Goal: Obtain resource: Download file/media

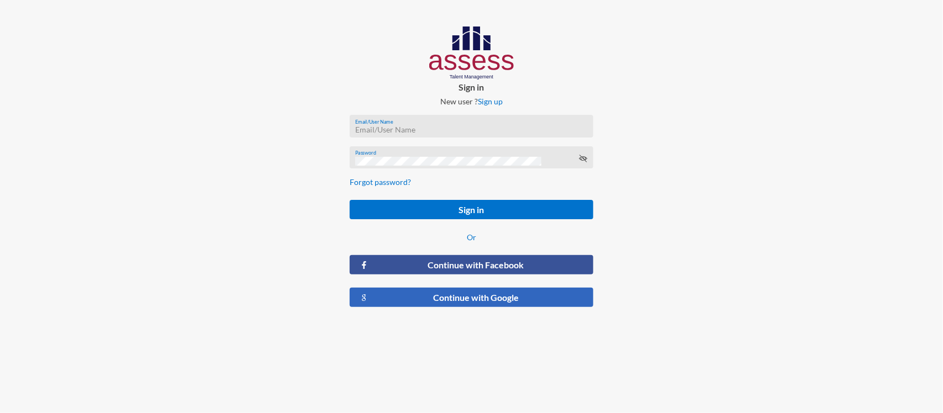
type input "RW2197"
click at [454, 304] on button "Continue with Google" at bounding box center [471, 297] width 243 height 19
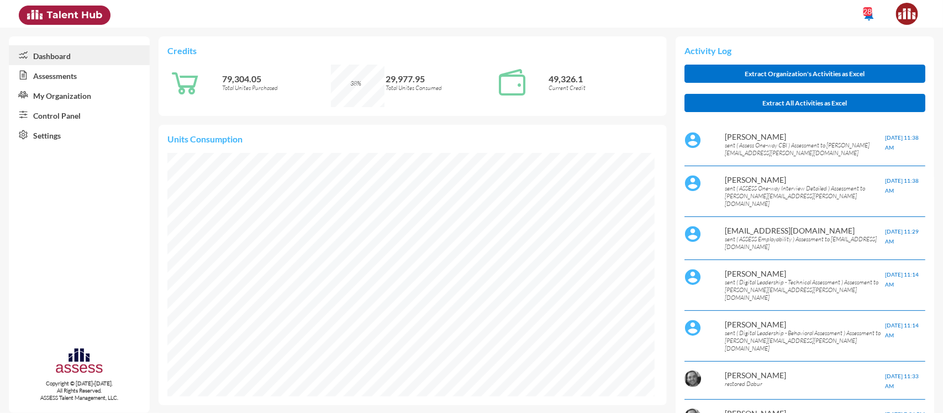
click at [83, 120] on link "Control Panel" at bounding box center [79, 115] width 141 height 20
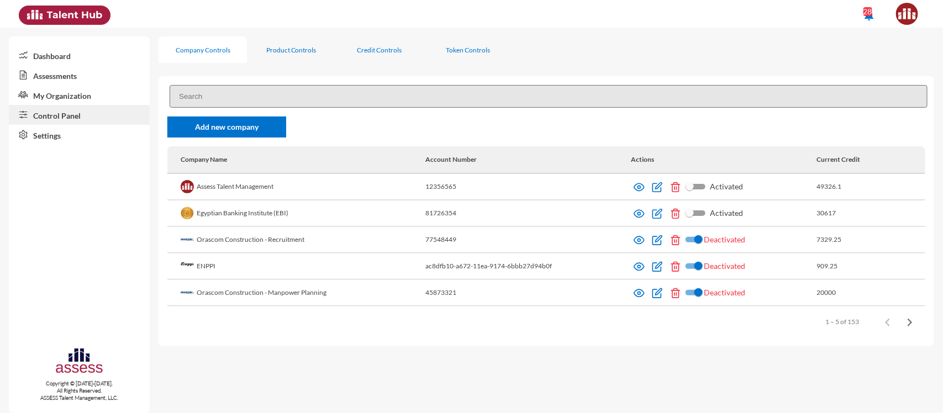
click at [289, 98] on input at bounding box center [549, 96] width 758 height 23
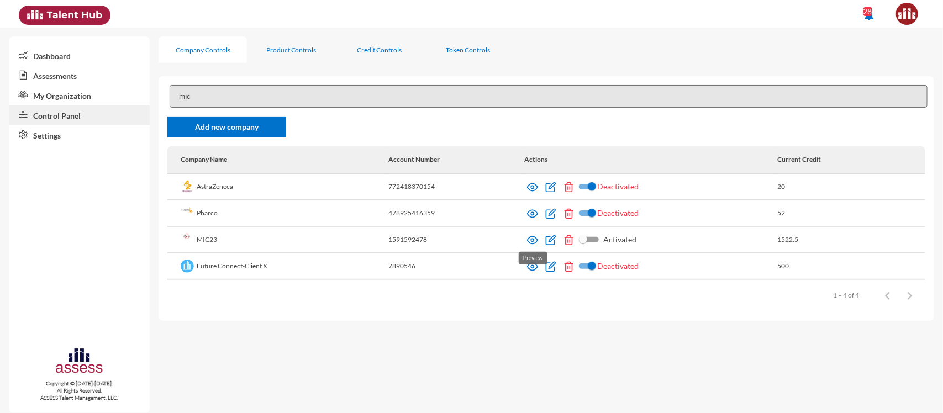
type input "mic"
click at [529, 243] on img at bounding box center [532, 240] width 11 height 11
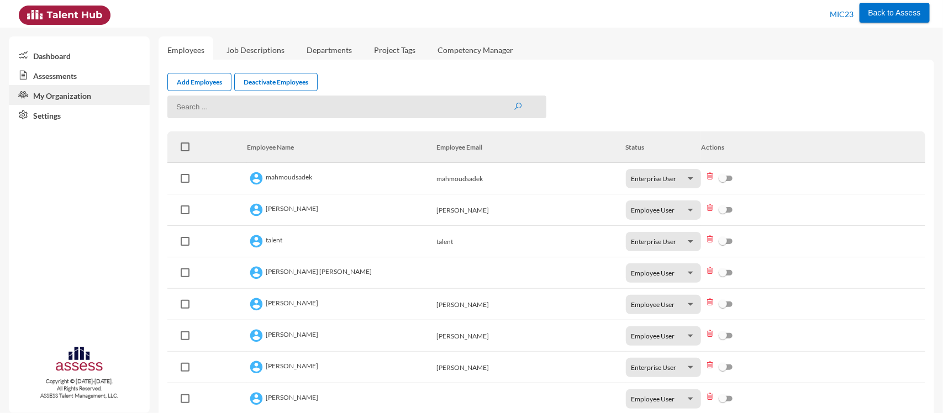
click at [61, 78] on link "Assessments" at bounding box center [79, 75] width 141 height 20
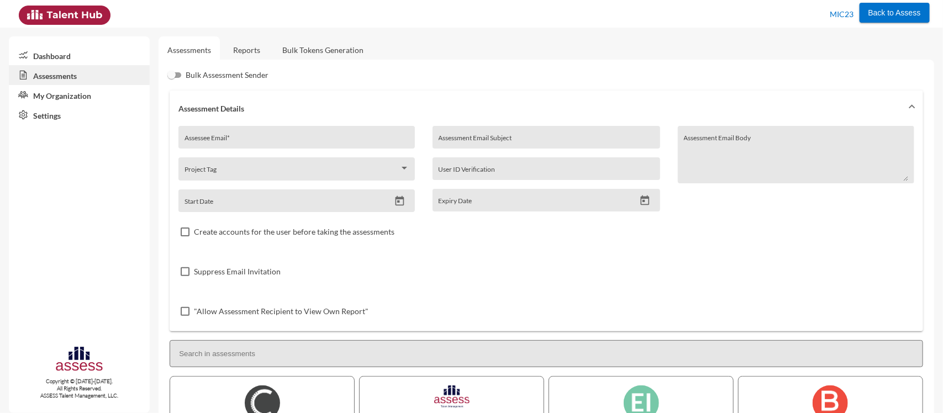
click at [239, 54] on link "Reports" at bounding box center [246, 49] width 45 height 27
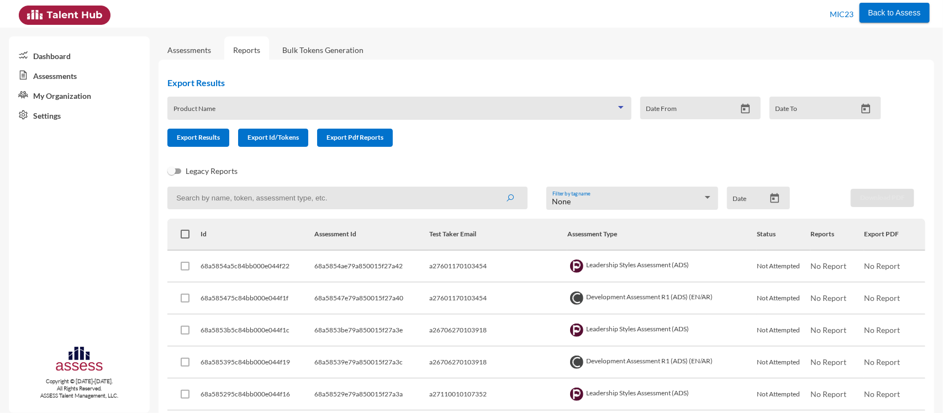
click at [263, 115] on span at bounding box center [394, 112] width 442 height 9
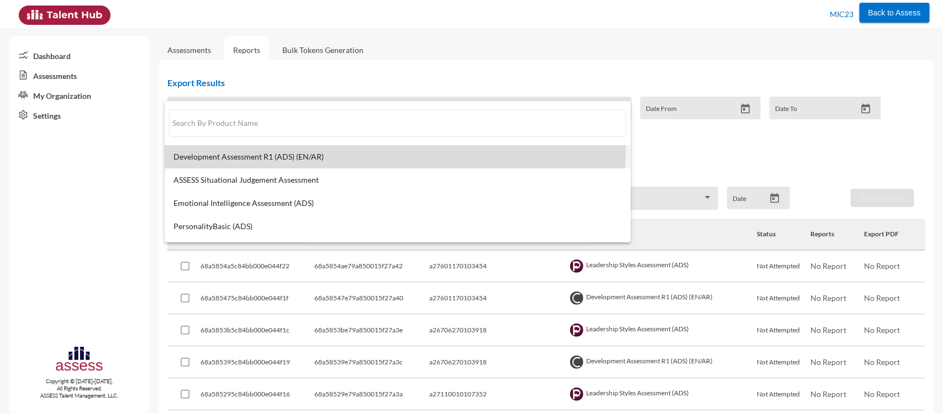
click at [257, 152] on span "Development Assessment R1 (ADS) (EN/AR)" at bounding box center [397, 156] width 449 height 9
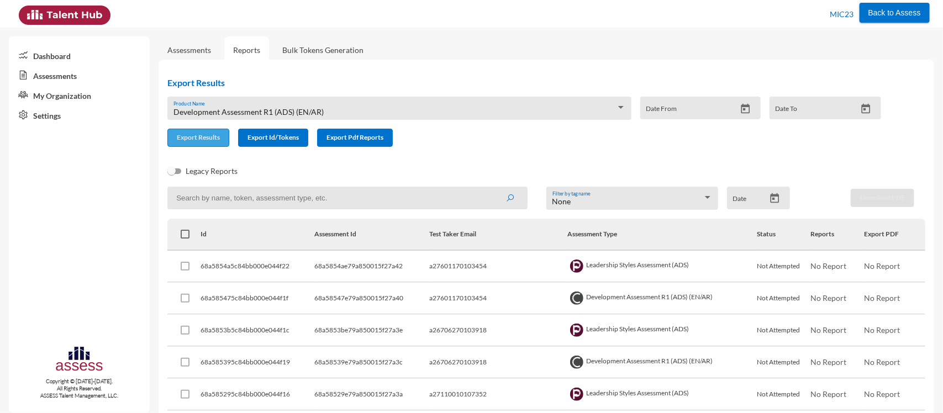
click at [186, 134] on span "Export Results" at bounding box center [198, 137] width 43 height 8
click at [439, 114] on div "Development Assessment R1 (ADS) (EN/AR)" at bounding box center [394, 112] width 442 height 9
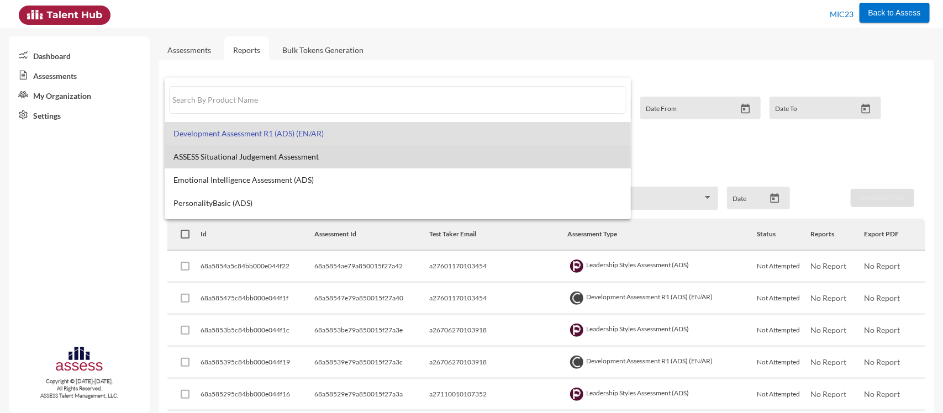
click at [430, 152] on span "ASSESS Situational Judgement Assessment" at bounding box center [397, 156] width 449 height 9
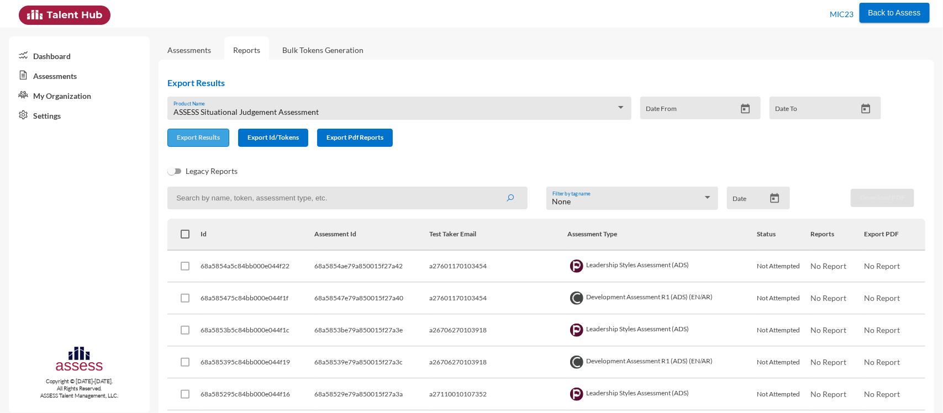
click at [210, 136] on span "Export Results" at bounding box center [198, 137] width 43 height 8
click at [280, 115] on span "ASSESS Situational Judgement Assessment" at bounding box center [245, 111] width 145 height 9
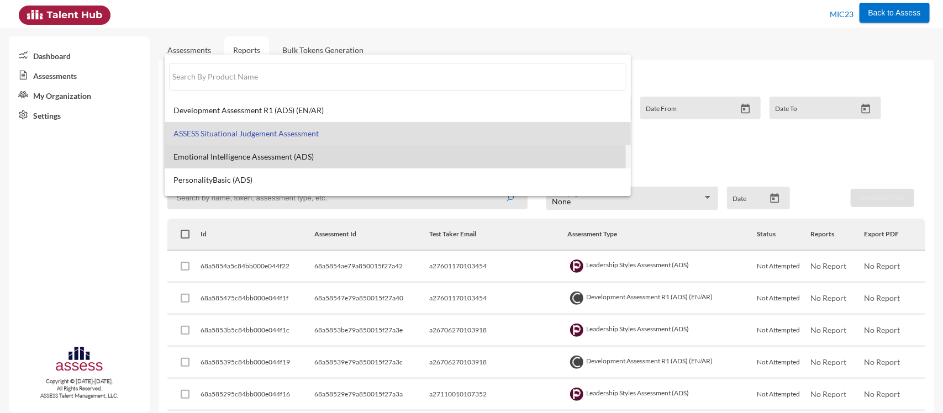
click at [271, 158] on span "Emotional Intelligence Assessment (ADS)" at bounding box center [397, 156] width 449 height 9
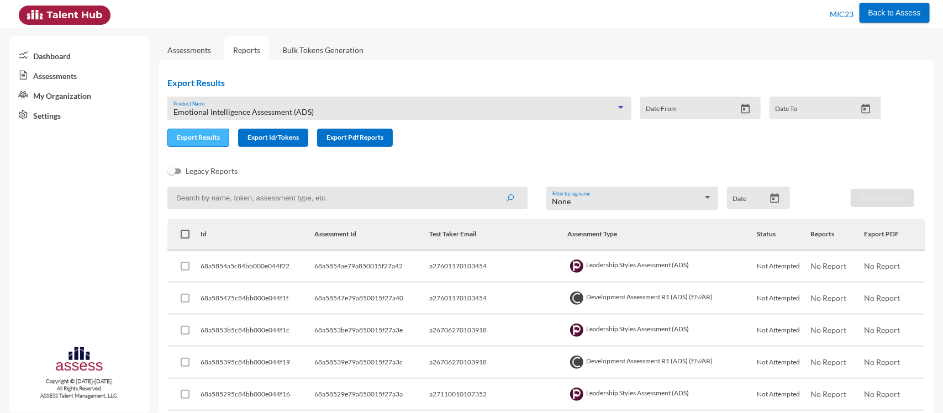
click at [210, 129] on button "Export Results" at bounding box center [198, 138] width 62 height 18
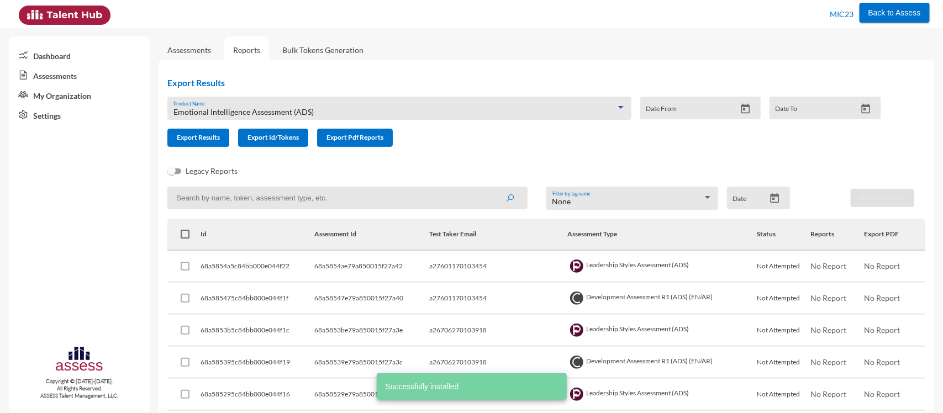
click at [216, 113] on span "Emotional Intelligence Assessment (ADS)" at bounding box center [243, 111] width 140 height 9
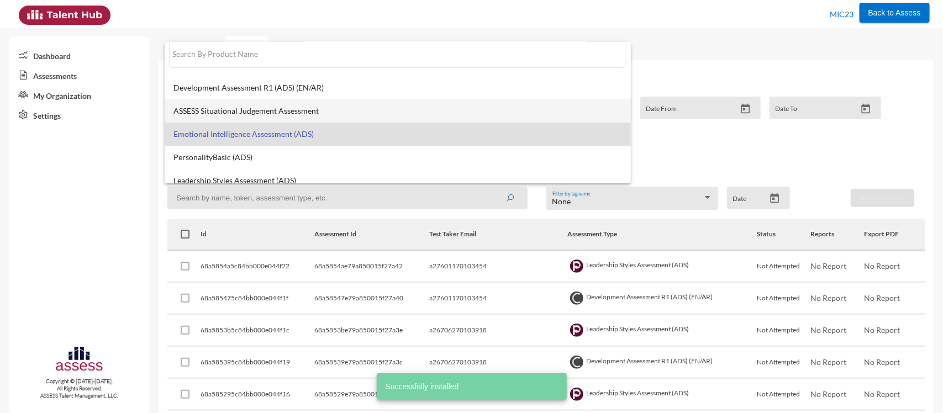
scroll to position [8, 0]
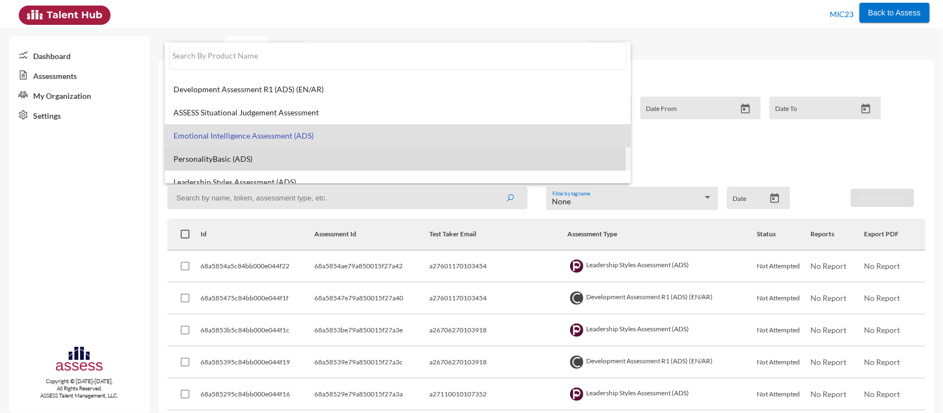
click at [210, 163] on mat-option "PersonalityBasic (ADS)" at bounding box center [398, 158] width 467 height 23
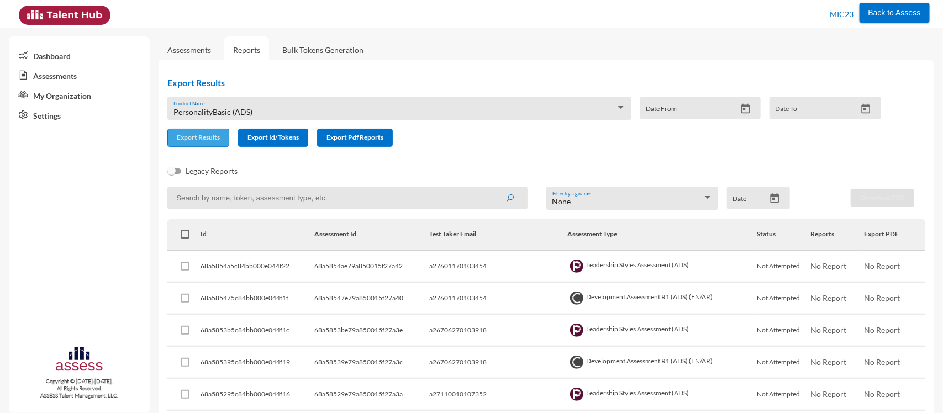
click at [190, 130] on button "Export Results" at bounding box center [198, 138] width 62 height 18
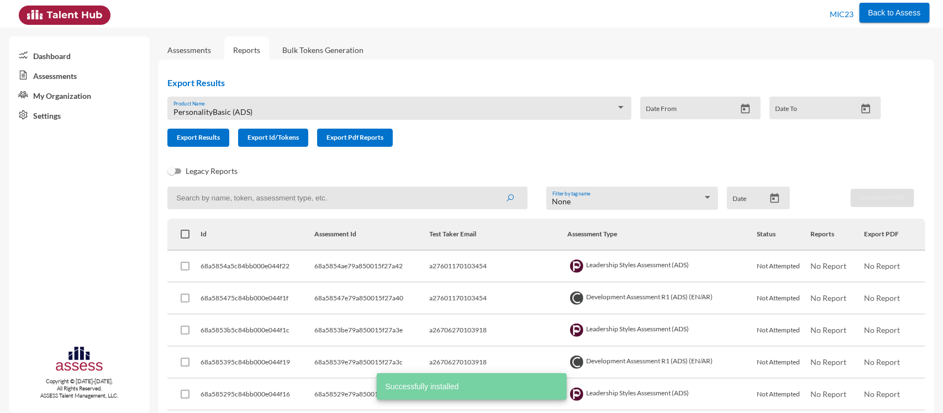
click at [210, 103] on div "PersonalityBasic (ADS) Product Name" at bounding box center [399, 111] width 452 height 17
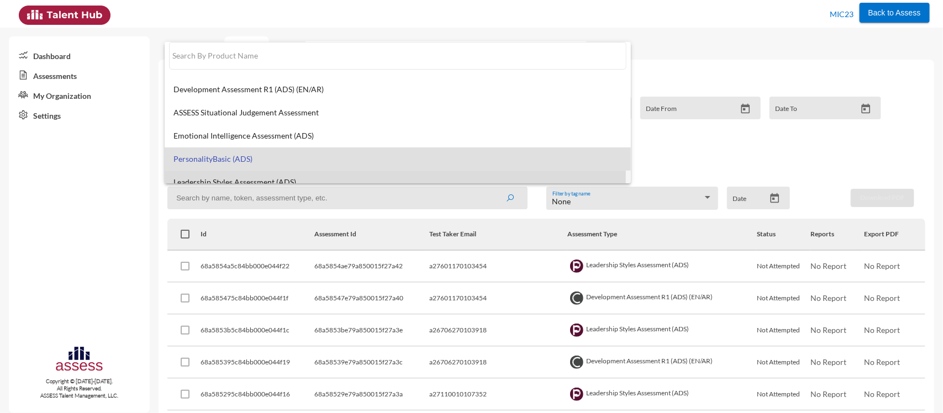
click at [205, 176] on mat-option "Leadership Styles Assessment (ADS)" at bounding box center [398, 182] width 467 height 23
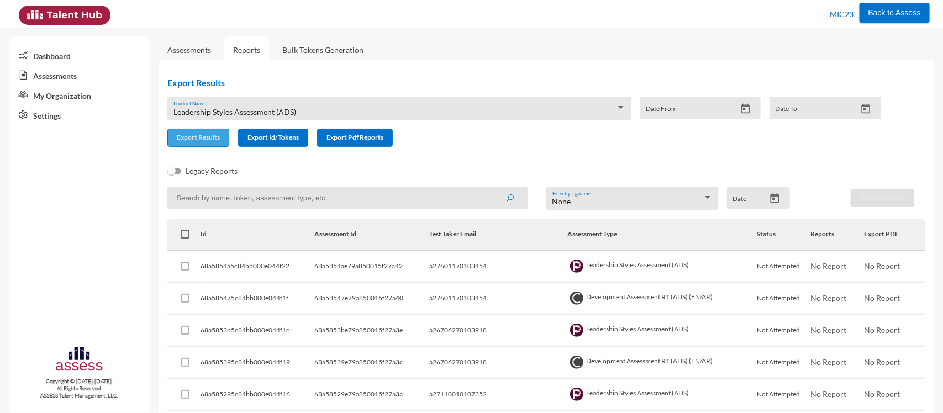
click at [189, 137] on span "Export Results" at bounding box center [198, 137] width 43 height 8
click at [216, 118] on div "Leadership Styles Assessment (ADS) Product Name" at bounding box center [399, 111] width 452 height 17
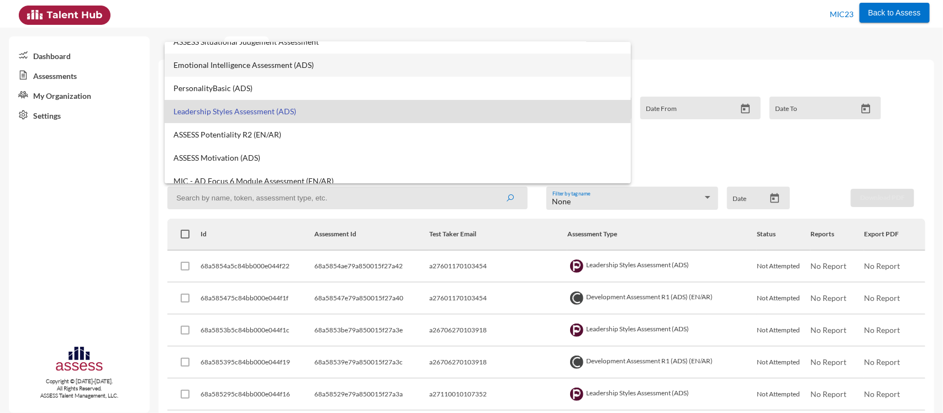
scroll to position [83, 0]
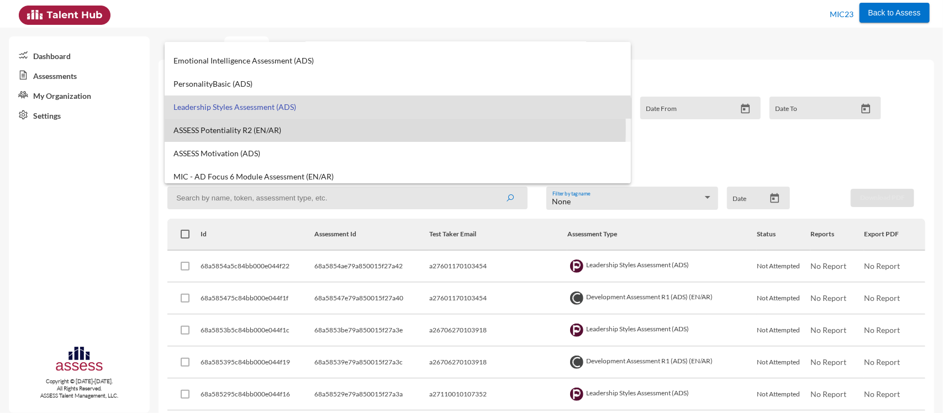
click at [222, 128] on span "ASSESS Potentiality R2 (EN/AR)" at bounding box center [397, 130] width 449 height 9
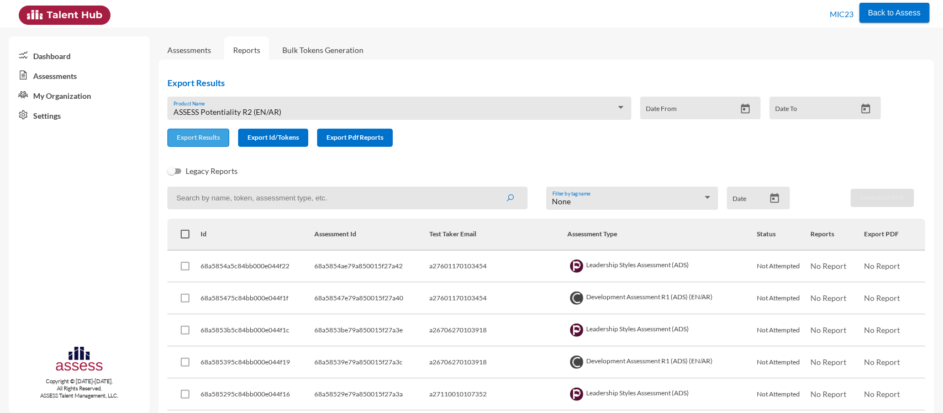
click at [205, 130] on button "Export Results" at bounding box center [198, 138] width 62 height 18
click at [227, 112] on span "ASSESS Potentiality R2 (EN/AR)" at bounding box center [227, 111] width 108 height 9
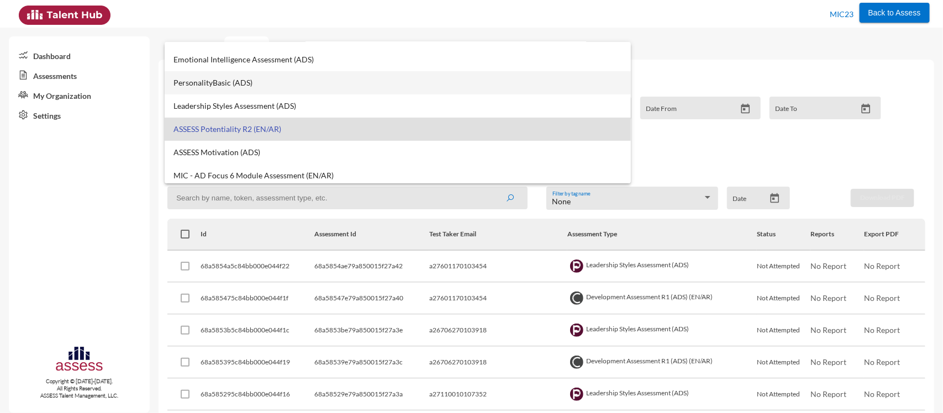
scroll to position [86, 0]
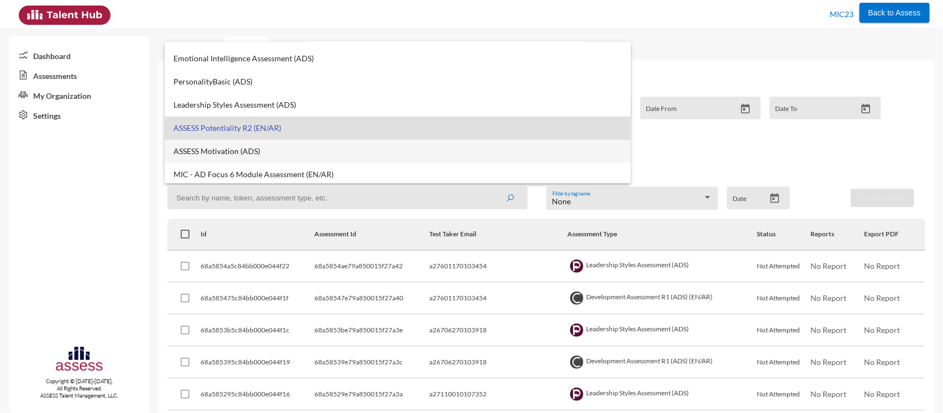
click at [228, 147] on span "ASSESS Motivation (ADS)" at bounding box center [397, 151] width 449 height 9
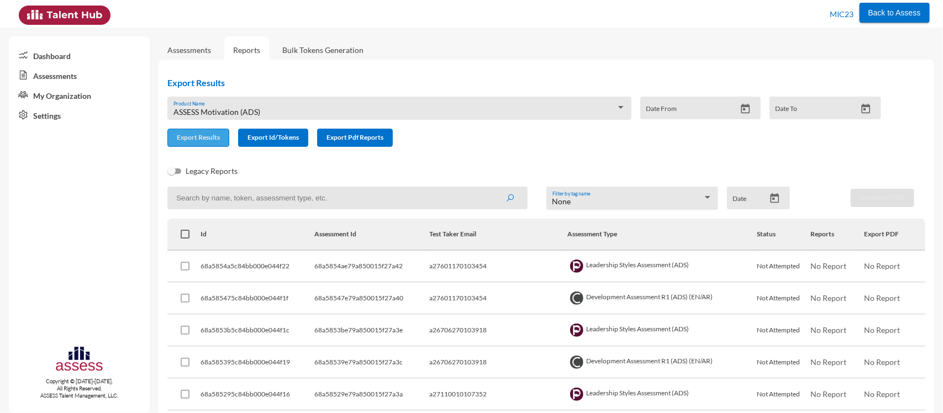
click at [217, 140] on span "Export Results" at bounding box center [198, 137] width 43 height 8
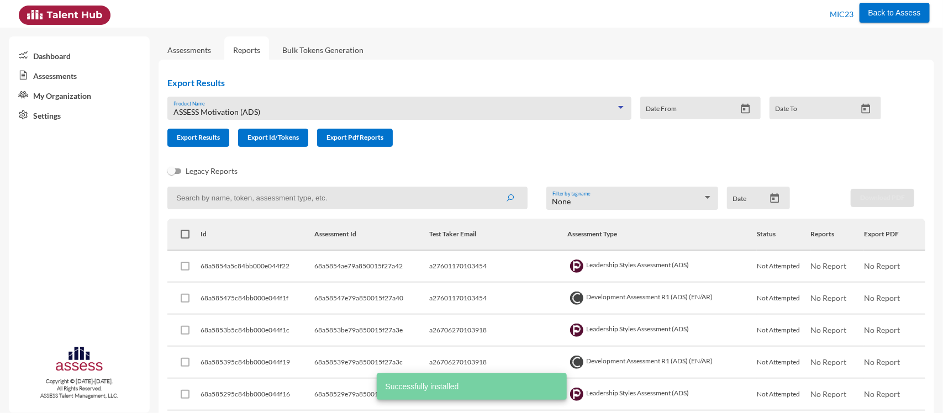
click at [220, 114] on span "ASSESS Motivation (ADS)" at bounding box center [216, 111] width 87 height 9
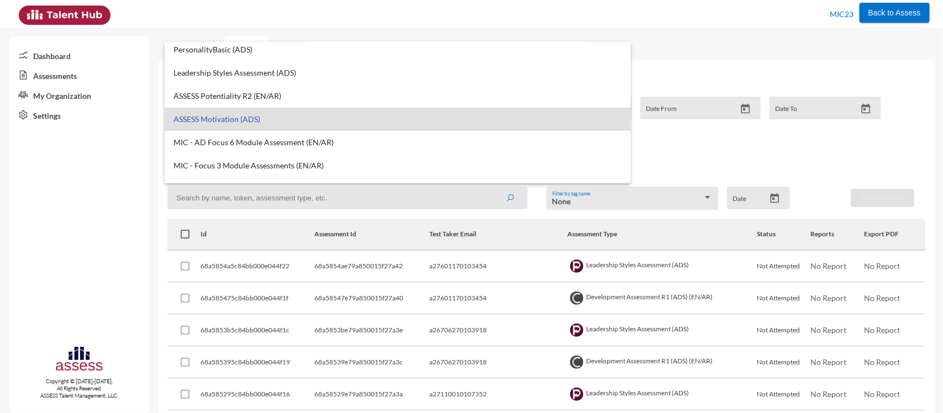
scroll to position [119, 0]
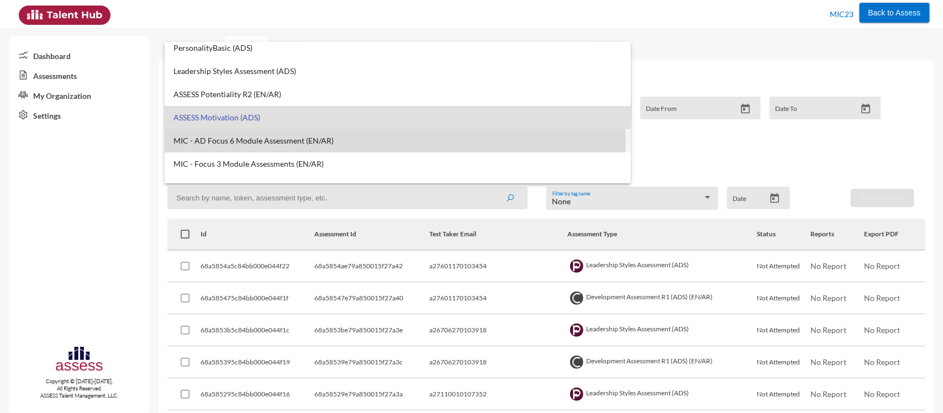
click at [239, 147] on mat-option "MIC - AD Focus 6 Module Assessment (EN/AR)" at bounding box center [398, 140] width 467 height 23
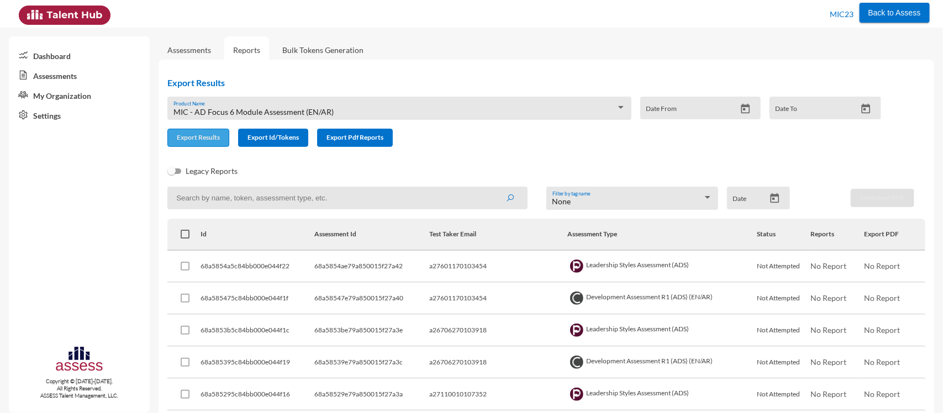
click at [197, 136] on span "Export Results" at bounding box center [198, 137] width 43 height 8
click at [230, 109] on span "MIC - AD Focus 6 Module Assessment (EN/AR)" at bounding box center [253, 111] width 160 height 9
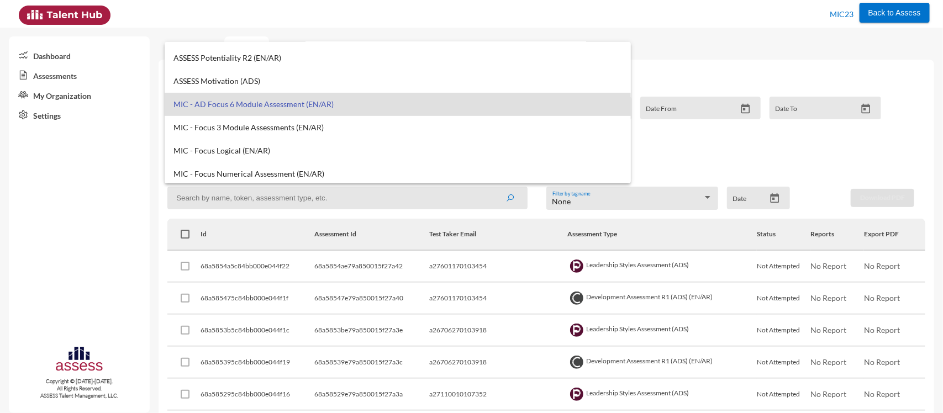
scroll to position [157, 0]
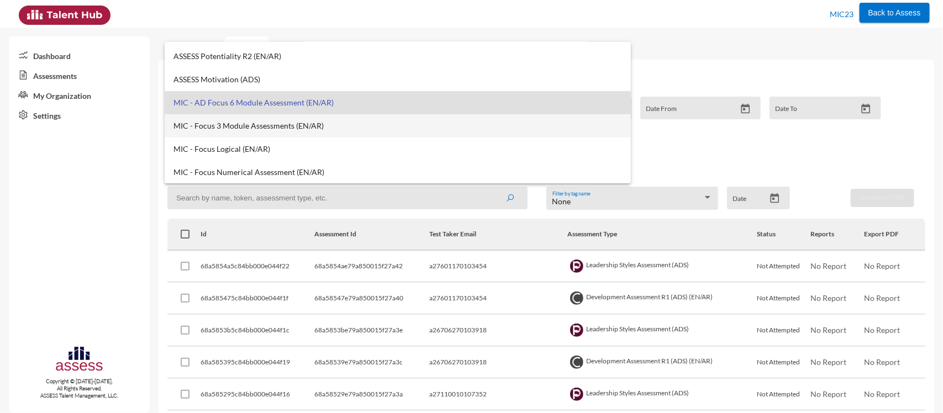
click at [227, 123] on span "MIC - Focus 3 Module Assessments (EN/AR)" at bounding box center [397, 125] width 449 height 9
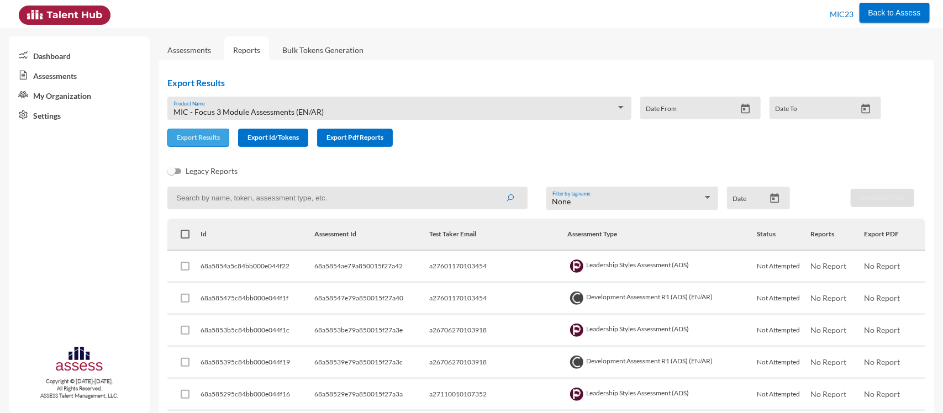
click at [219, 134] on span "Export Results" at bounding box center [198, 137] width 43 height 8
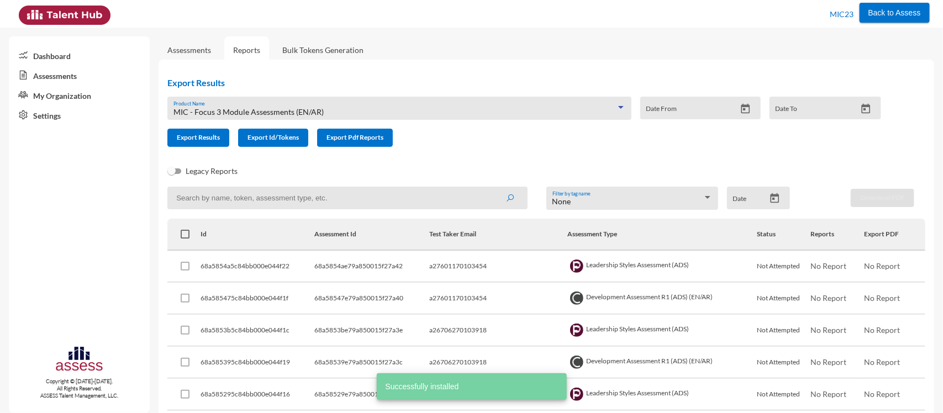
click at [235, 115] on span "MIC - Focus 3 Module Assessments (EN/AR)" at bounding box center [248, 111] width 150 height 9
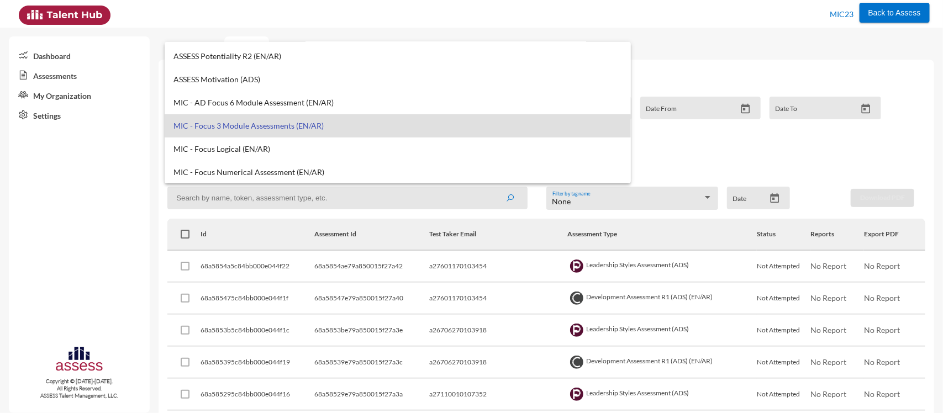
scroll to position [162, 0]
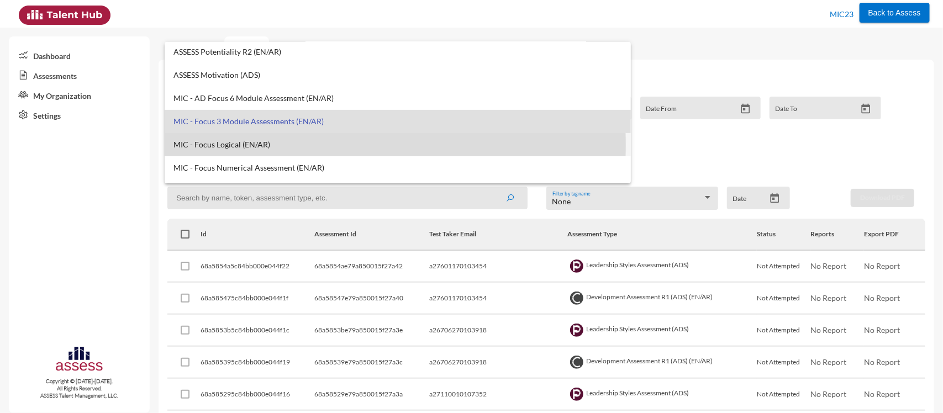
click at [238, 145] on span "MIC - Focus Logical (EN/AR)" at bounding box center [397, 144] width 449 height 9
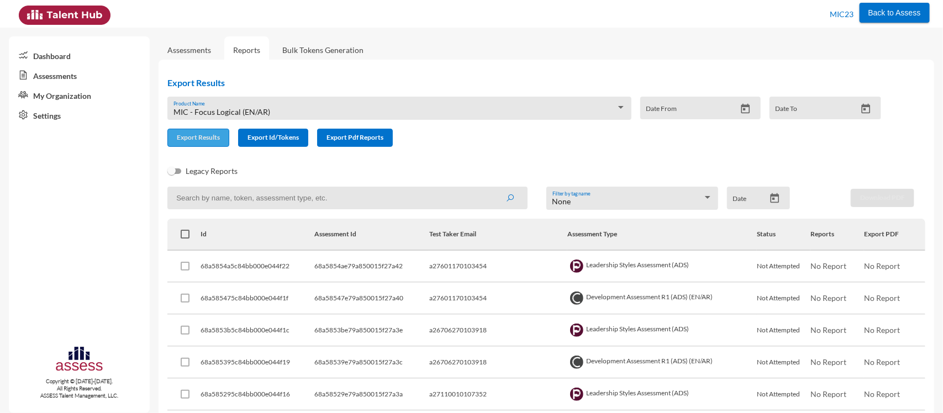
click at [200, 135] on span "Export Results" at bounding box center [198, 137] width 43 height 8
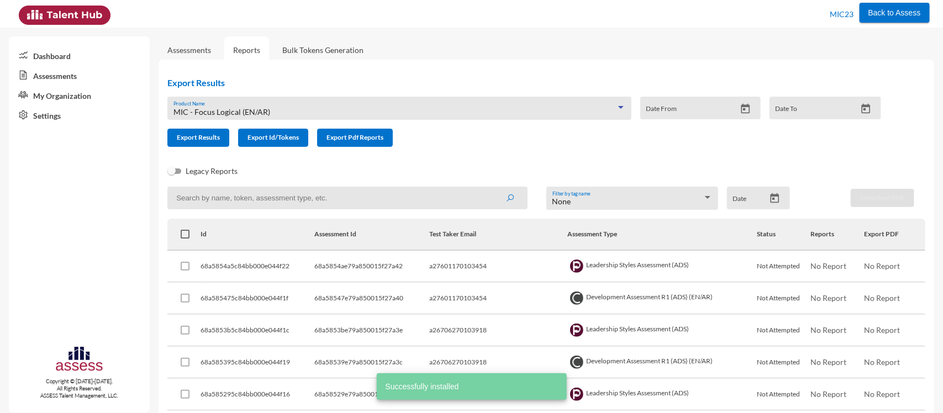
click at [220, 109] on span "MIC - Focus Logical (EN/AR)" at bounding box center [221, 111] width 97 height 9
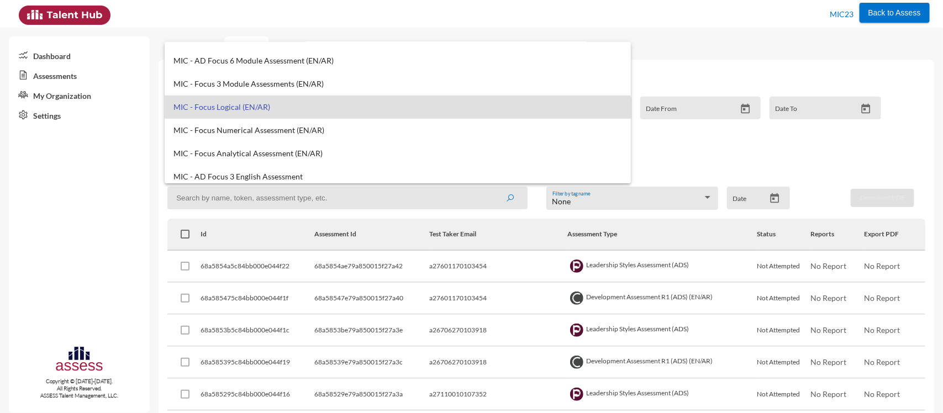
scroll to position [200, 0]
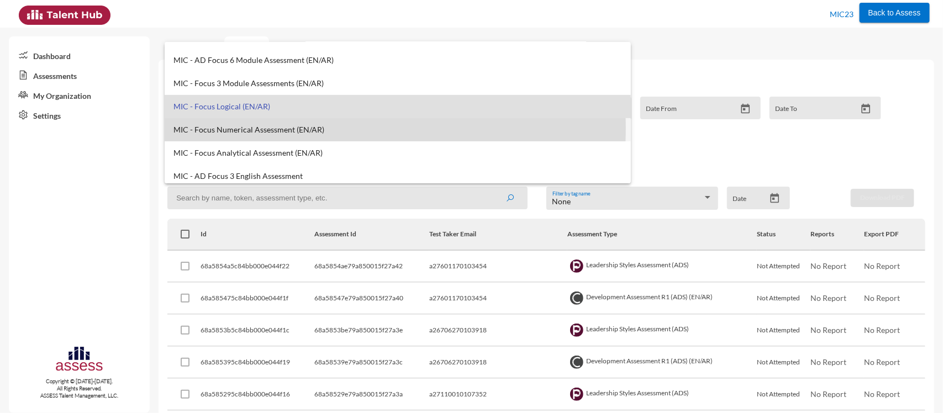
click at [225, 128] on span "MIC - Focus Numerical Assessment (EN/AR)" at bounding box center [397, 129] width 449 height 9
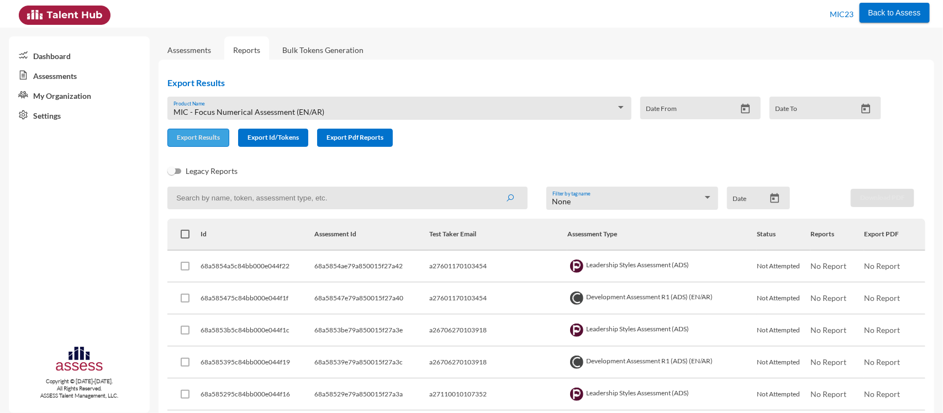
click at [204, 136] on span "Export Results" at bounding box center [198, 137] width 43 height 8
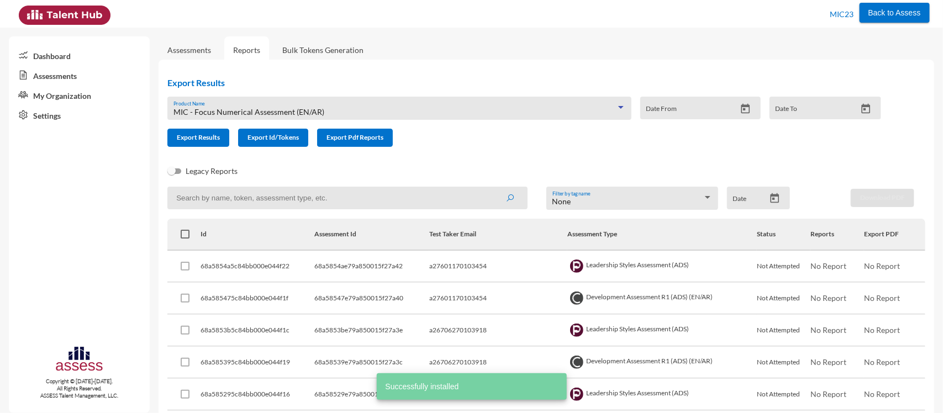
click at [237, 109] on span "MIC - Focus Numerical Assessment (EN/AR)" at bounding box center [248, 111] width 151 height 9
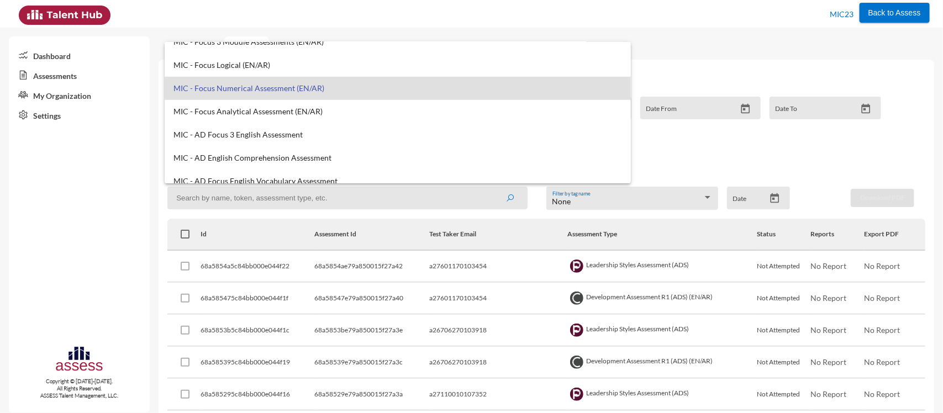
scroll to position [244, 0]
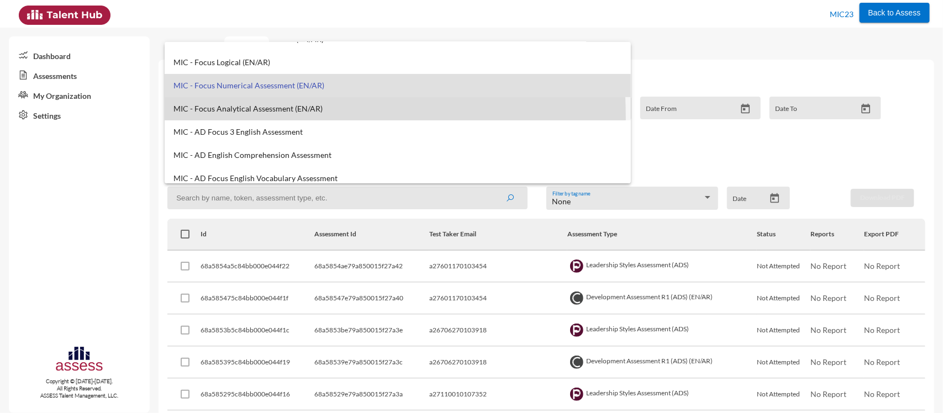
click at [233, 117] on mat-option "MIC - Focus Analytical Assessment (EN/AR)" at bounding box center [398, 108] width 467 height 23
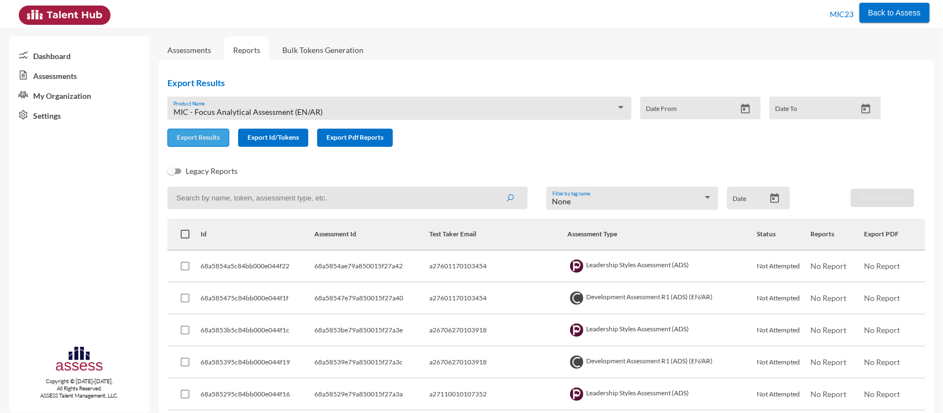
click at [224, 141] on button "Export Results" at bounding box center [198, 138] width 62 height 18
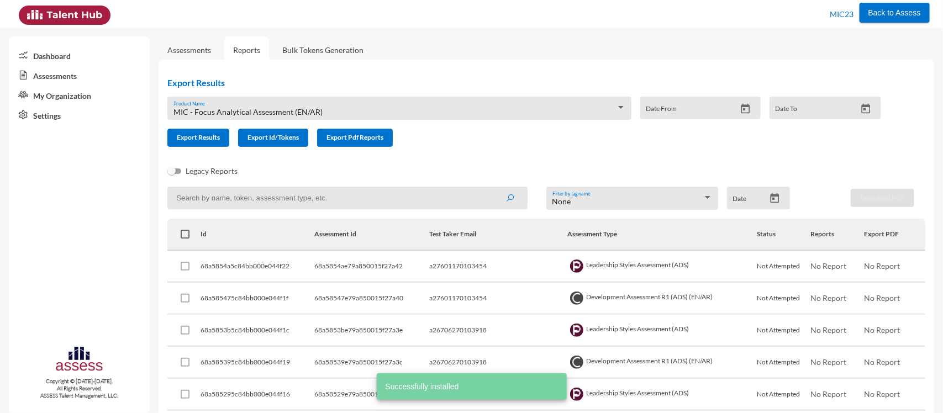
click at [235, 109] on span "MIC - Focus Analytical Assessment (EN/AR)" at bounding box center [247, 111] width 149 height 9
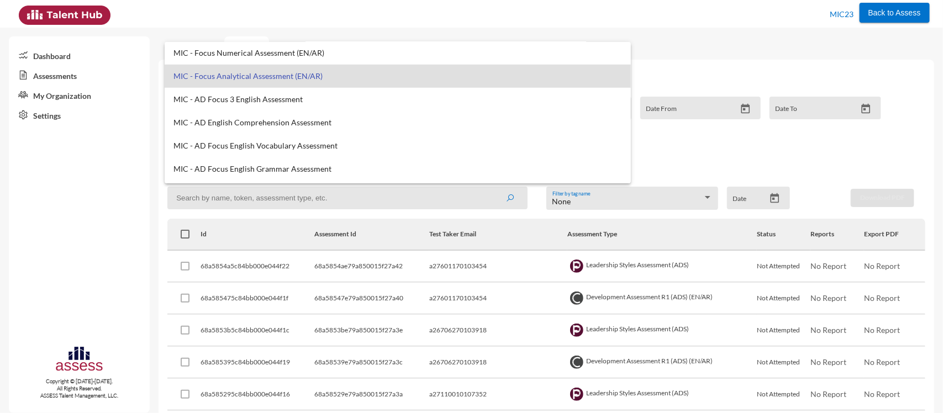
scroll to position [277, 0]
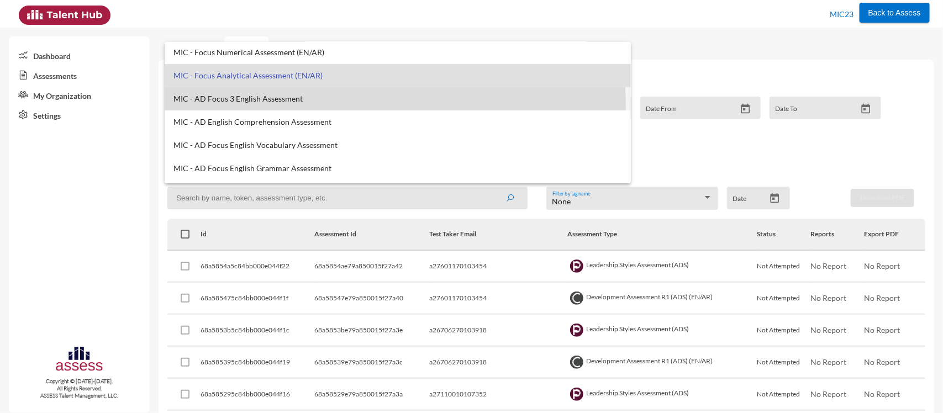
click at [235, 106] on mat-option "MIC - AD Focus 3 English Assessment" at bounding box center [398, 98] width 467 height 23
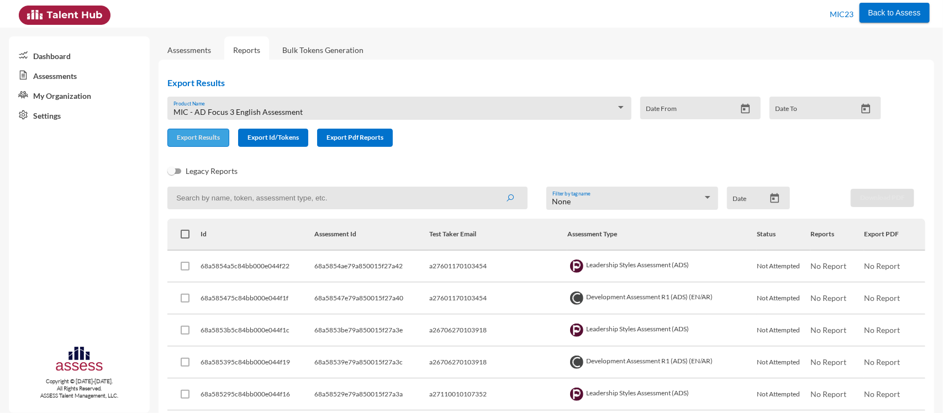
click at [214, 134] on span "Export Results" at bounding box center [198, 137] width 43 height 8
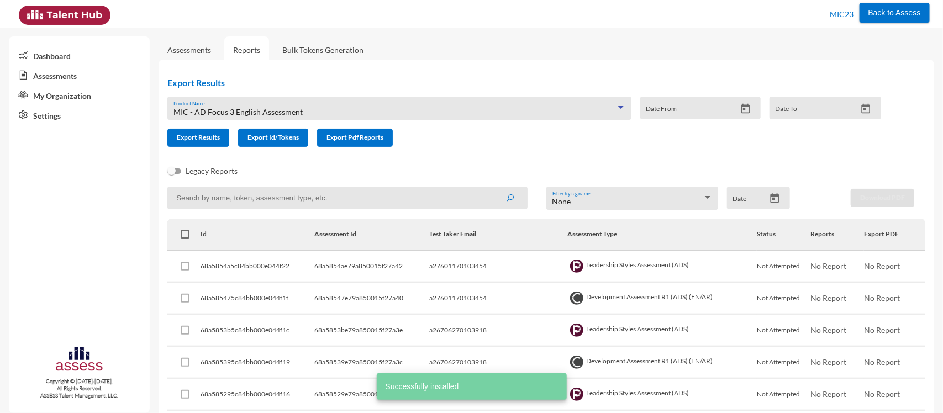
click at [223, 110] on span "MIC - AD Focus 3 English Assessment" at bounding box center [237, 111] width 129 height 9
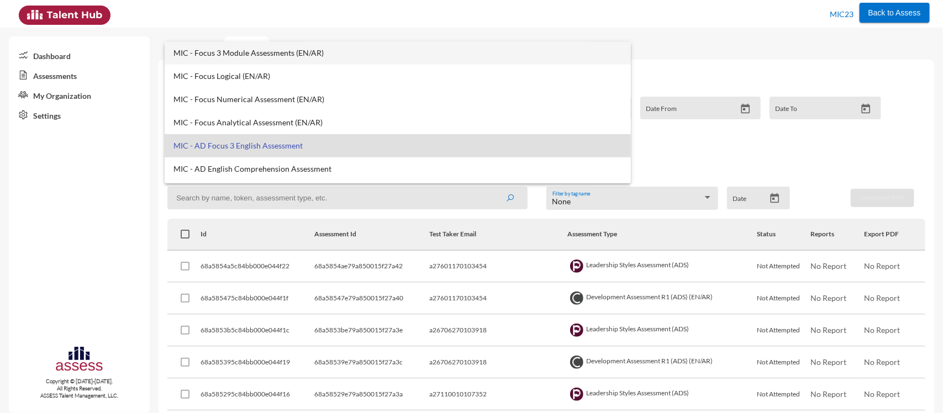
scroll to position [260, 0]
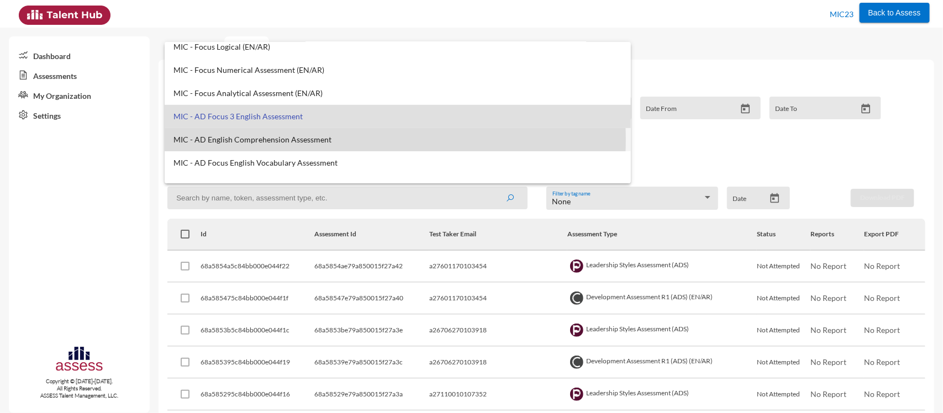
click at [235, 140] on span "MIC - AD English Comprehension Assessment" at bounding box center [397, 139] width 449 height 9
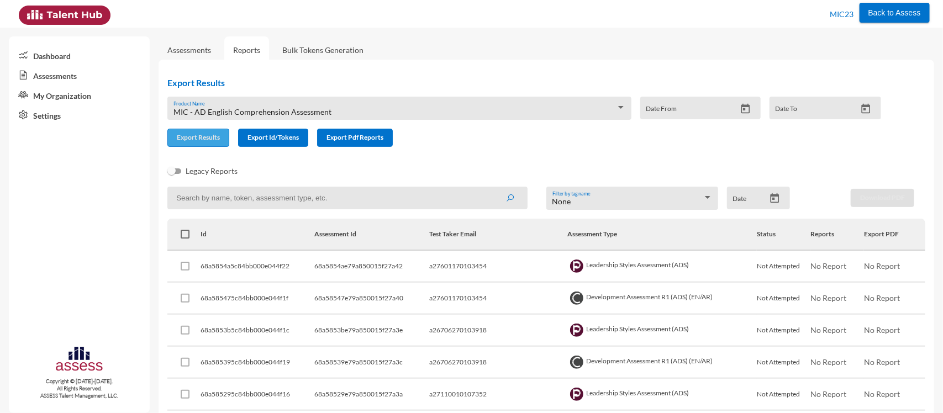
click at [216, 139] on span "Export Results" at bounding box center [198, 137] width 43 height 8
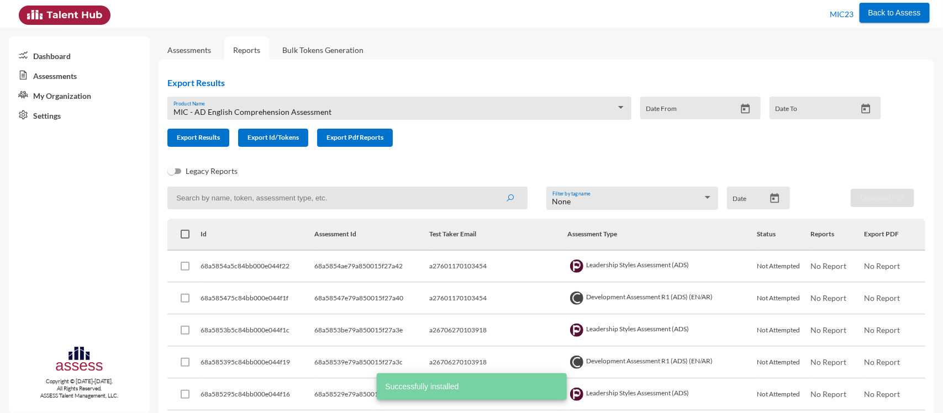
click at [246, 111] on span "MIC - AD English Comprehension Assessment" at bounding box center [252, 111] width 158 height 9
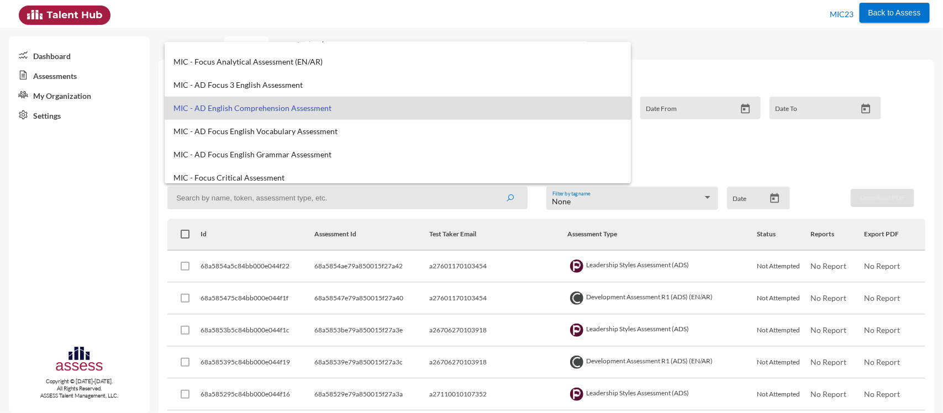
scroll to position [292, 0]
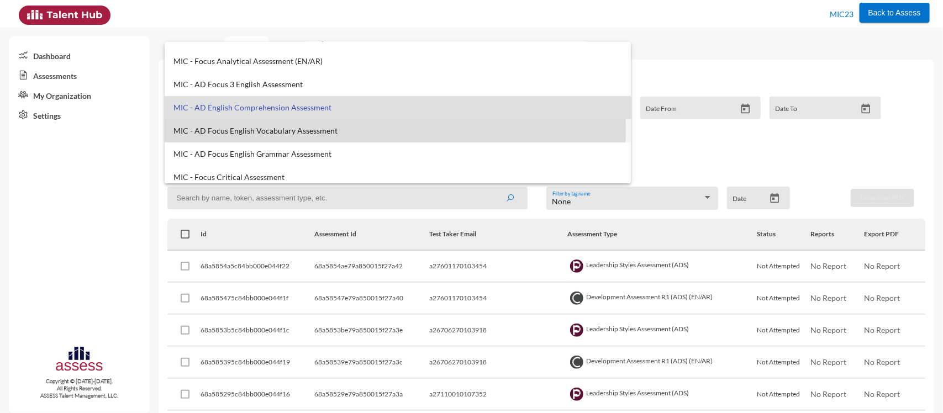
click at [240, 130] on span "MIC - AD Focus English Vocabulary Assessment" at bounding box center [397, 130] width 449 height 9
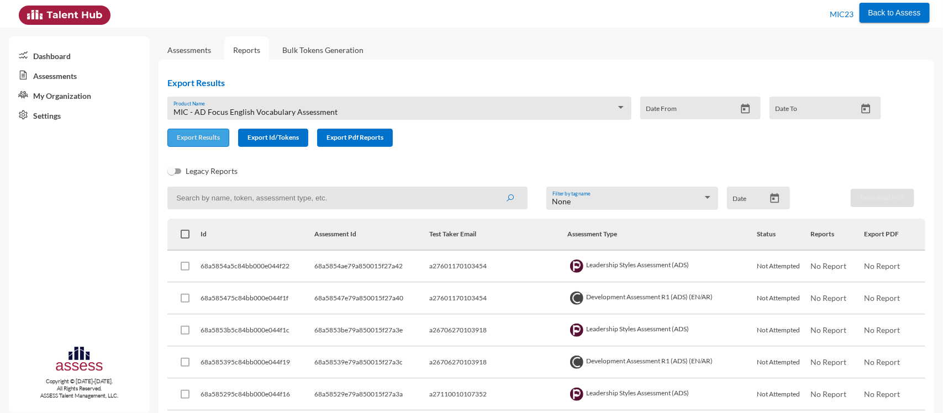
click at [214, 130] on button "Export Results" at bounding box center [198, 138] width 62 height 18
click at [219, 114] on span "MIC - AD Focus English Vocabulary Assessment" at bounding box center [255, 111] width 164 height 9
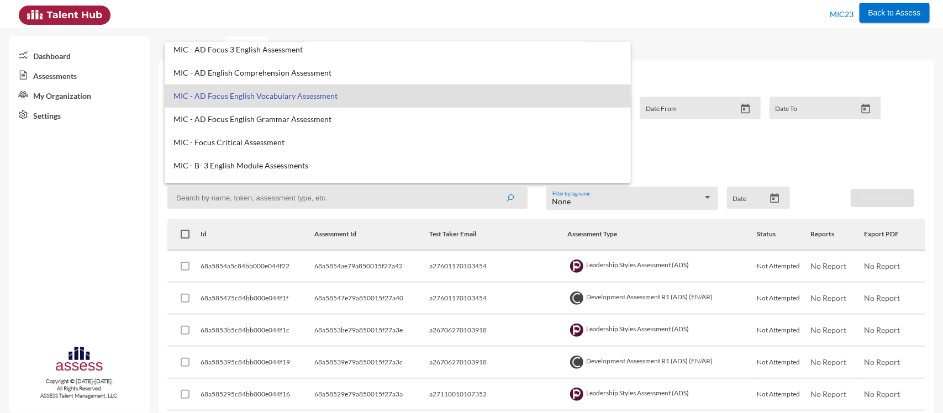
scroll to position [327, 0]
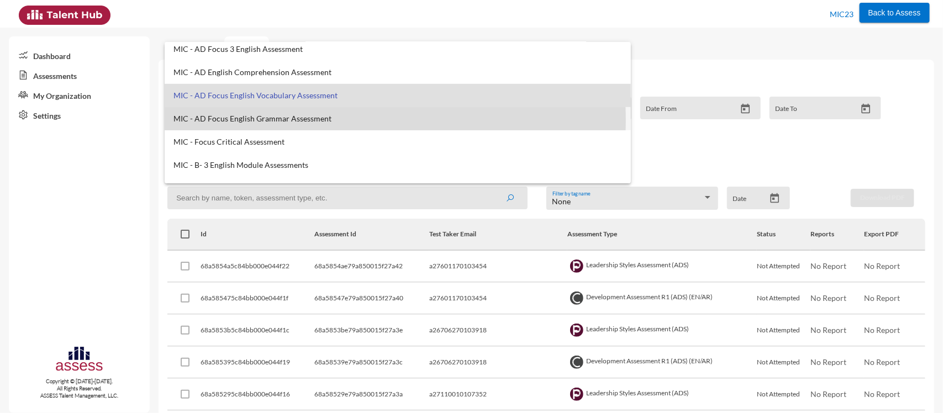
click at [220, 120] on span "MIC - AD Focus English Grammar Assessment" at bounding box center [397, 118] width 449 height 9
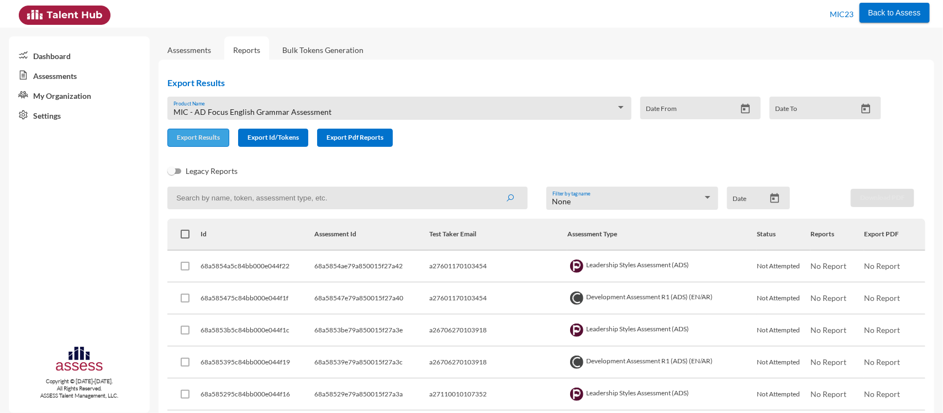
click at [191, 129] on button "Export Results" at bounding box center [198, 138] width 62 height 18
click at [214, 110] on span "MIC - AD Focus English Grammar Assessment" at bounding box center [252, 111] width 158 height 9
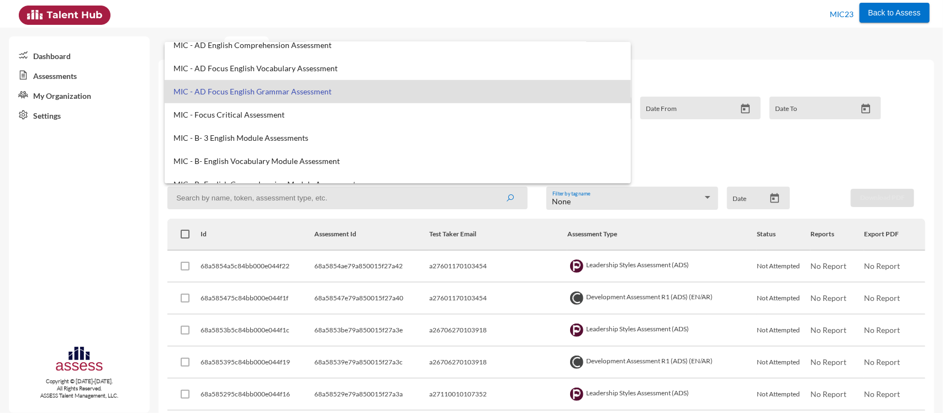
scroll to position [358, 0]
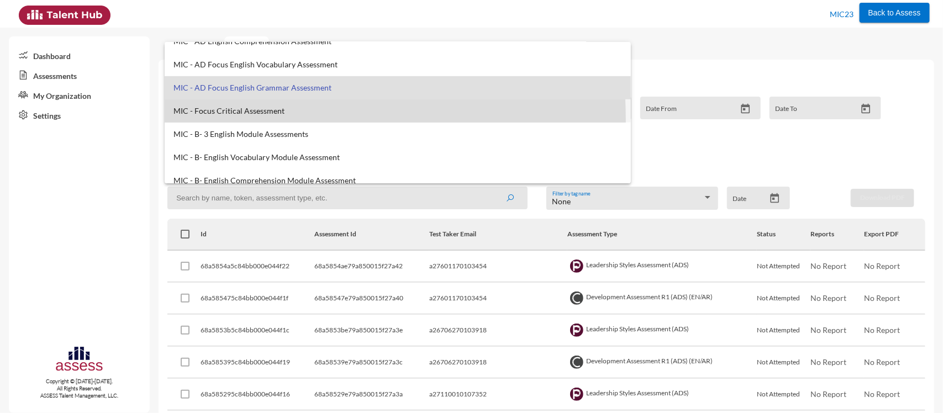
click at [211, 119] on mat-option "MIC - Focus Critical Assessment" at bounding box center [398, 110] width 467 height 23
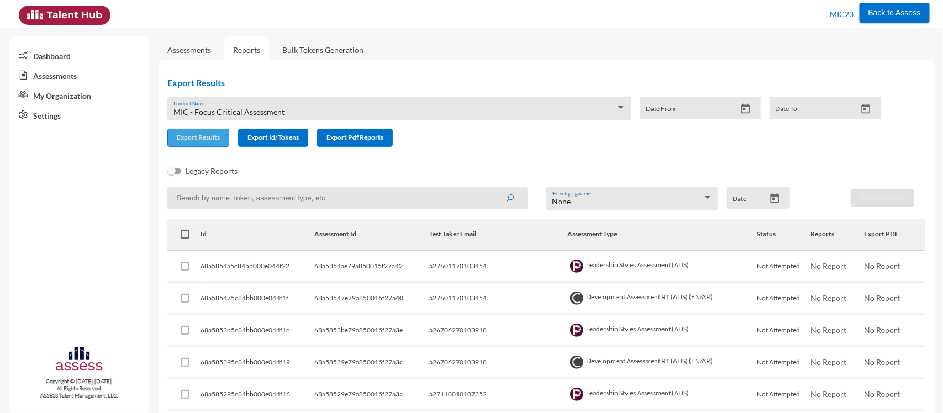
click at [197, 130] on button "Export Results" at bounding box center [198, 138] width 62 height 18
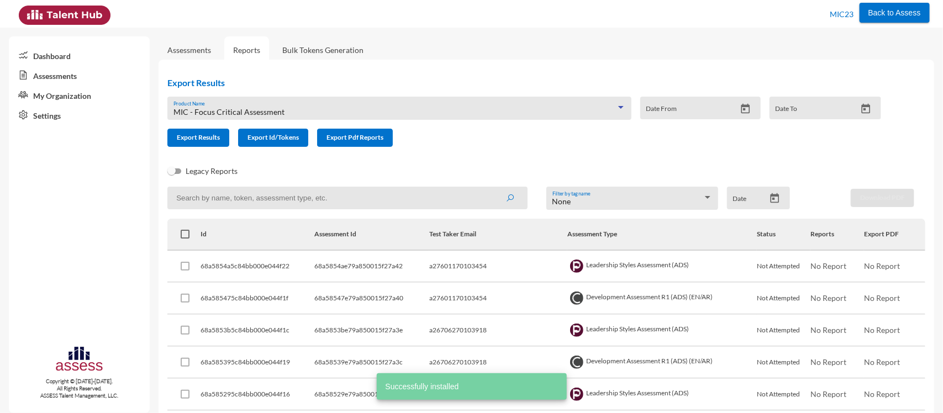
click at [207, 110] on span "MIC - Focus Critical Assessment" at bounding box center [228, 111] width 111 height 9
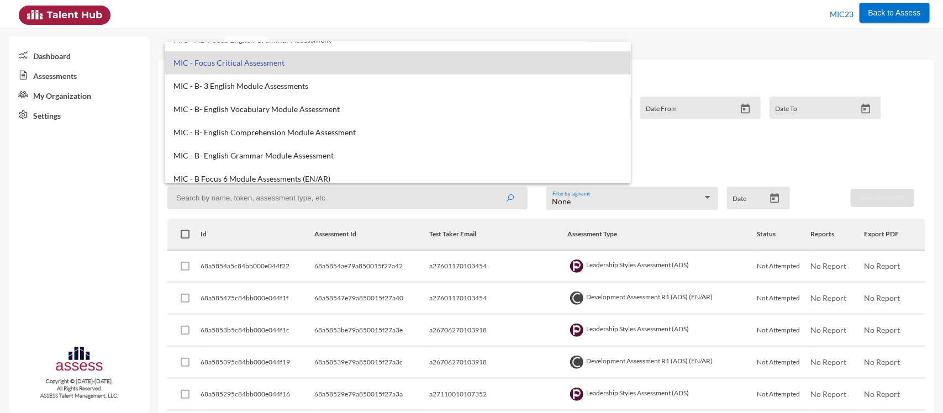
scroll to position [406, 0]
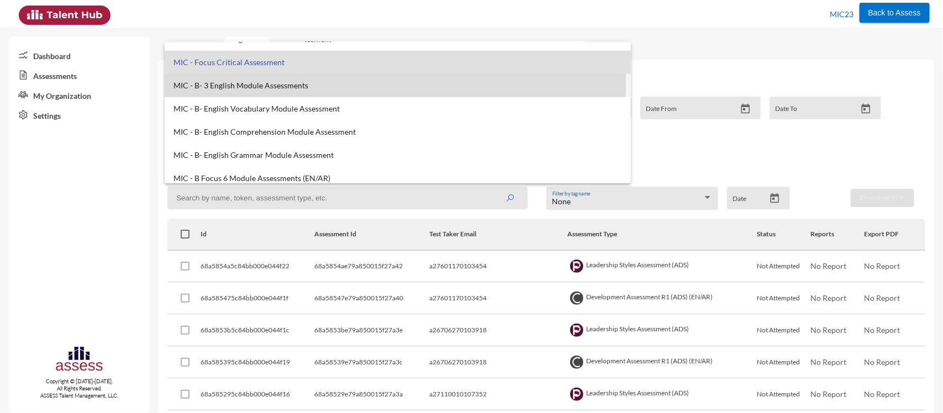
click at [194, 83] on span "MIC - B- 3 English Module Assessments" at bounding box center [397, 85] width 449 height 9
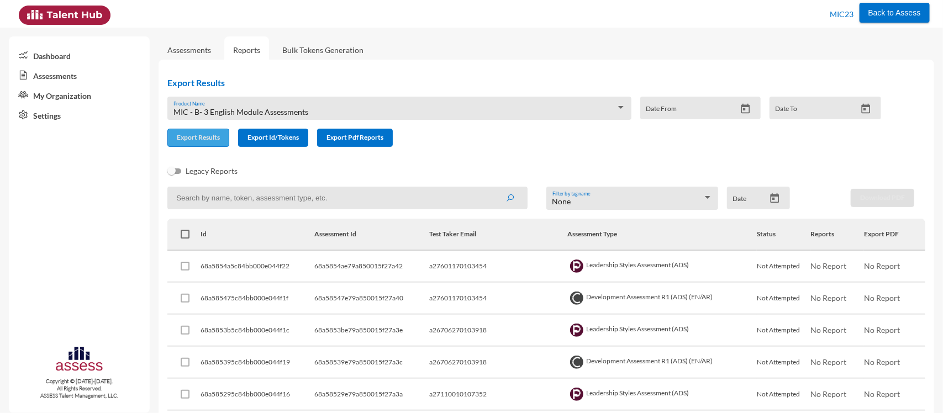
click at [191, 138] on span "Export Results" at bounding box center [198, 137] width 43 height 8
click at [232, 108] on span "MIC - B- 3 English Module Assessments" at bounding box center [240, 111] width 135 height 9
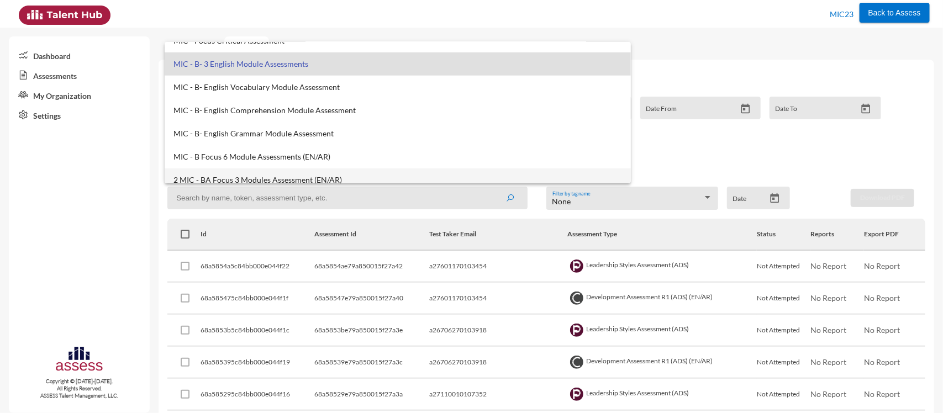
scroll to position [424, 0]
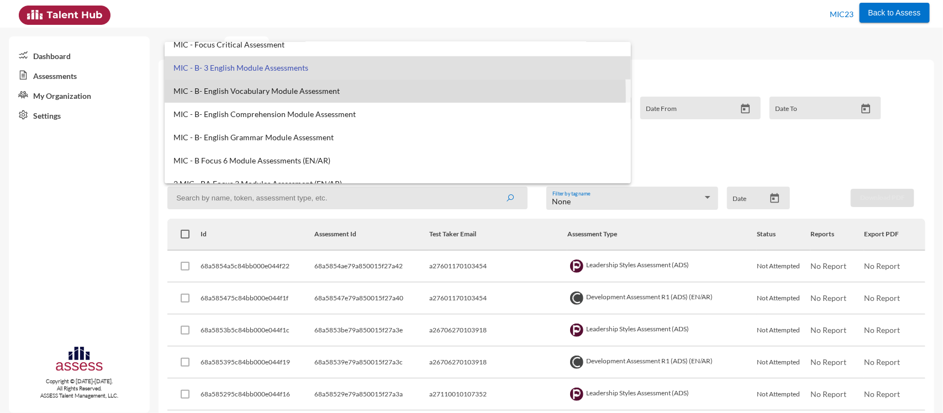
click at [208, 95] on mat-option "MIC - B- English Vocabulary Module Assessment" at bounding box center [398, 91] width 467 height 23
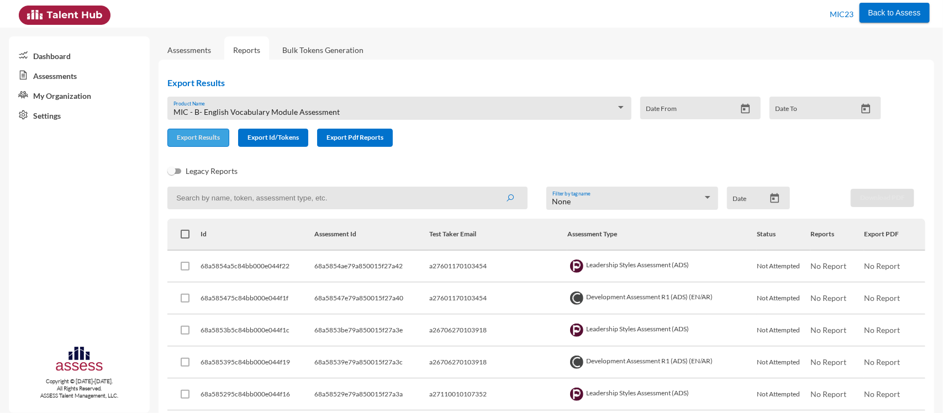
click at [214, 134] on span "Export Results" at bounding box center [198, 137] width 43 height 8
click at [315, 120] on div "MIC - B- English Vocabulary Module Assessment Product Name Date From Date To" at bounding box center [519, 113] width 722 height 32
click at [310, 114] on span "MIC - B- English Vocabulary Module Assessment" at bounding box center [256, 111] width 166 height 9
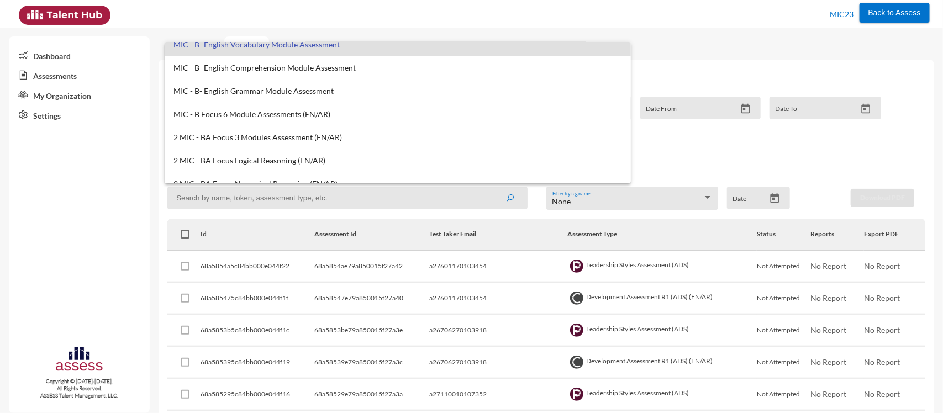
scroll to position [472, 0]
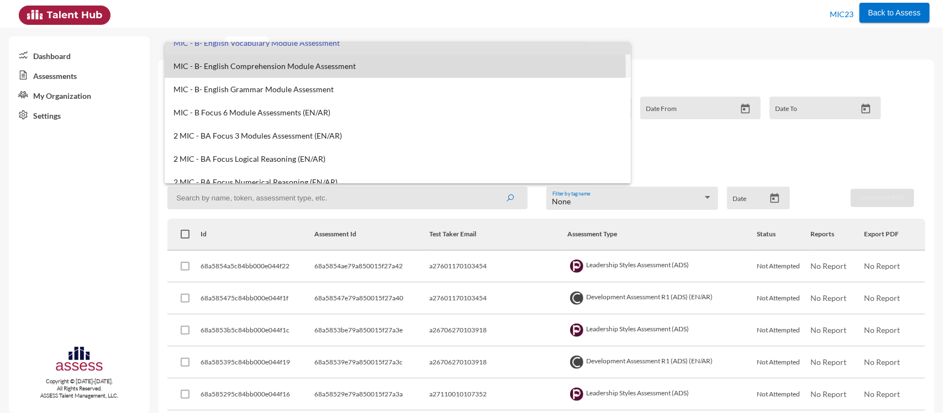
click at [287, 70] on span "MIC - B- English Comprehension Module Assessment" at bounding box center [397, 66] width 449 height 9
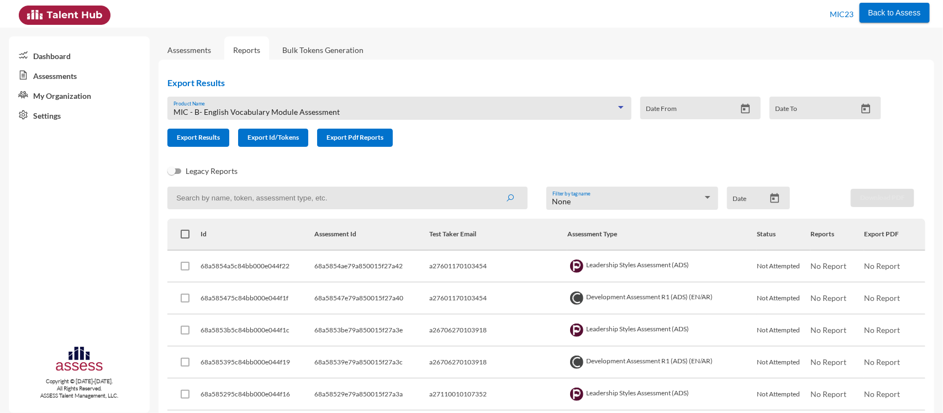
scroll to position [464, 0]
click at [202, 135] on span "Export Results" at bounding box center [198, 137] width 43 height 8
click at [221, 112] on span "MIC - B- English Comprehension Module Assessment" at bounding box center [264, 111] width 182 height 9
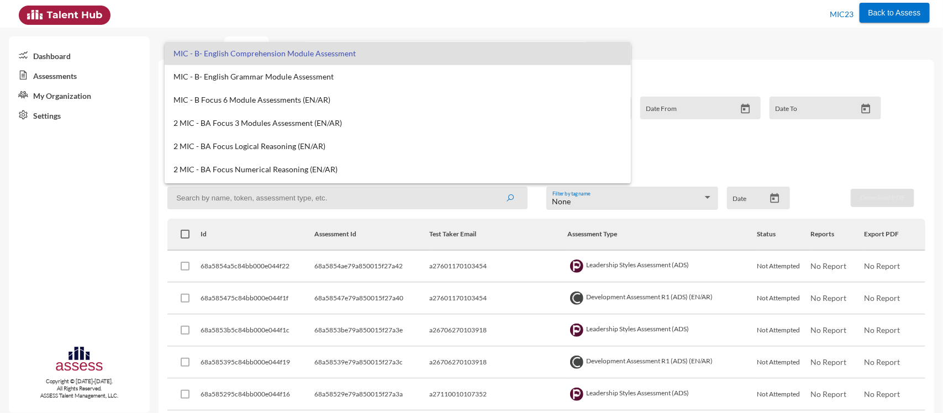
scroll to position [486, 0]
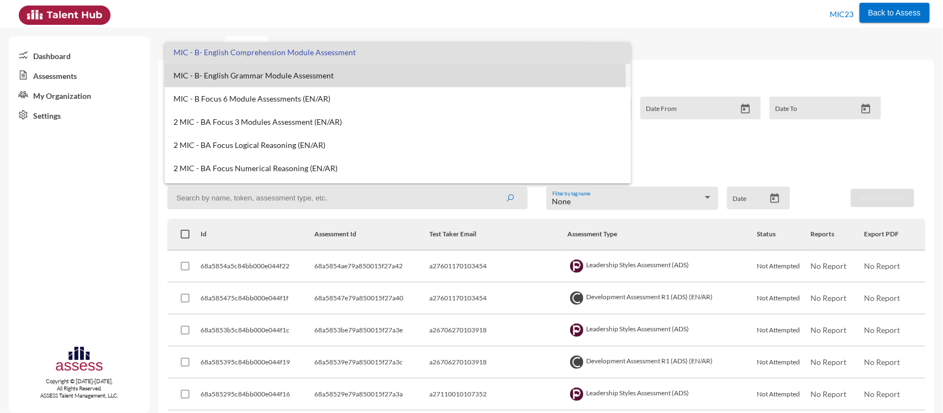
click at [215, 82] on mat-option "MIC - B- English Grammar Module Assessment" at bounding box center [398, 75] width 467 height 23
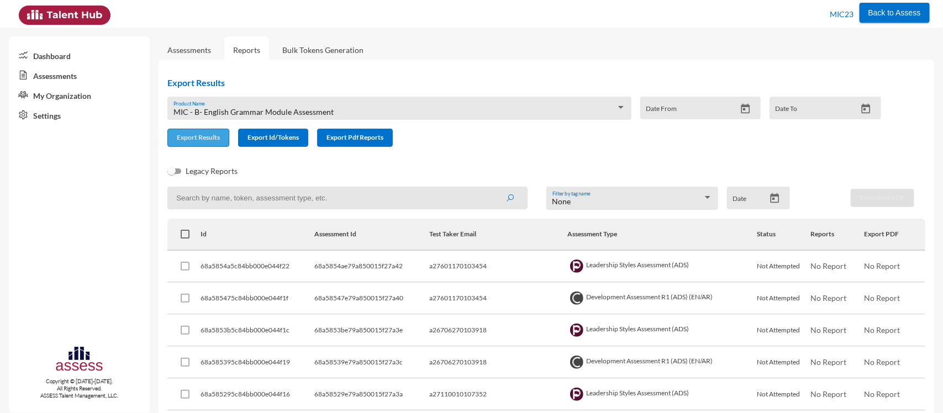
click at [199, 133] on button "Export Results" at bounding box center [198, 138] width 62 height 18
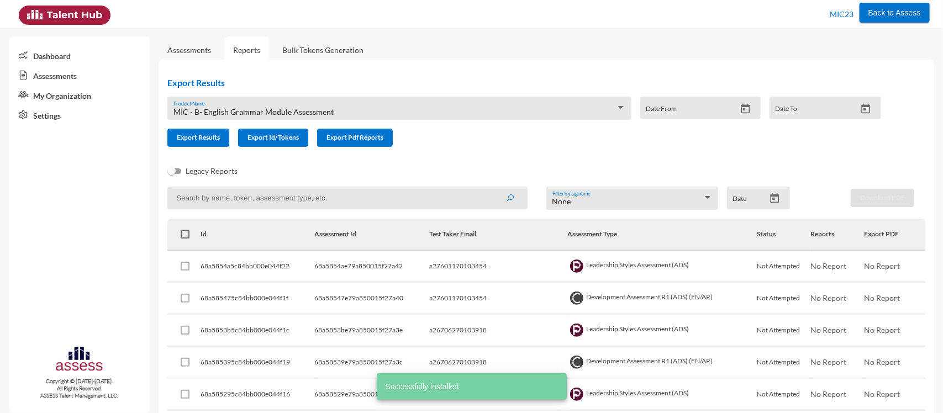
click at [246, 106] on div "MIC - B- English Grammar Module Assessment Product Name" at bounding box center [399, 111] width 452 height 17
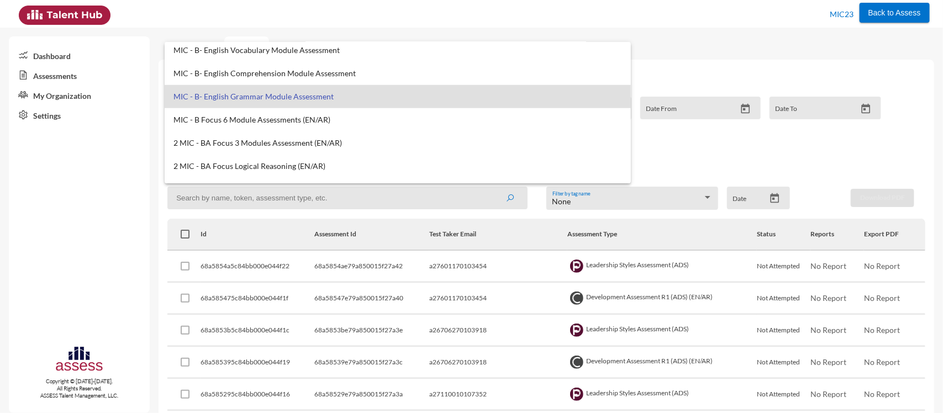
scroll to position [491, 0]
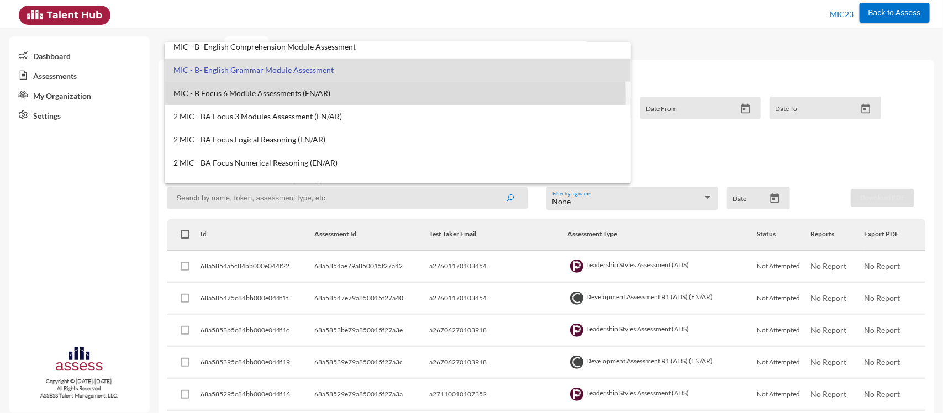
click at [224, 98] on mat-option "MIC - B Focus 6 Module Assessments (EN/AR)" at bounding box center [398, 93] width 467 height 23
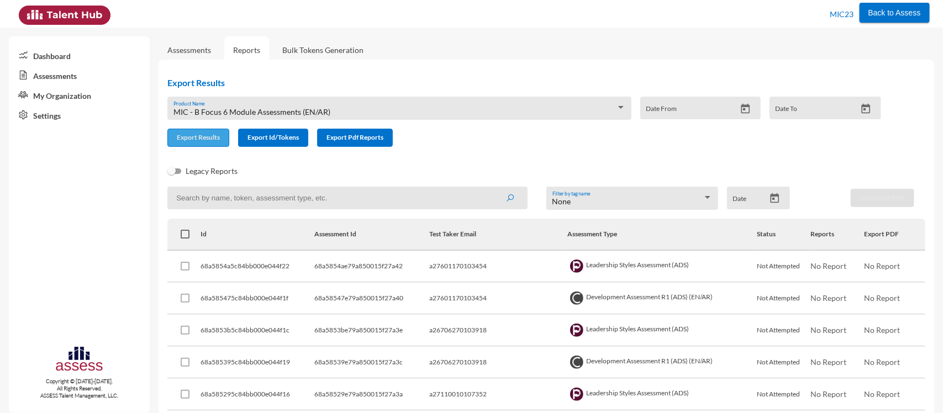
click at [208, 137] on span "Export Results" at bounding box center [198, 137] width 43 height 8
click at [294, 101] on div "MIC - B Focus 6 Module Assessments (EN/AR) Product Name" at bounding box center [399, 108] width 464 height 23
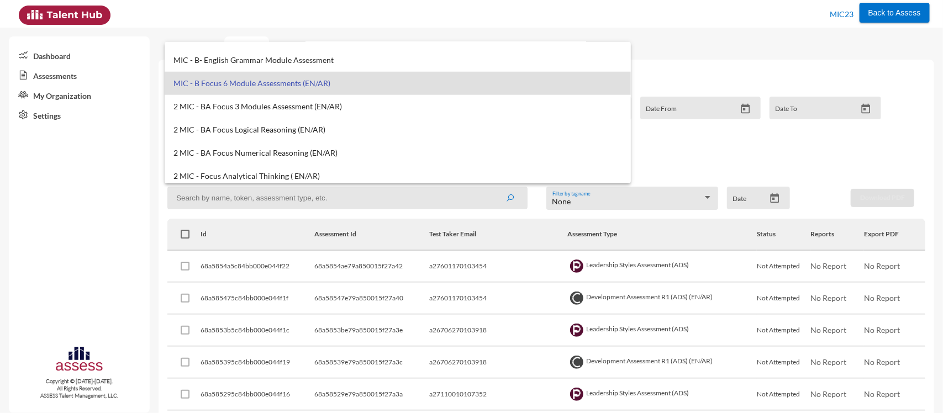
scroll to position [509, 0]
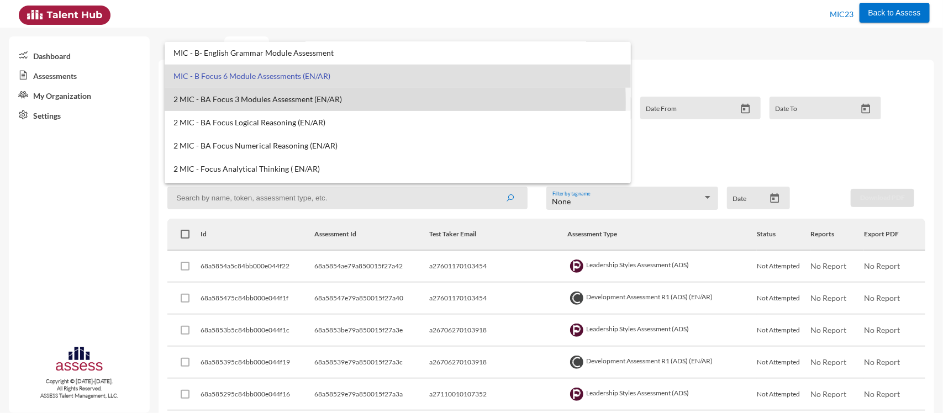
click at [313, 102] on span "2 MIC - BA Focus 3 Modules Assessment (EN/AR)" at bounding box center [397, 99] width 449 height 9
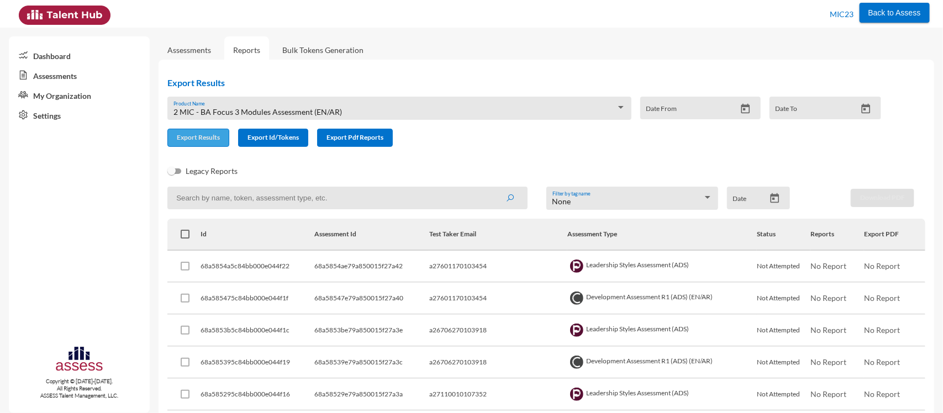
click at [194, 138] on span "Export Results" at bounding box center [198, 137] width 43 height 8
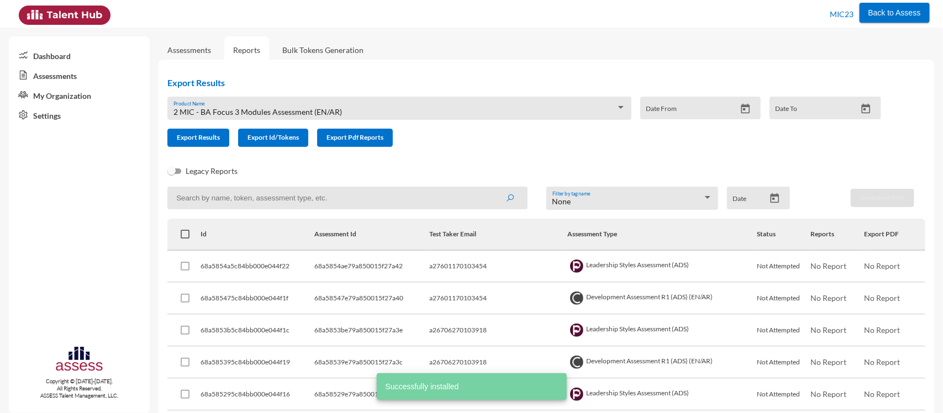
click at [311, 103] on div "2 MIC - BA Focus 3 Modules Assessment (EN/AR) Product Name" at bounding box center [399, 111] width 452 height 17
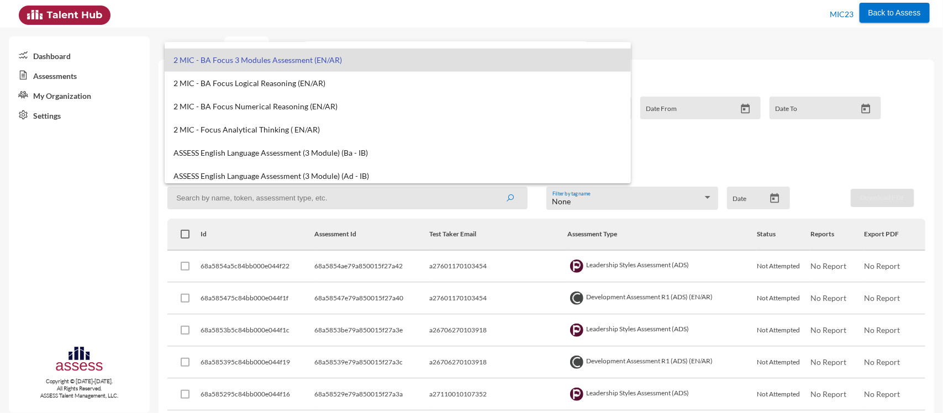
scroll to position [546, 0]
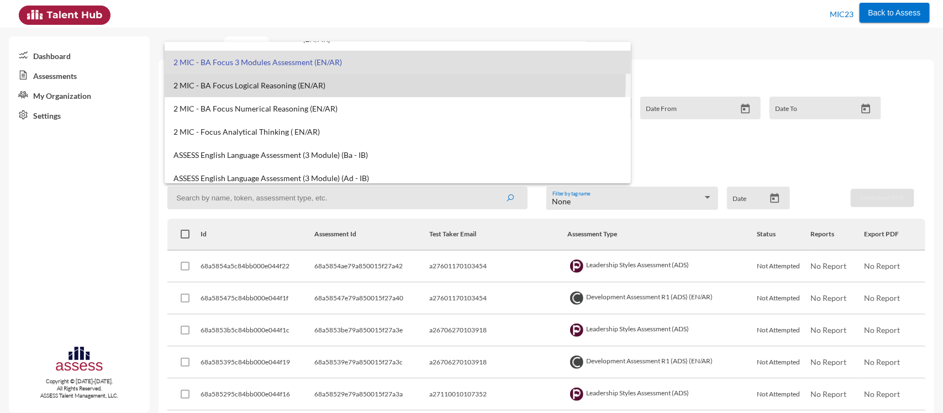
click at [285, 78] on mat-option "2 MIC - BA Focus Logical Reasoning (EN/AR)" at bounding box center [398, 85] width 467 height 23
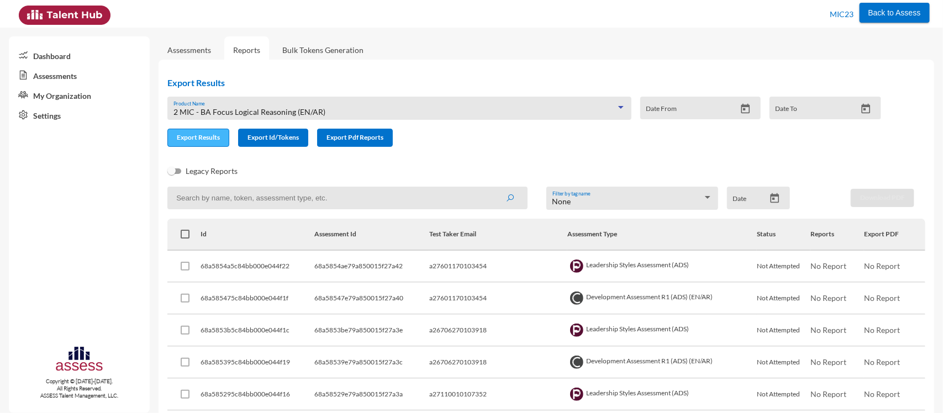
click at [195, 136] on span "Export Results" at bounding box center [198, 137] width 43 height 8
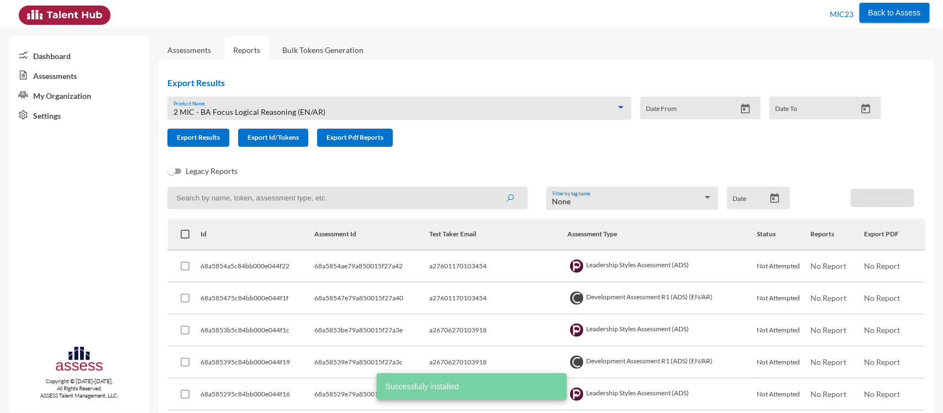
click at [329, 108] on div "2 MIC - BA Focus Logical Reasoning (EN/AR)" at bounding box center [394, 112] width 442 height 9
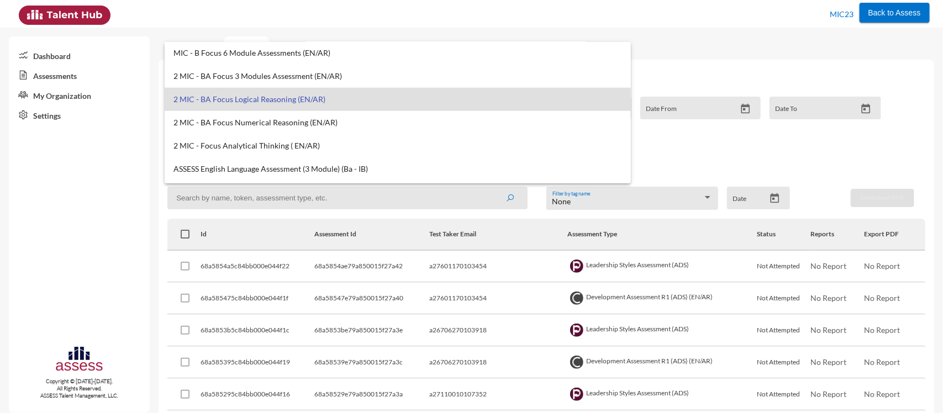
scroll to position [533, 0]
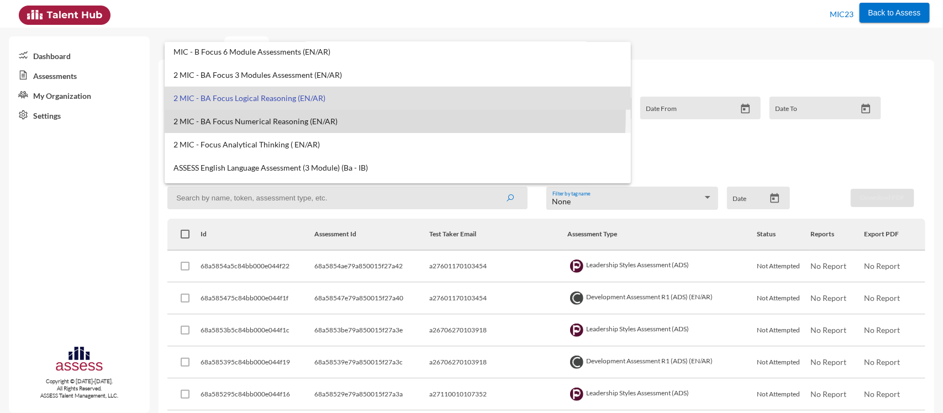
click at [255, 114] on mat-option "2 MIC - BA Focus Numerical Reasoning (EN/AR)" at bounding box center [398, 121] width 467 height 23
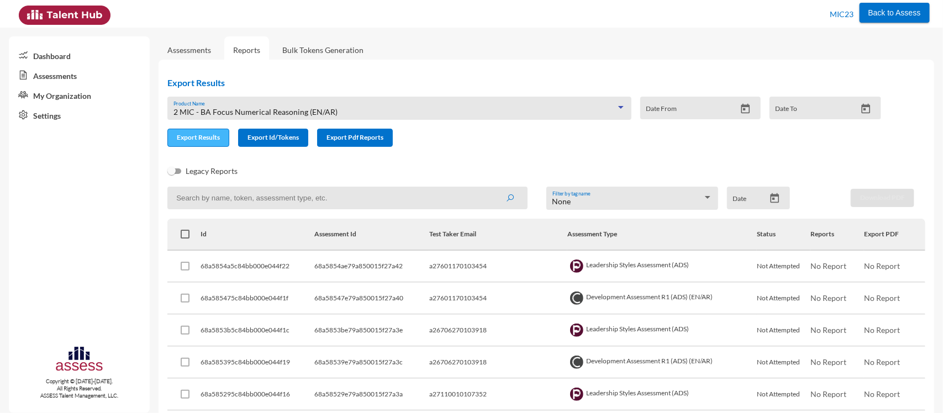
click at [210, 134] on span "Export Results" at bounding box center [198, 137] width 43 height 8
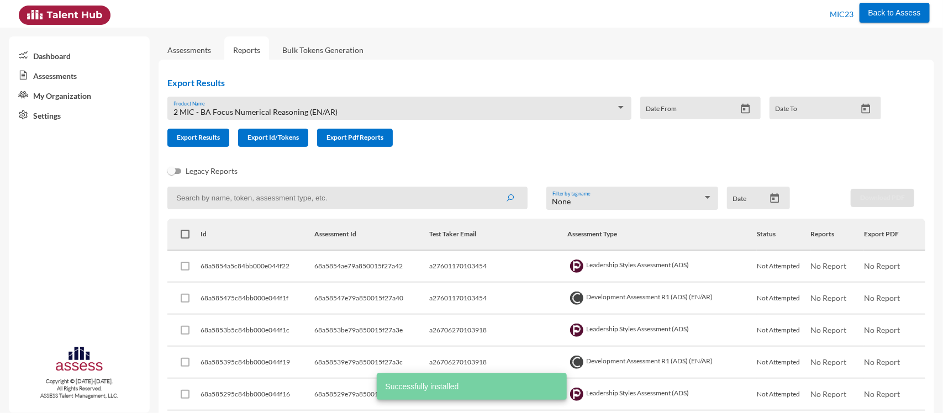
click at [278, 104] on div "2 MIC - BA Focus Numerical Reasoning (EN/AR) Product Name" at bounding box center [399, 111] width 452 height 17
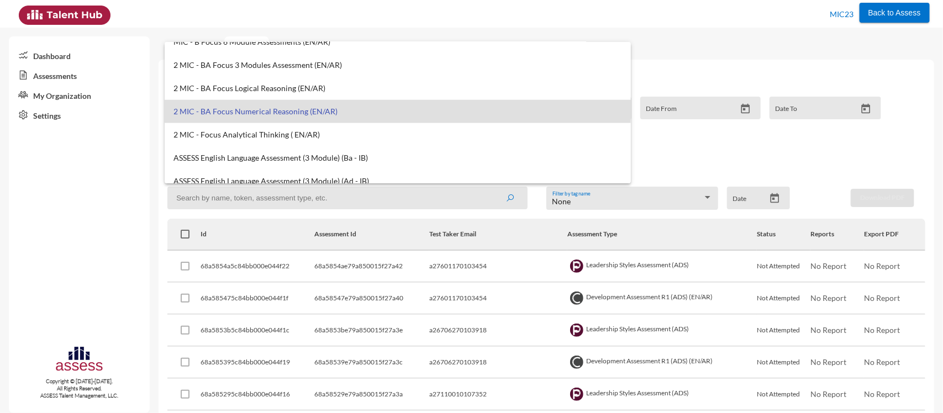
scroll to position [545, 0]
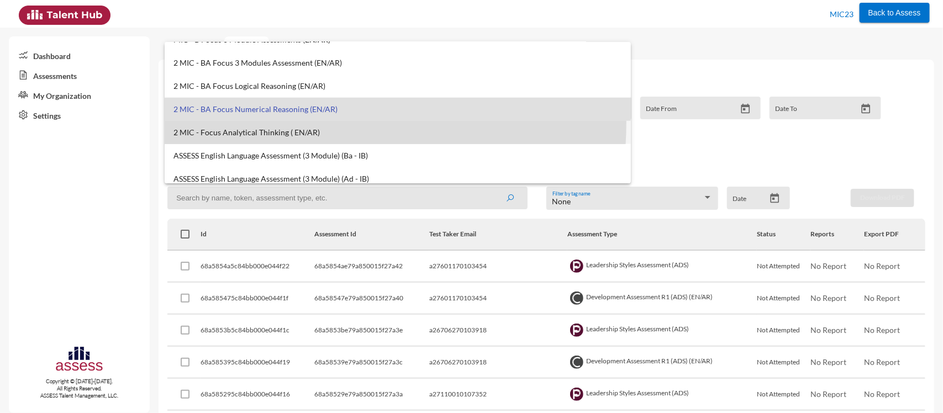
click at [293, 123] on mat-option "2 MIC - Focus Analytical Thinking ( EN/AR)" at bounding box center [398, 132] width 467 height 23
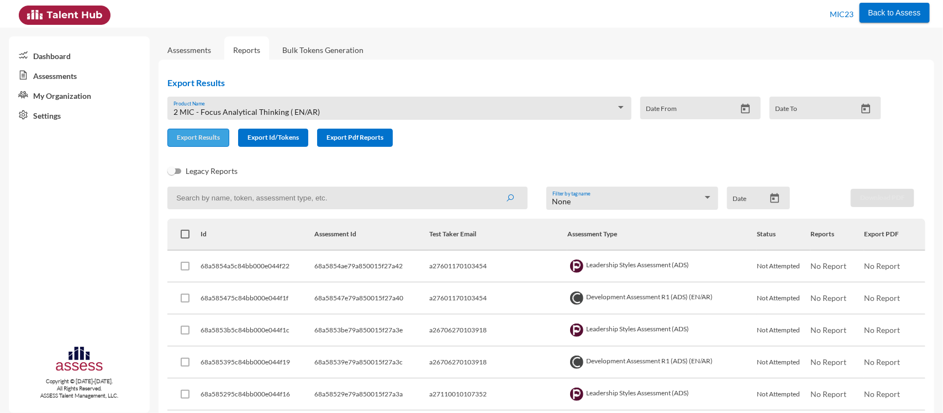
click at [211, 134] on span "Export Results" at bounding box center [198, 137] width 43 height 8
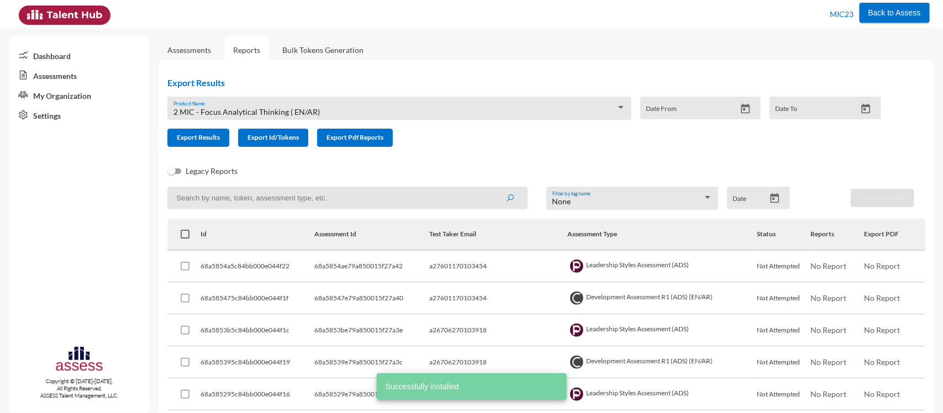
click at [248, 113] on span "2 MIC - Focus Analytical Thinking ( EN/AR)" at bounding box center [246, 111] width 146 height 9
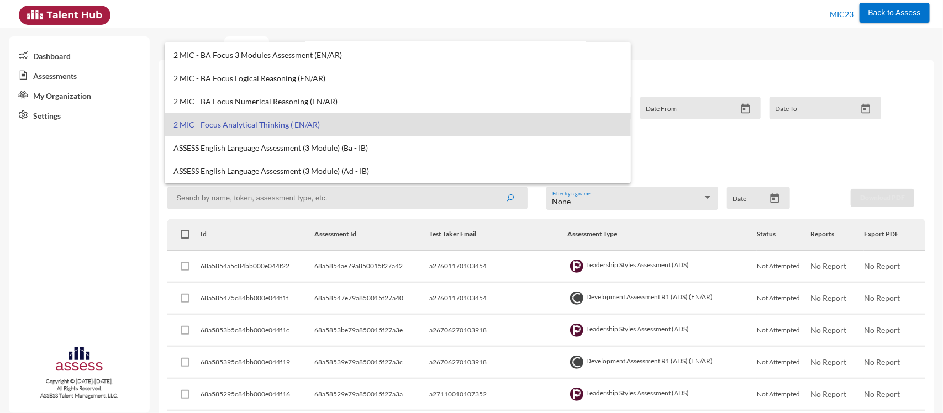
scroll to position [553, 0]
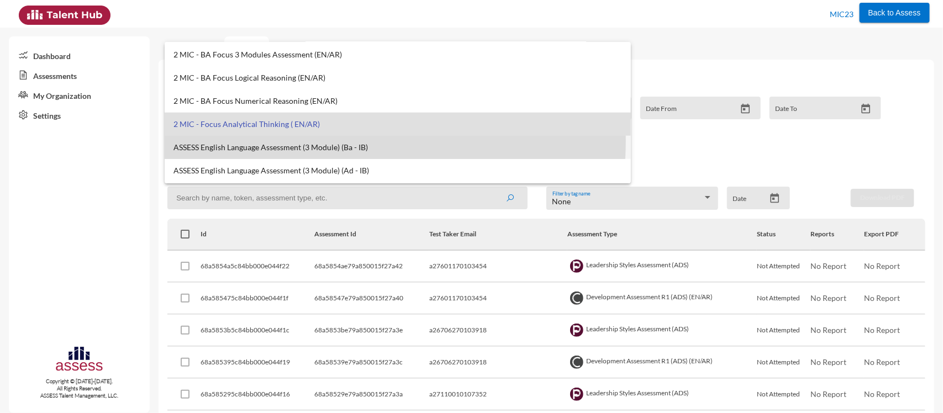
click at [305, 141] on mat-option "ASSESS English Language Assessment (3 Module) (Ba - IB)" at bounding box center [398, 147] width 467 height 23
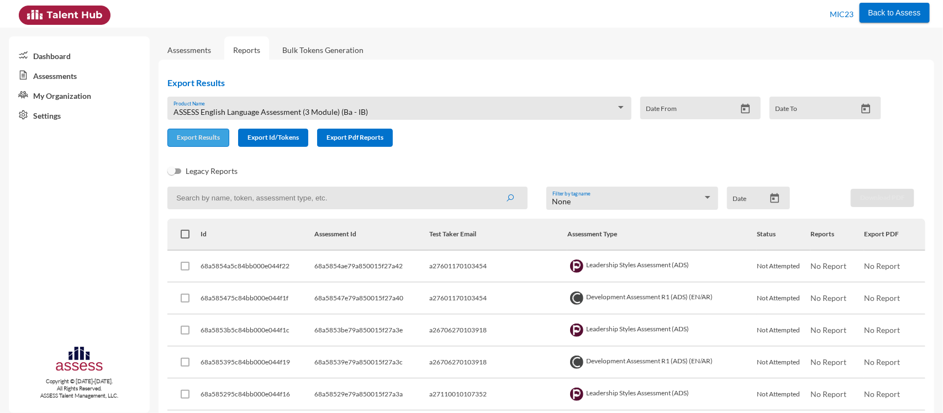
click at [199, 142] on button "Export Results" at bounding box center [198, 138] width 62 height 18
click at [293, 109] on span "ASSESS English Language Assessment (3 Module) (Ba - IB)" at bounding box center [270, 111] width 194 height 9
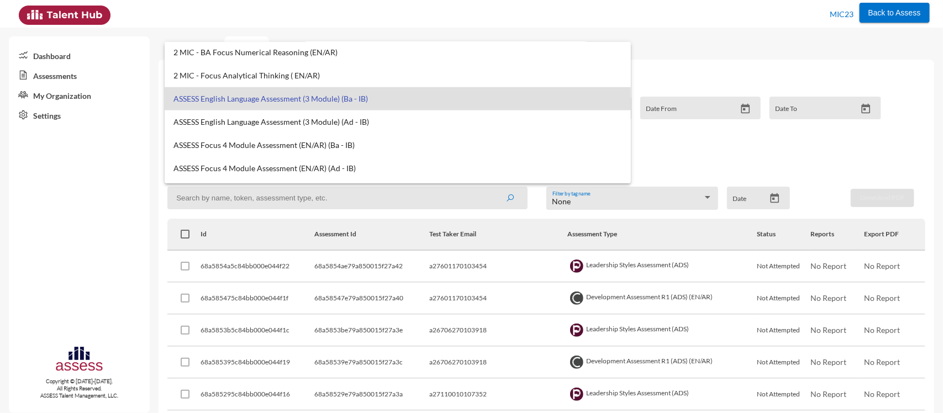
scroll to position [601, 0]
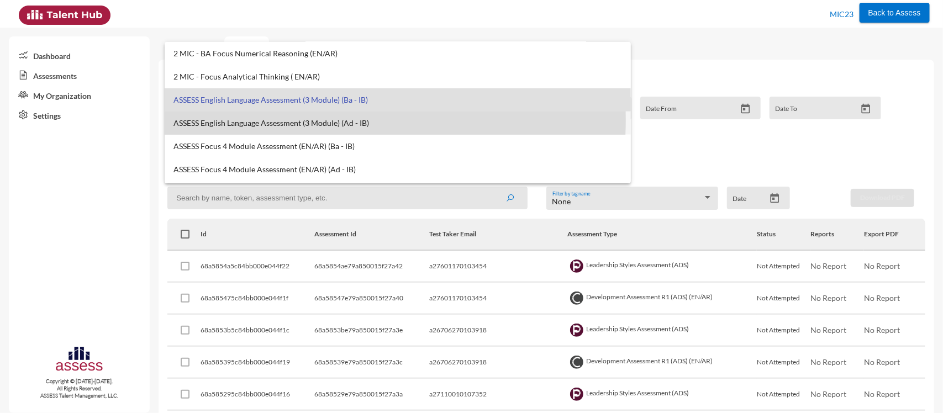
click at [332, 120] on span "ASSESS English Language Assessment (3 Module) (Ad - IB)" at bounding box center [397, 123] width 449 height 9
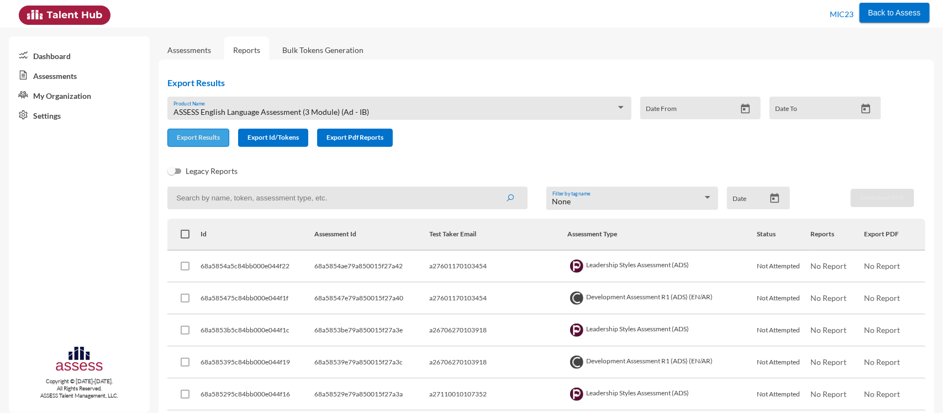
click at [194, 134] on span "Export Results" at bounding box center [198, 137] width 43 height 8
click at [283, 105] on div "ASSESS English Language Assessment (3 Module) (Ad - IB) Product Name" at bounding box center [399, 111] width 452 height 17
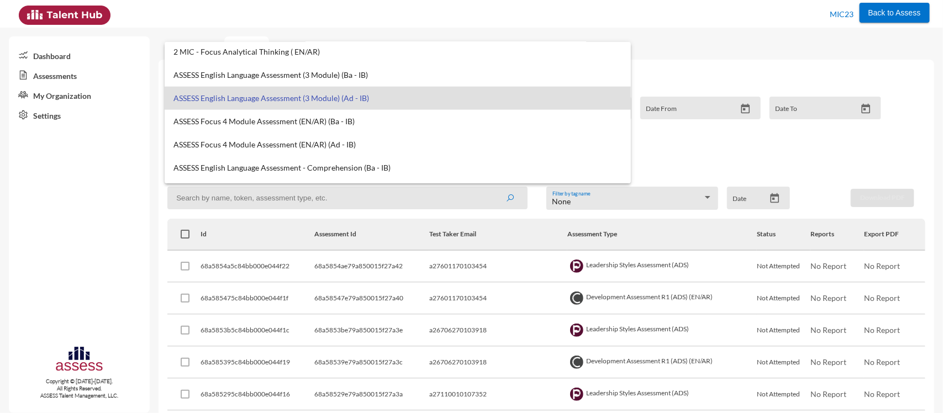
scroll to position [627, 0]
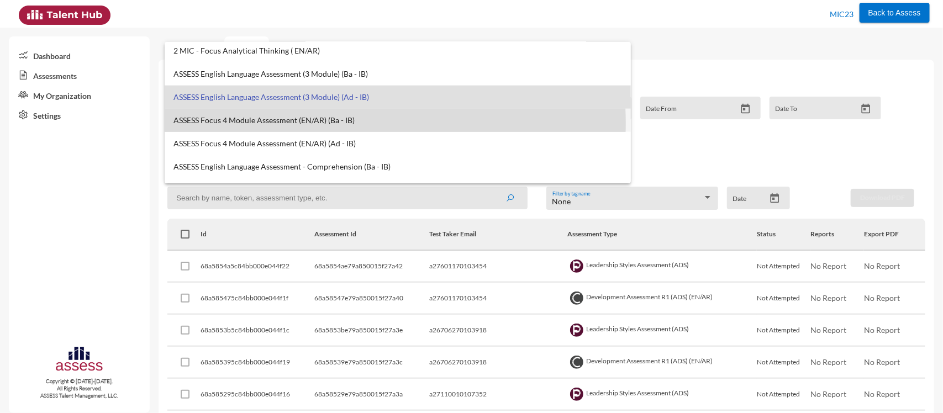
click at [341, 123] on span "ASSESS Focus 4 Module Assessment (EN/AR) (Ba - IB)" at bounding box center [397, 120] width 449 height 9
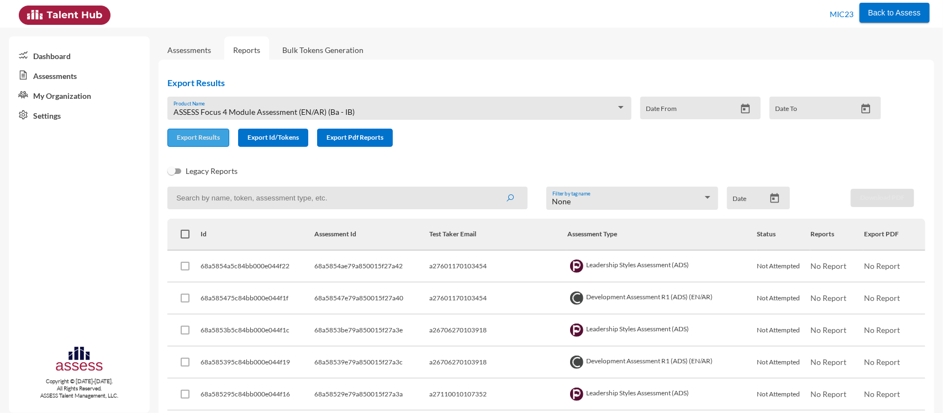
click at [211, 135] on span "Export Results" at bounding box center [198, 137] width 43 height 8
click at [293, 105] on div "ASSESS Focus 4 Module Assessment (EN/AR) (Ba - IB) Product Name" at bounding box center [399, 111] width 452 height 17
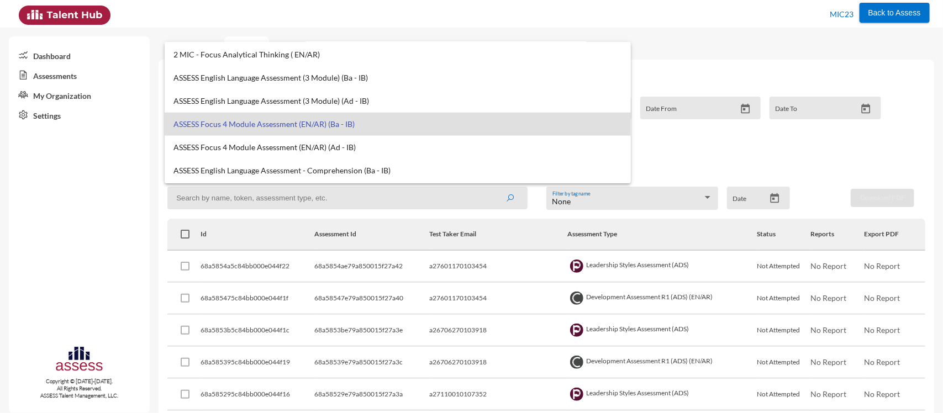
scroll to position [658, 0]
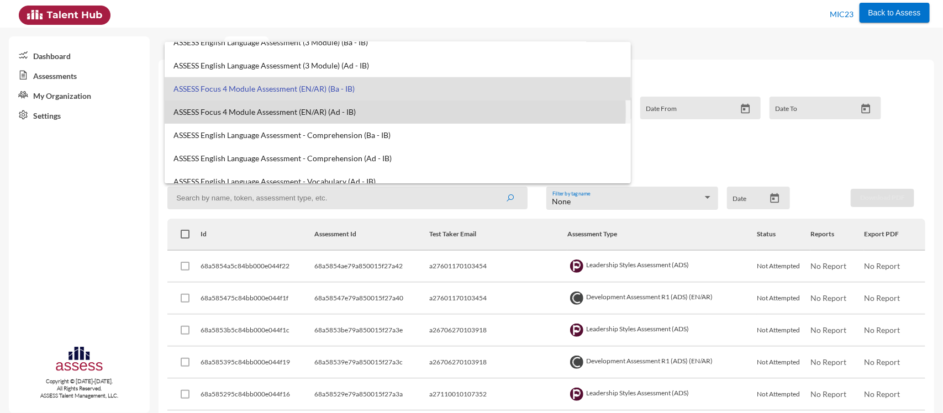
click at [363, 111] on span "ASSESS Focus 4 Module Assessment (EN/AR) (Ad - IB)" at bounding box center [397, 112] width 449 height 9
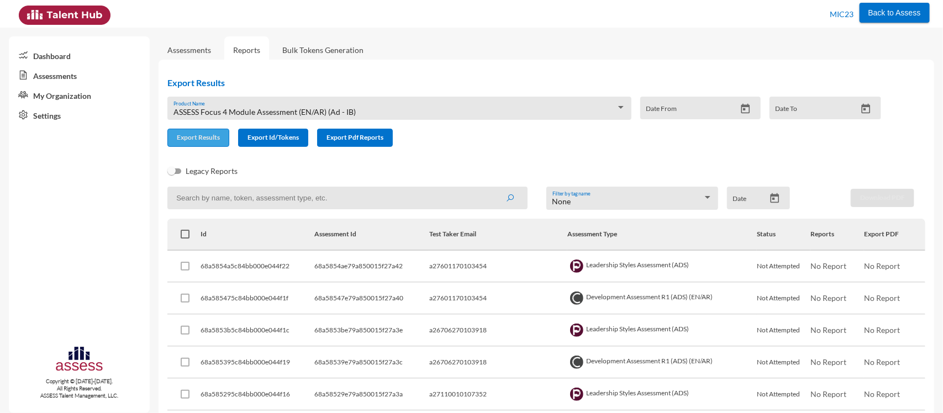
click at [189, 139] on span "Export Results" at bounding box center [198, 137] width 43 height 8
click at [349, 105] on div "ASSESS Focus 4 Module Assessment (EN/AR) (Ad - IB) Product Name" at bounding box center [399, 111] width 452 height 17
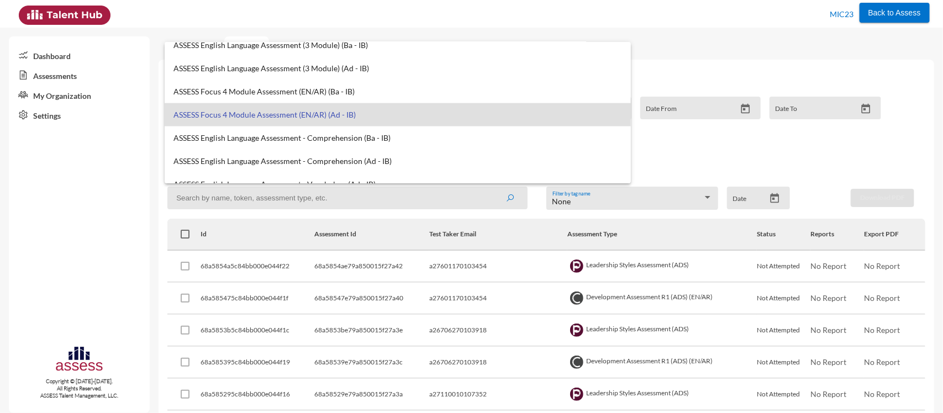
scroll to position [674, 0]
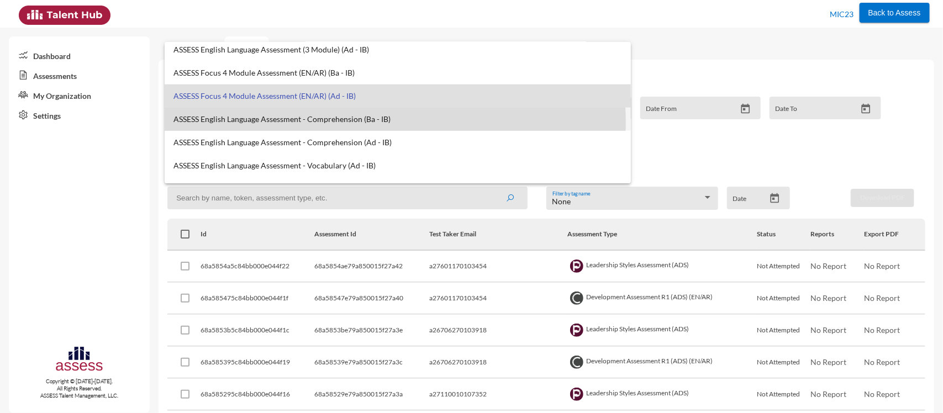
click at [368, 122] on span "ASSESS English Language Assessment - Comprehension (Ba - IB)" at bounding box center [397, 119] width 449 height 9
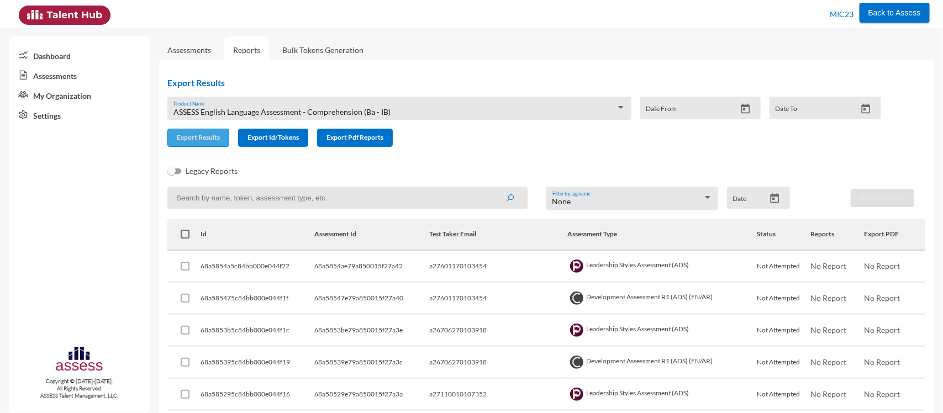
click at [204, 134] on span "Export Results" at bounding box center [198, 137] width 43 height 8
click at [295, 97] on div "ASSESS English Language Assessment - Comprehension (Ba - IB) Product Name" at bounding box center [399, 108] width 464 height 23
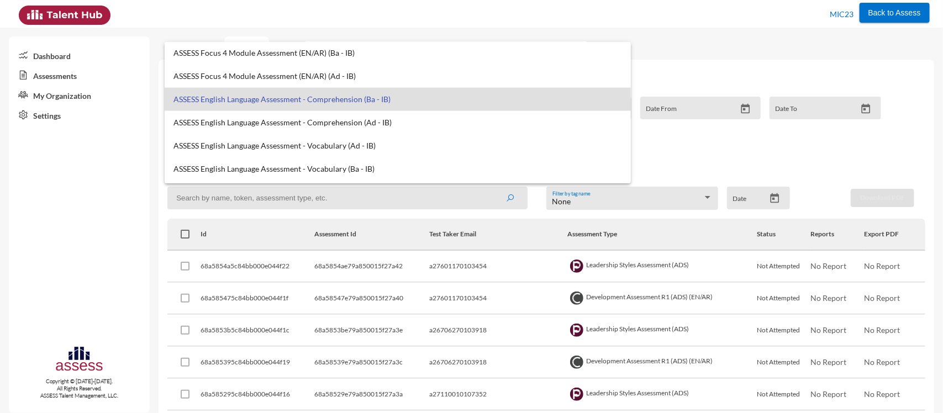
scroll to position [697, 0]
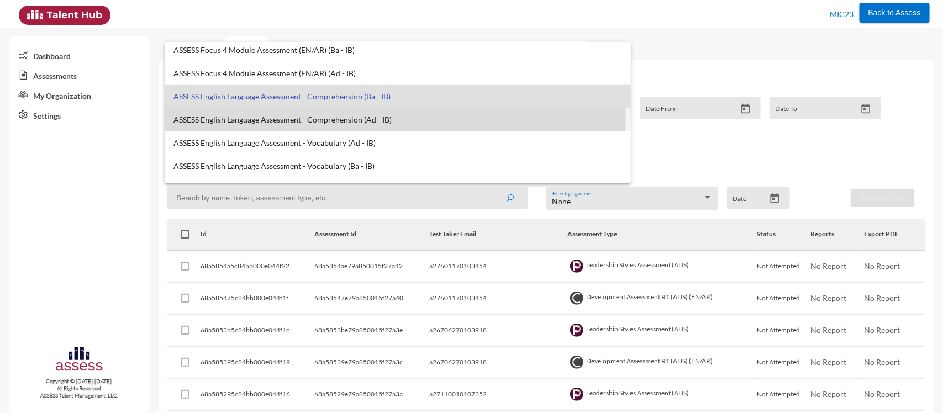
click at [362, 119] on span "ASSESS English Language Assessment - Comprehension (Ad - IB)" at bounding box center [397, 119] width 449 height 9
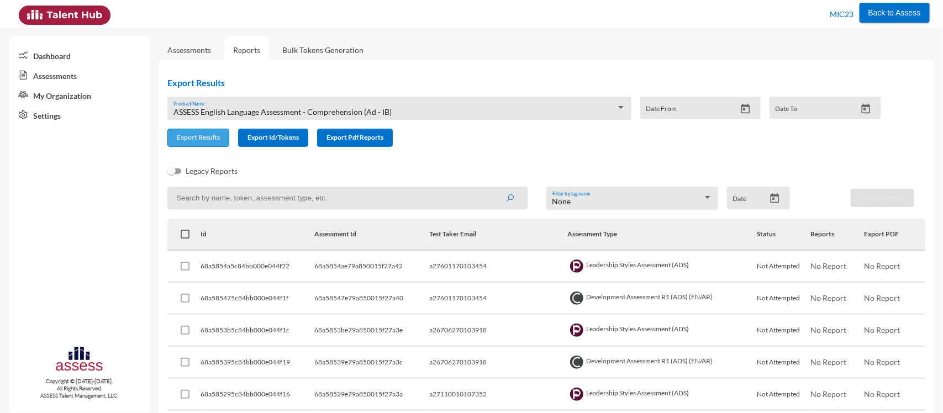
click at [194, 135] on span "Export Results" at bounding box center [198, 137] width 43 height 8
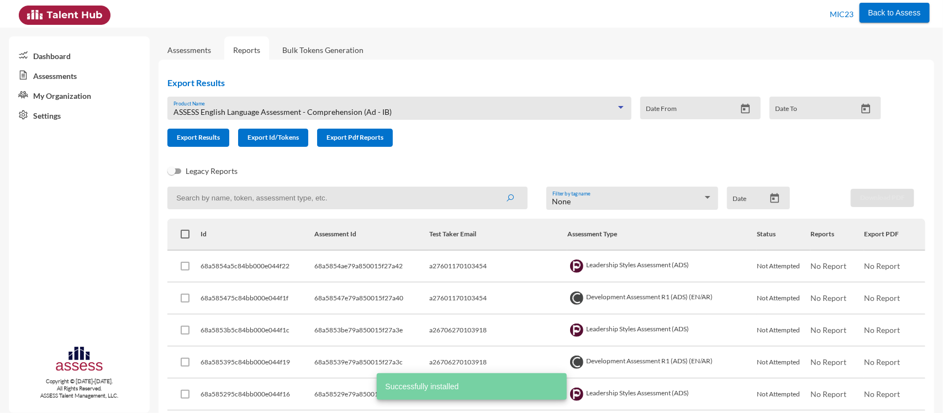
click at [277, 116] on span "ASSESS English Language Assessment - Comprehension (Ad - IB)" at bounding box center [282, 111] width 218 height 9
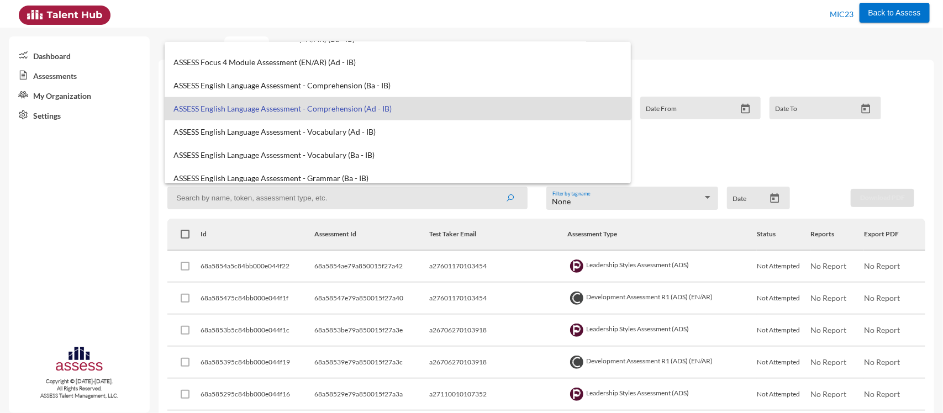
scroll to position [719, 0]
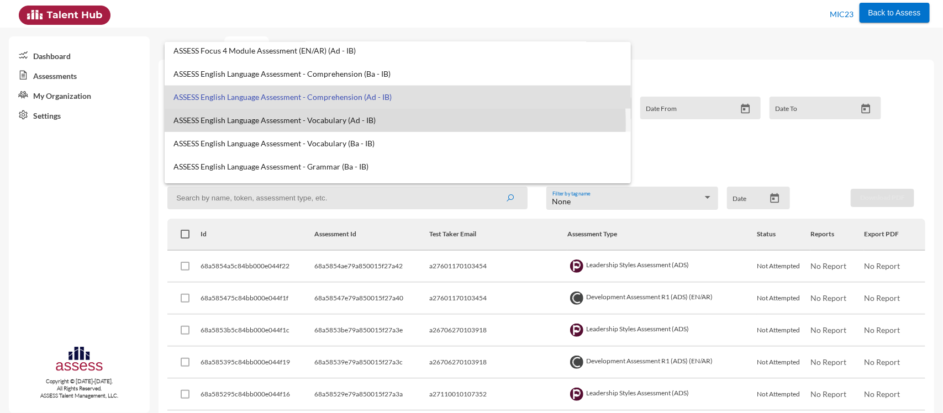
click at [342, 123] on span "ASSESS English Language Assessment - Vocabulary (Ad - IB)" at bounding box center [397, 120] width 449 height 9
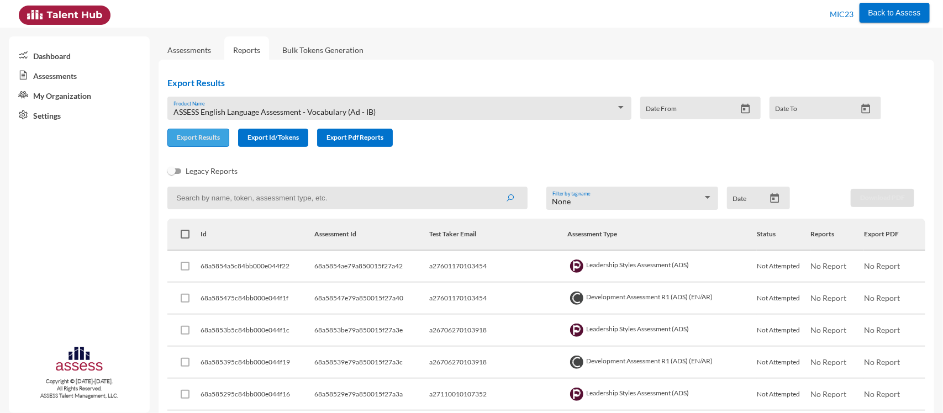
click at [213, 136] on span "Export Results" at bounding box center [198, 137] width 43 height 8
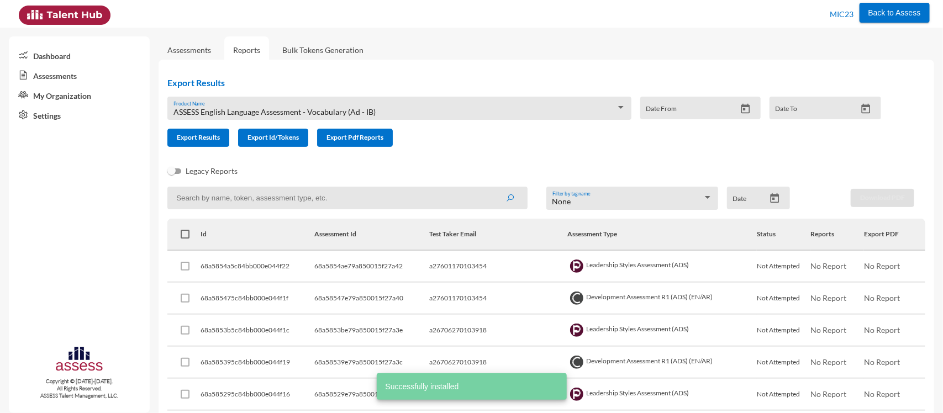
click at [290, 122] on div "ASSESS English Language Assessment - Vocabulary (Ad - IB) Product Name Date Fro…" at bounding box center [519, 113] width 722 height 32
click at [288, 117] on div "ASSESS English Language Assessment - Vocabulary (Ad - IB) Product Name" at bounding box center [399, 111] width 452 height 17
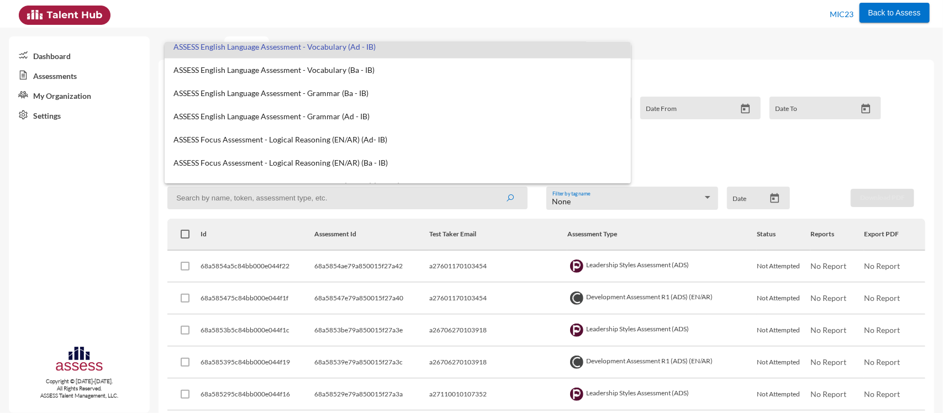
scroll to position [758, 0]
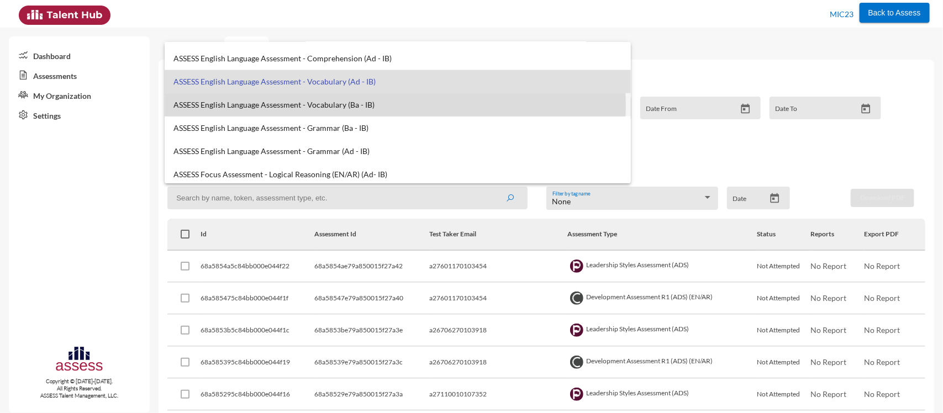
click at [337, 105] on span "ASSESS English Language Assessment - Vocabulary (Ba - IB)" at bounding box center [397, 104] width 449 height 9
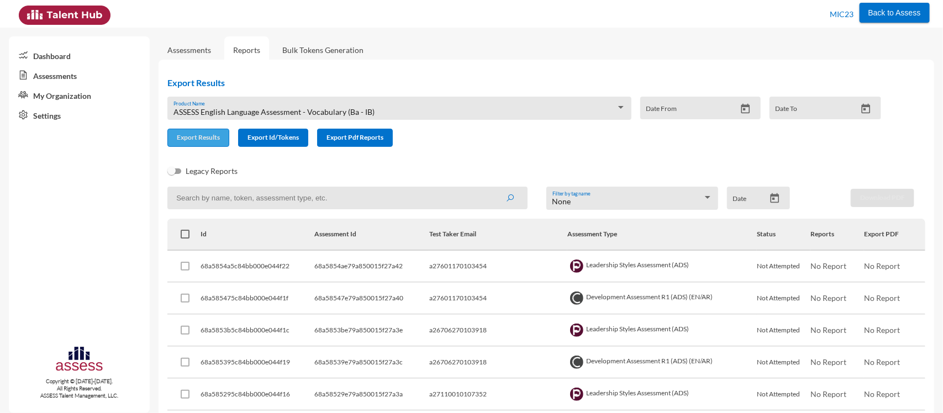
click at [192, 136] on span "Export Results" at bounding box center [198, 137] width 43 height 8
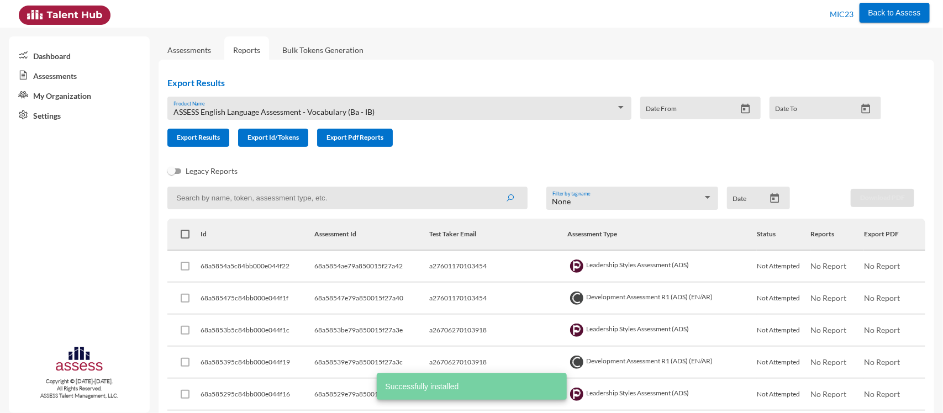
click at [285, 100] on div "ASSESS English Language Assessment - Vocabulary (Ba - IB) Product Name" at bounding box center [399, 108] width 464 height 23
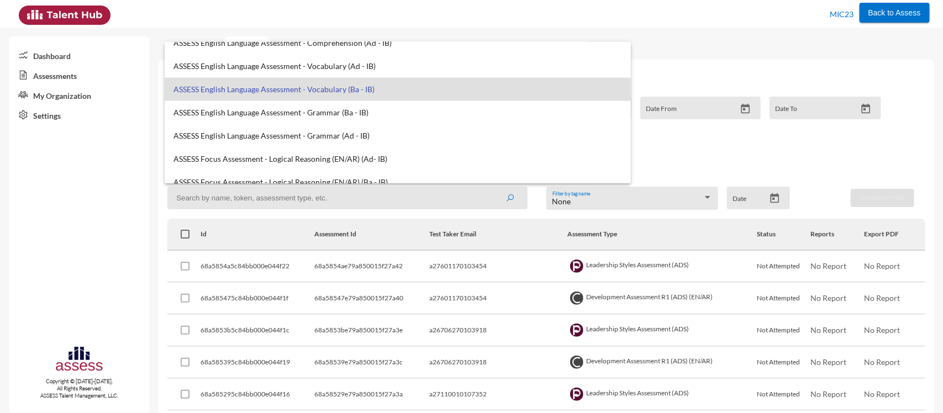
scroll to position [784, 0]
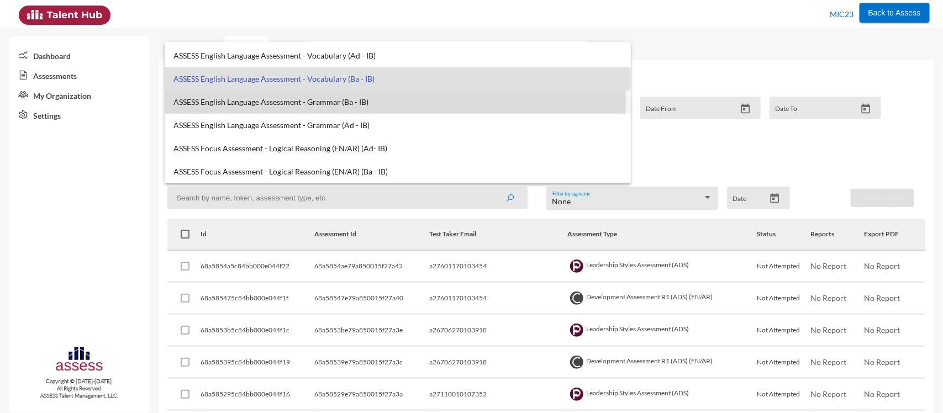
click at [335, 107] on mat-option "ASSESS English Language Assessment - Grammar (Ba - IB)" at bounding box center [398, 102] width 467 height 23
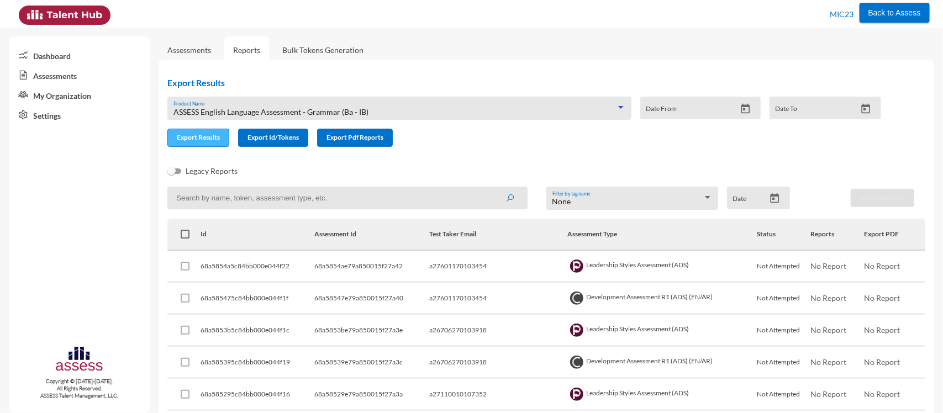
click at [183, 136] on span "Export Results" at bounding box center [198, 137] width 43 height 8
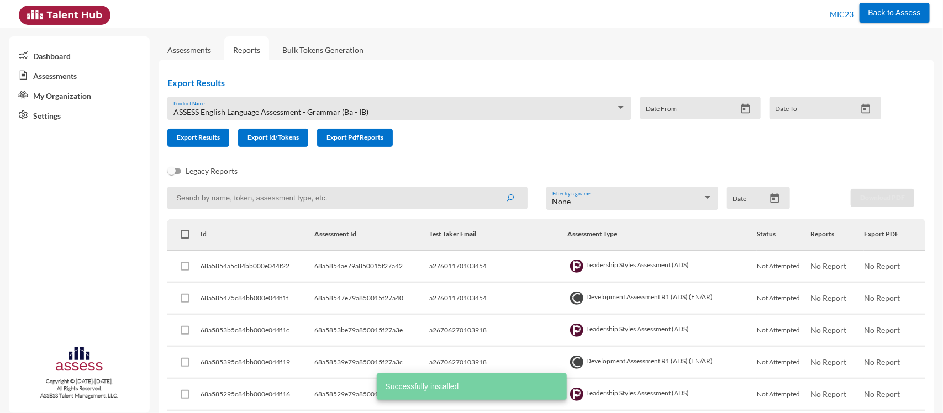
click at [321, 117] on div "ASSESS English Language Assessment - Grammar (Ba - IB) Product Name" at bounding box center [399, 111] width 452 height 17
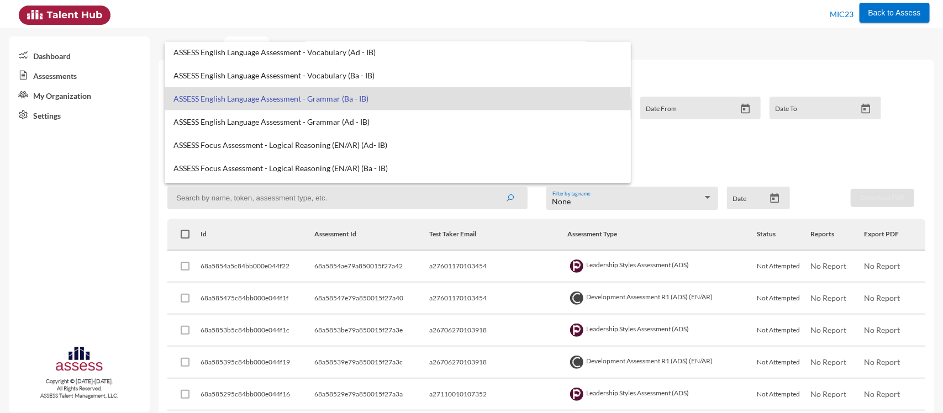
scroll to position [788, 0]
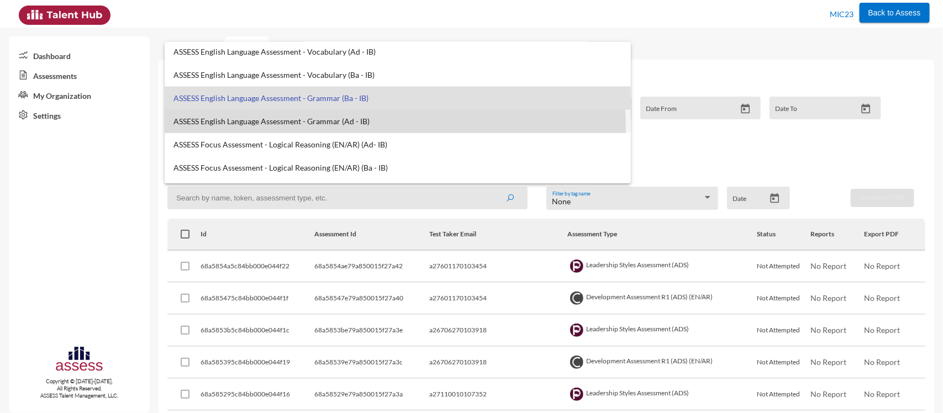
click at [255, 128] on mat-option "ASSESS English Language Assessment - Grammar (Ad - IB)" at bounding box center [398, 121] width 467 height 23
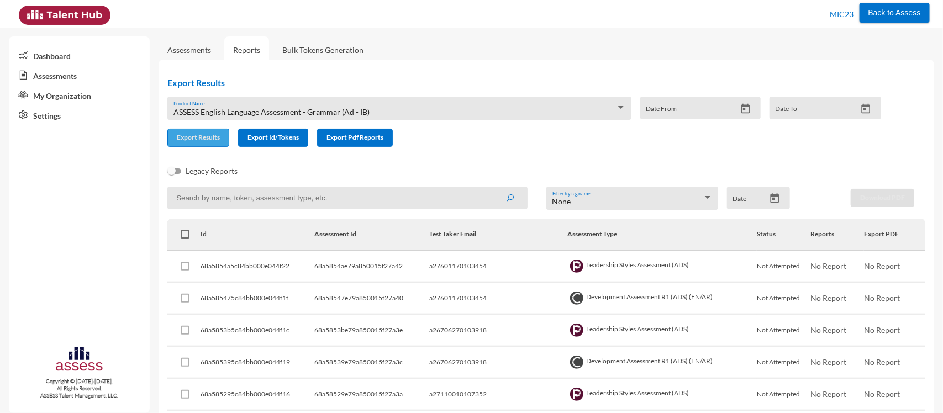
click at [200, 139] on span "Export Results" at bounding box center [198, 137] width 43 height 8
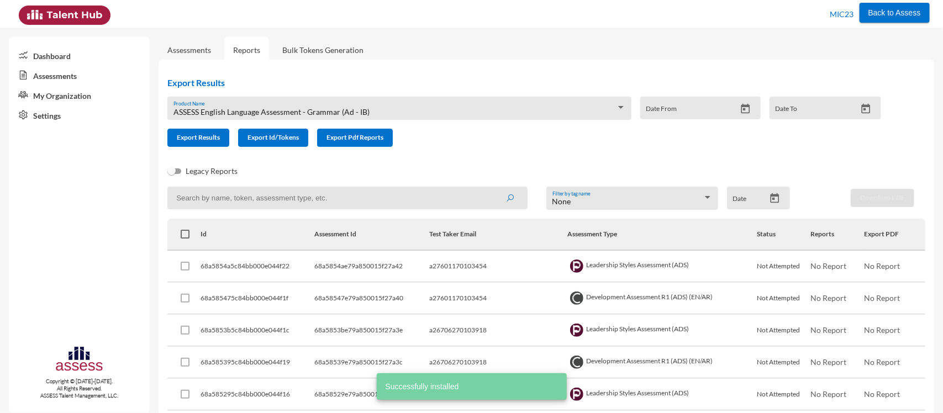
click at [301, 109] on span "ASSESS English Language Assessment - Grammar (Ad - IB)" at bounding box center [271, 111] width 196 height 9
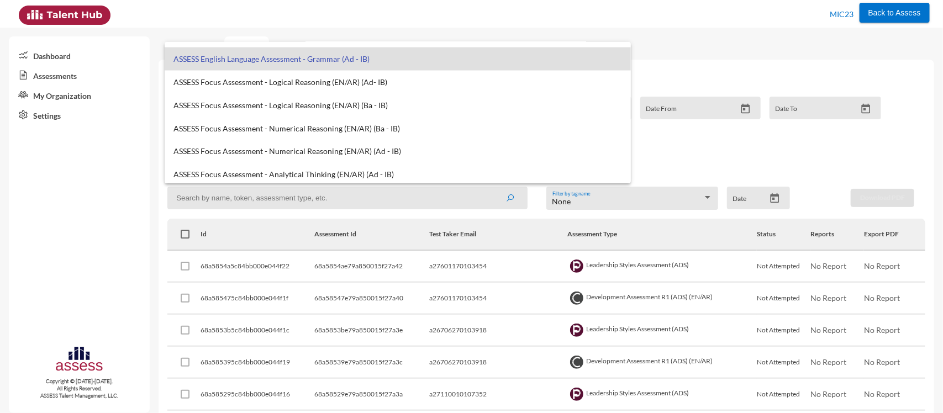
scroll to position [854, 0]
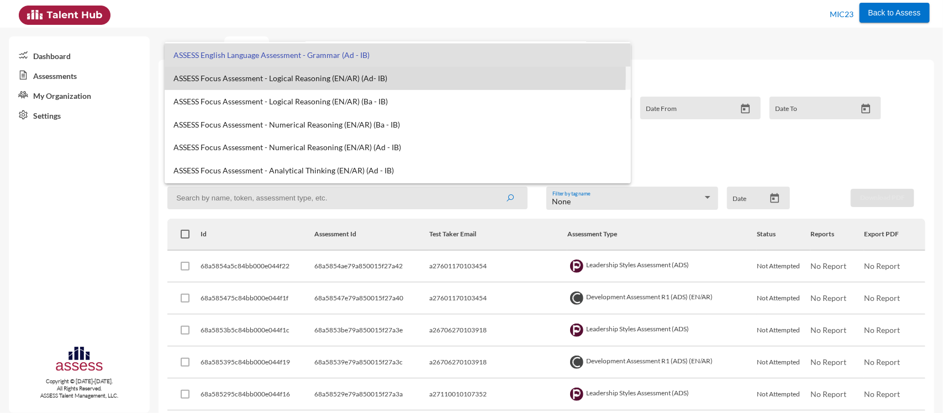
click at [291, 75] on span "ASSESS Focus Assessment - Logical Reasoning (EN/AR) (Ad- IB)" at bounding box center [397, 78] width 449 height 9
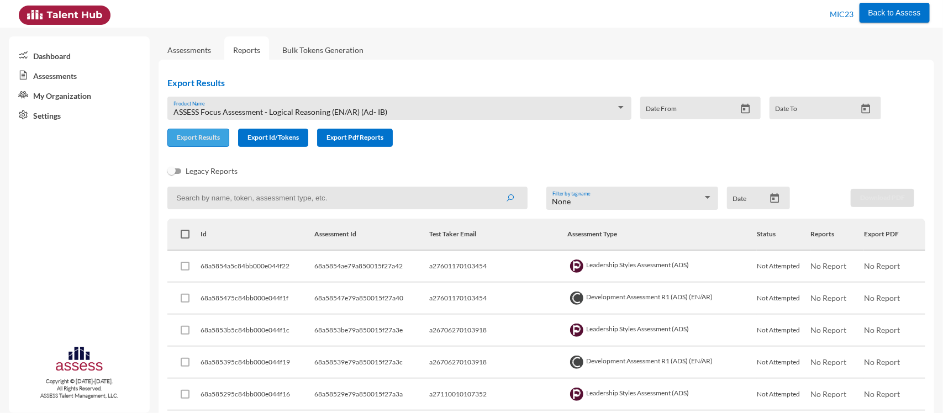
click at [188, 138] on span "Export Results" at bounding box center [198, 137] width 43 height 8
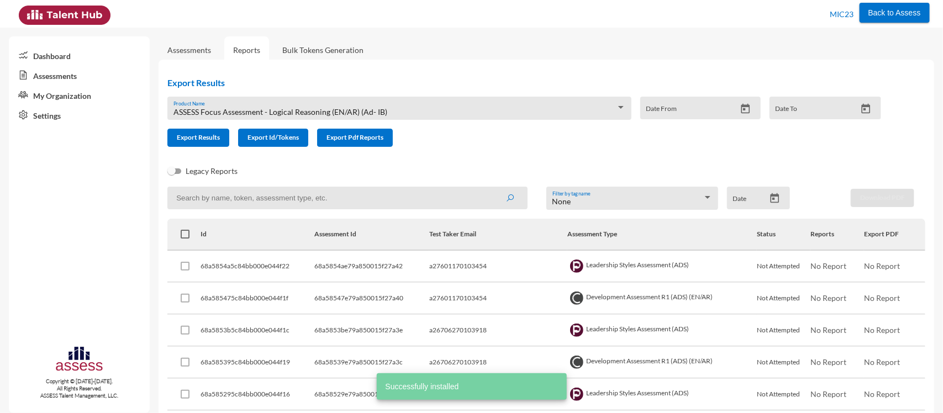
click at [305, 103] on div "ASSESS Focus Assessment - Logical Reasoning (EN/AR) (Ad- IB) Product Name" at bounding box center [399, 111] width 452 height 17
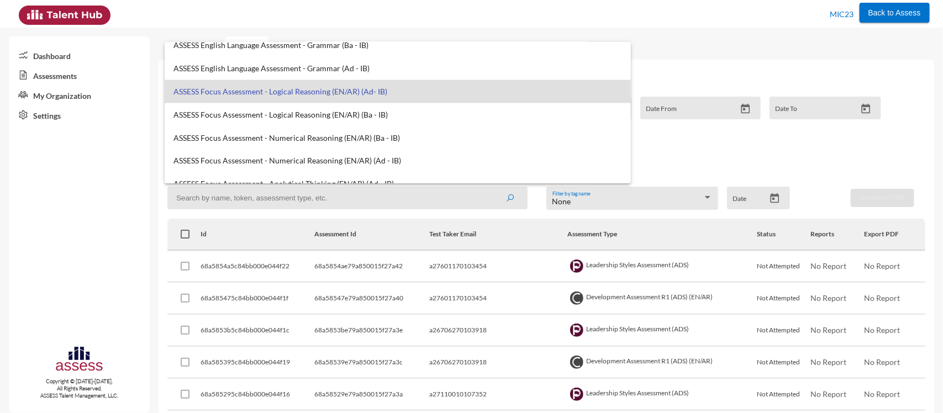
scroll to position [843, 0]
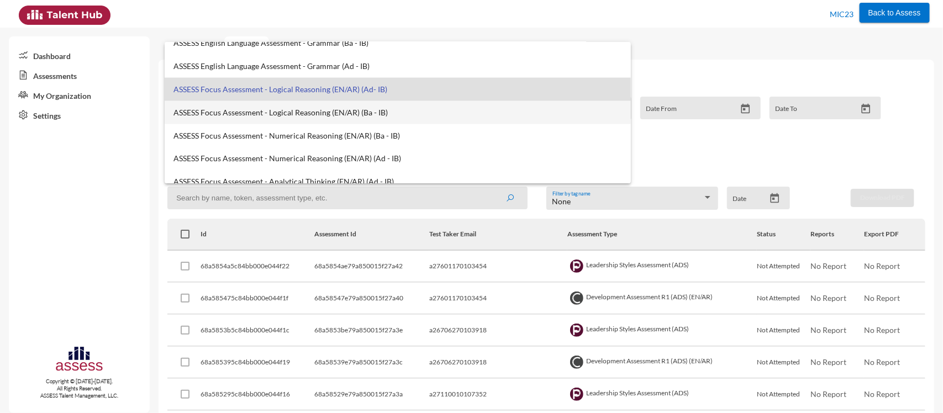
click at [326, 103] on mat-option "ASSESS Focus Assessment - Logical Reasoning (EN/AR) (Ba - IB)" at bounding box center [398, 112] width 467 height 23
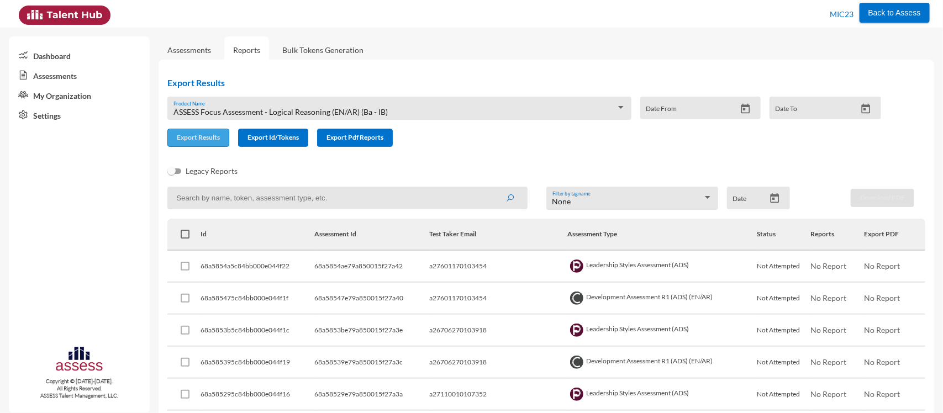
click at [181, 144] on button "Export Results" at bounding box center [198, 138] width 62 height 18
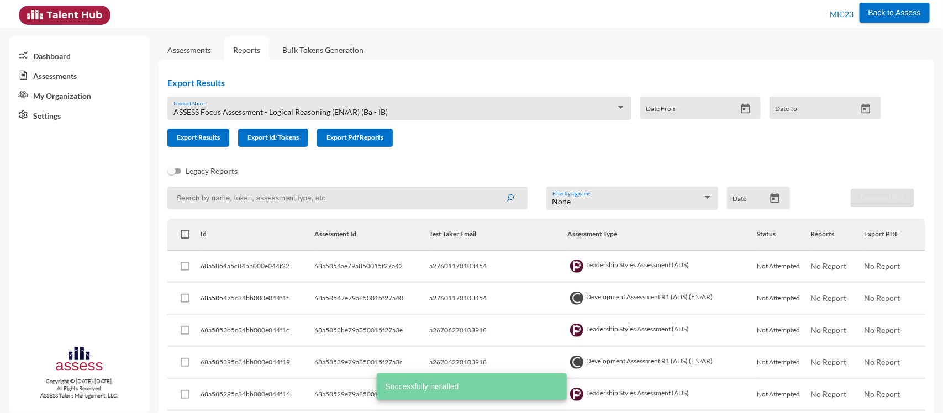
click at [323, 106] on div "ASSESS Focus Assessment - Logical Reasoning (EN/AR) (Ba - IB) Product Name" at bounding box center [399, 111] width 452 height 17
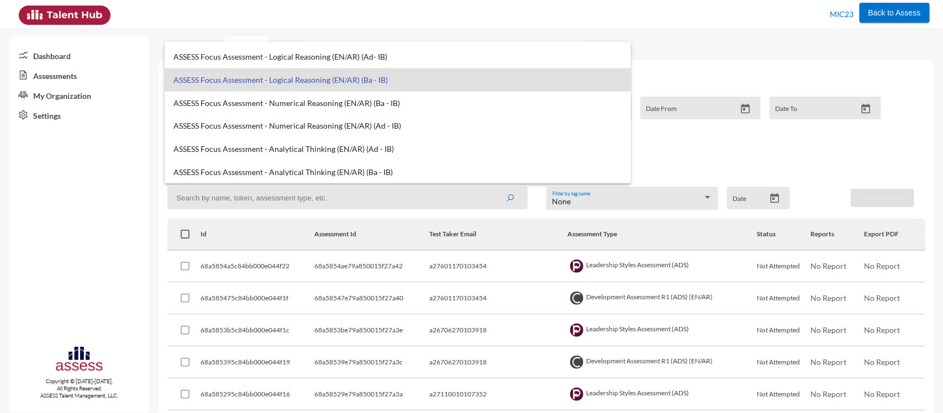
scroll to position [878, 0]
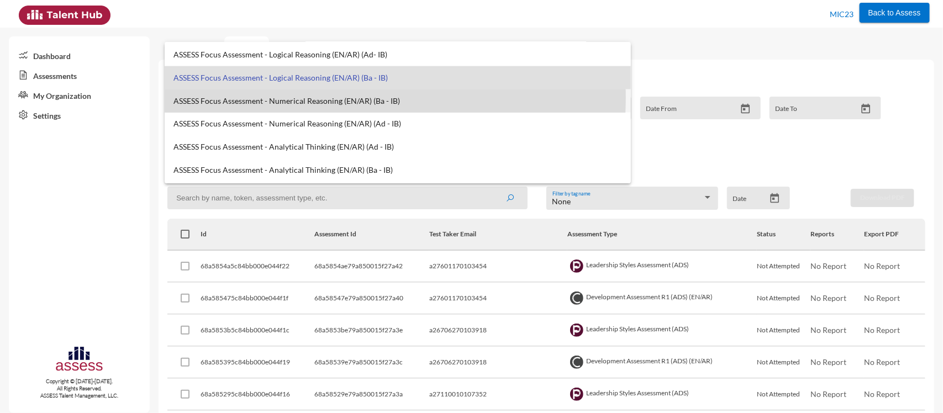
click at [301, 98] on span "ASSESS Focus Assessment - Numerical Reasoning (EN/AR) (Ba - IB)" at bounding box center [397, 101] width 449 height 9
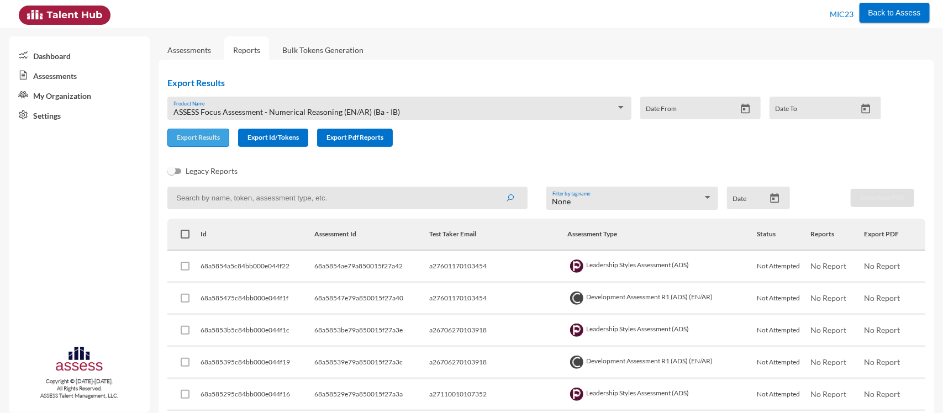
click at [202, 133] on button "Export Results" at bounding box center [198, 138] width 62 height 18
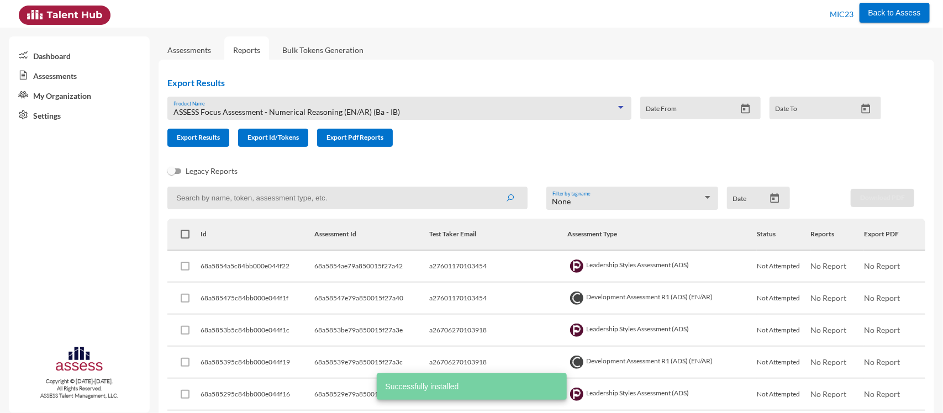
click at [293, 112] on span "ASSESS Focus Assessment - Numerical Reasoning (EN/AR) (Ba - IB)" at bounding box center [286, 111] width 226 height 9
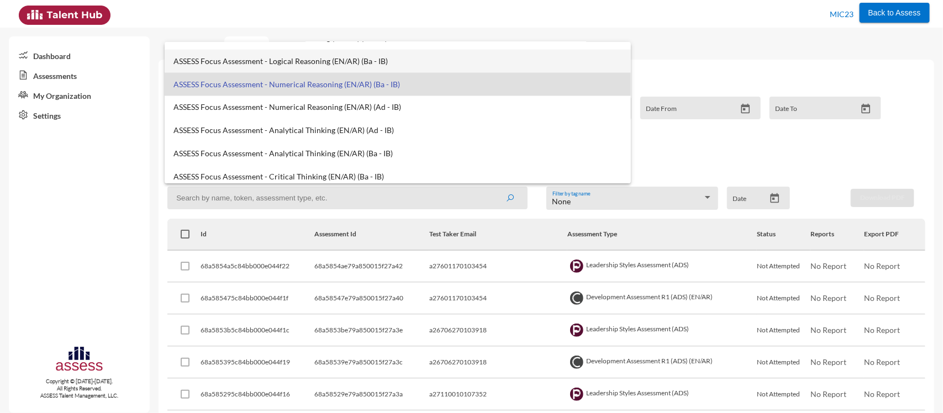
scroll to position [893, 0]
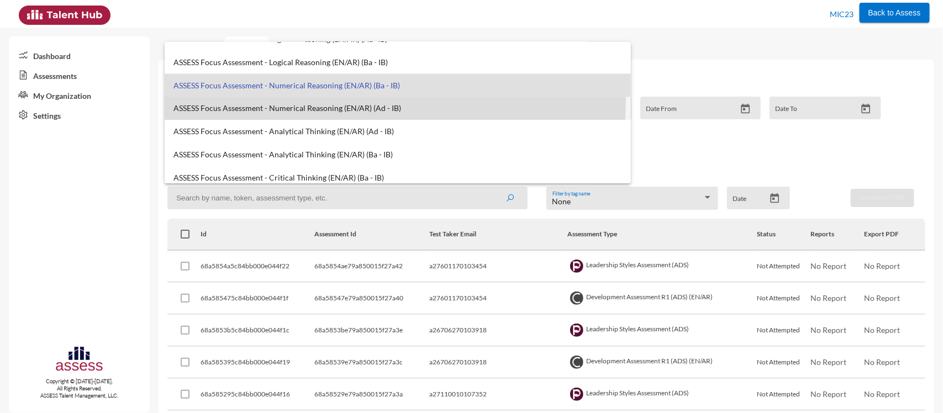
click at [329, 101] on mat-option "ASSESS Focus Assessment - Numerical Reasoning (EN/AR) (Ad - IB)" at bounding box center [398, 108] width 467 height 23
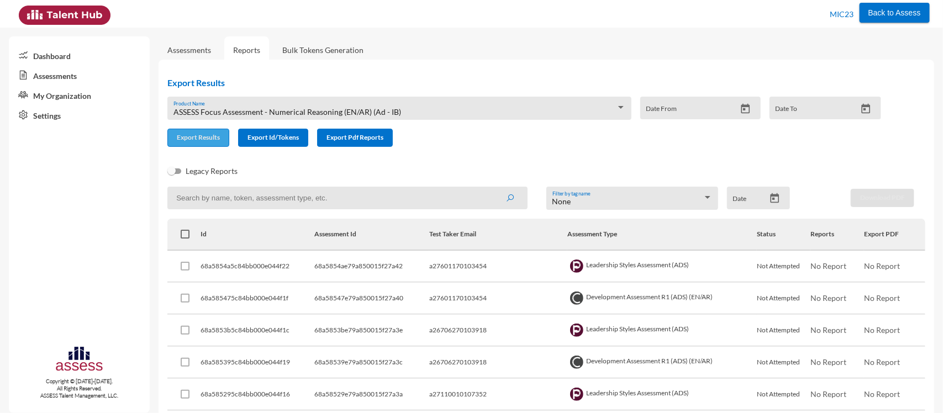
click at [192, 140] on span "Export Results" at bounding box center [198, 137] width 43 height 8
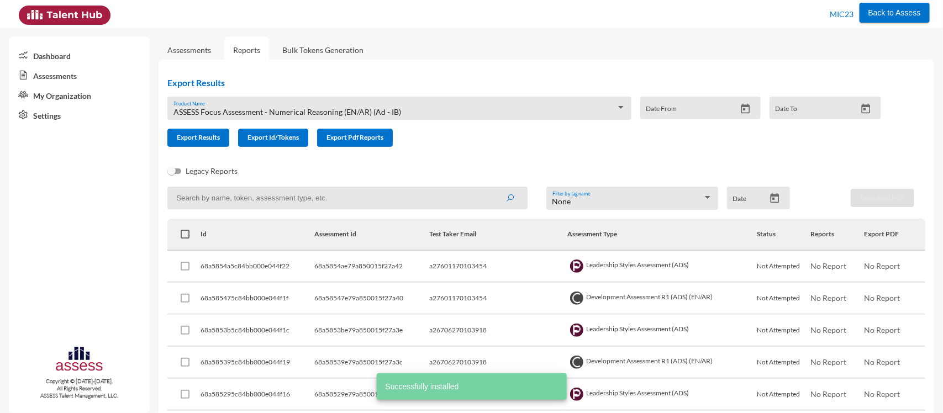
click at [298, 105] on div "ASSESS Focus Assessment - Numerical Reasoning (EN/AR) (Ad - IB) Product Name" at bounding box center [399, 111] width 452 height 17
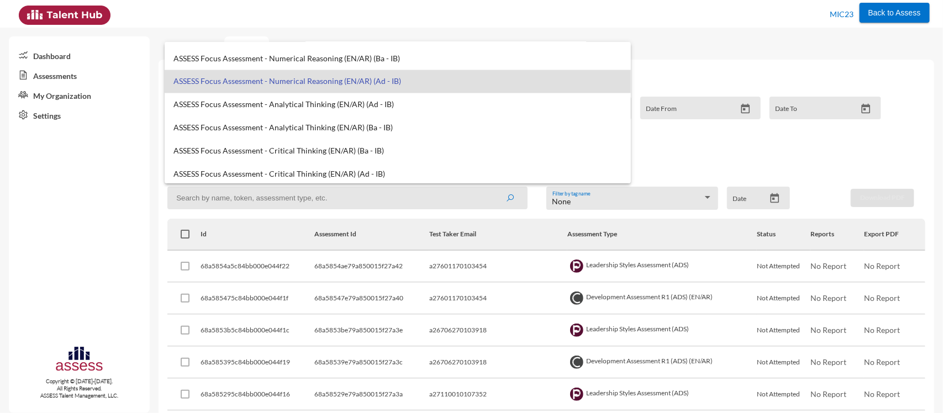
scroll to position [925, 0]
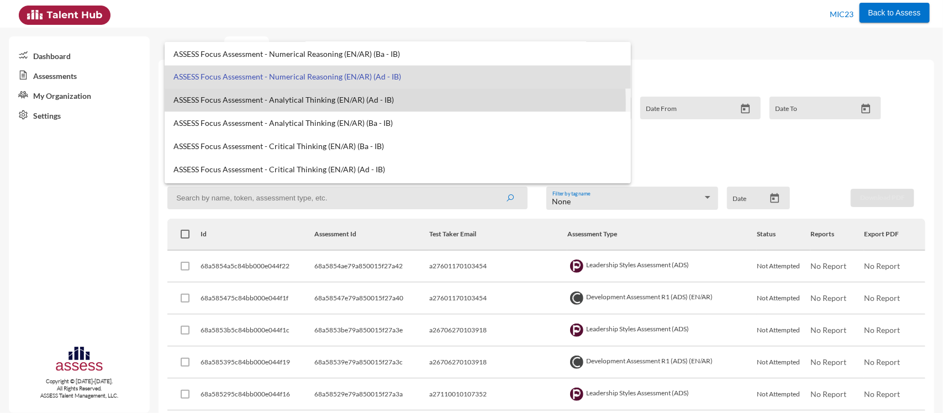
click at [303, 104] on span "ASSESS Focus Assessment - Analytical Thinking (EN/AR) (Ad - IB)" at bounding box center [397, 100] width 449 height 9
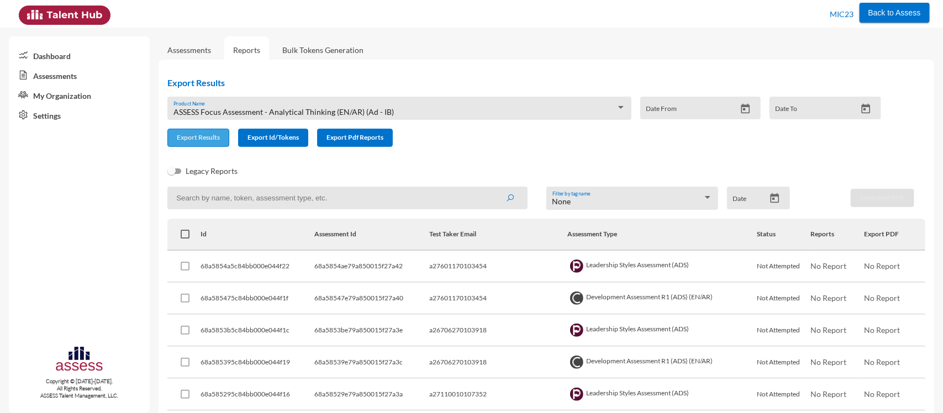
click at [195, 138] on span "Export Results" at bounding box center [198, 137] width 43 height 8
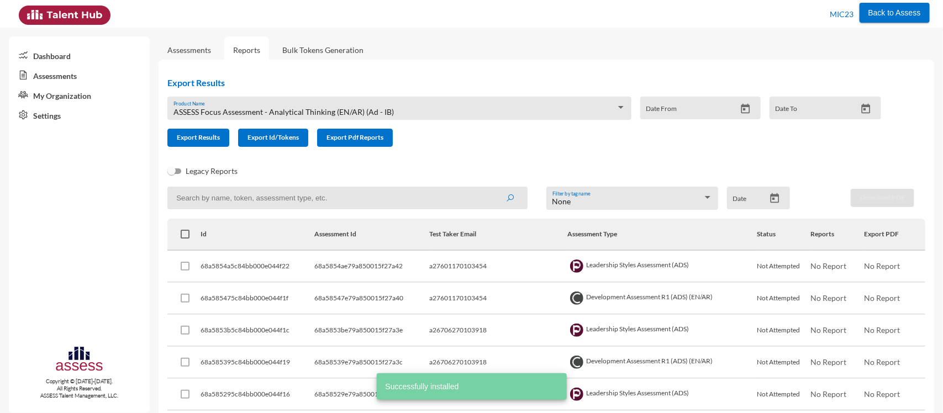
click at [290, 109] on span "ASSESS Focus Assessment - Analytical Thinking (EN/AR) (Ad - IB)" at bounding box center [283, 111] width 220 height 9
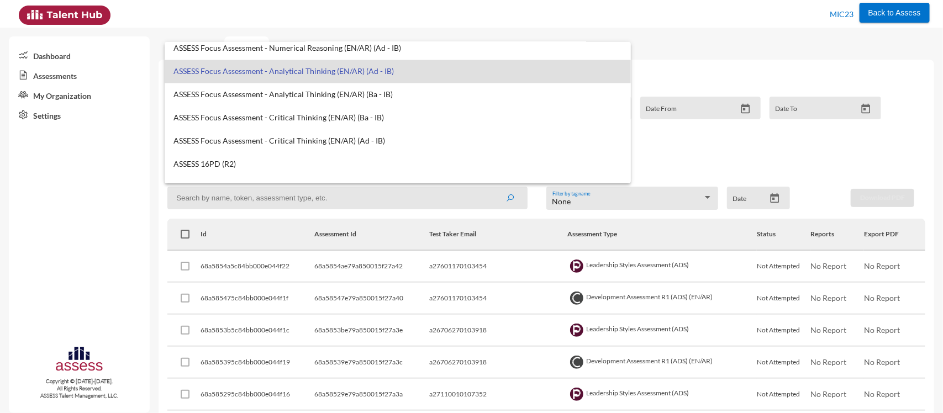
scroll to position [956, 0]
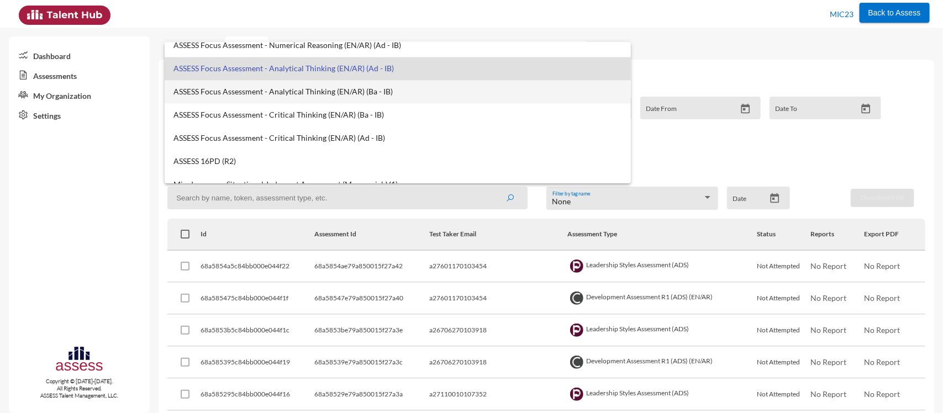
click at [299, 94] on span "ASSESS Focus Assessment - Analytical Thinking (EN/AR) (Ba - IB)" at bounding box center [397, 92] width 449 height 9
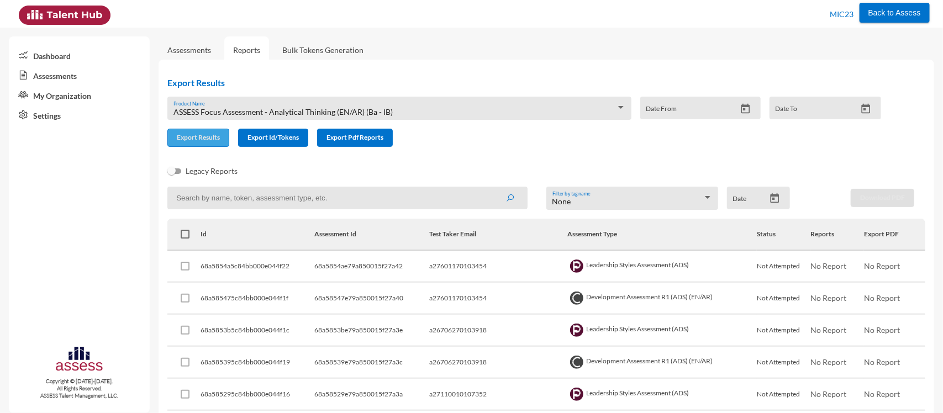
click at [186, 139] on span "Export Results" at bounding box center [198, 137] width 43 height 8
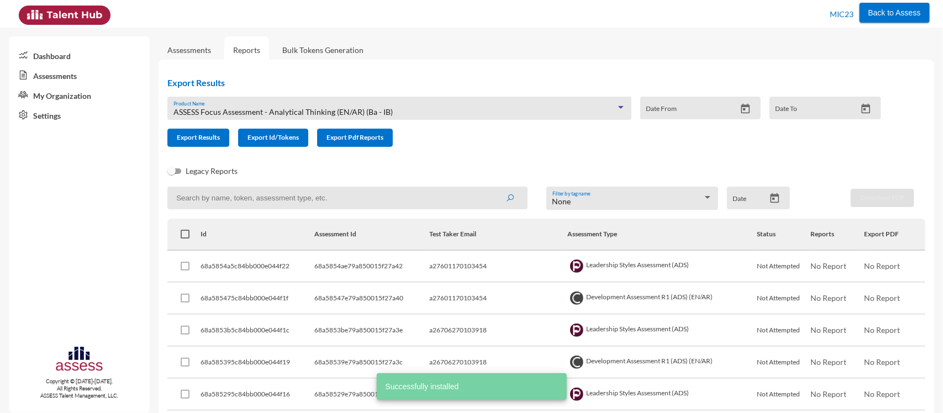
click at [304, 109] on span "ASSESS Focus Assessment - Analytical Thinking (EN/AR) (Ba - IB)" at bounding box center [282, 111] width 219 height 9
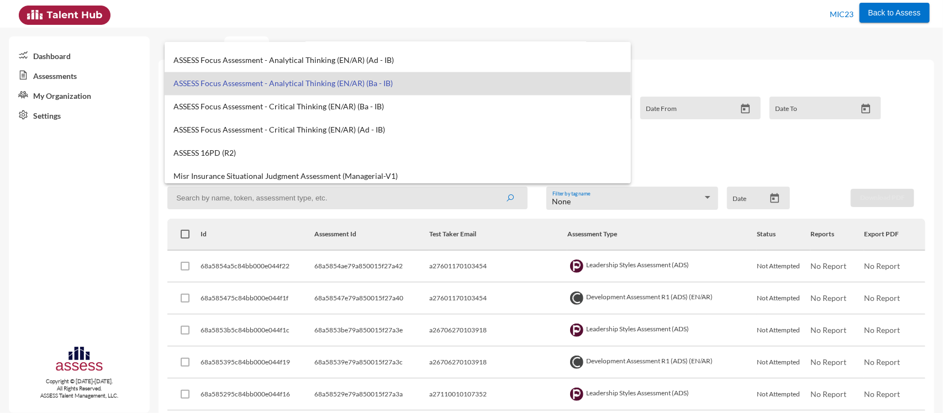
scroll to position [969, 0]
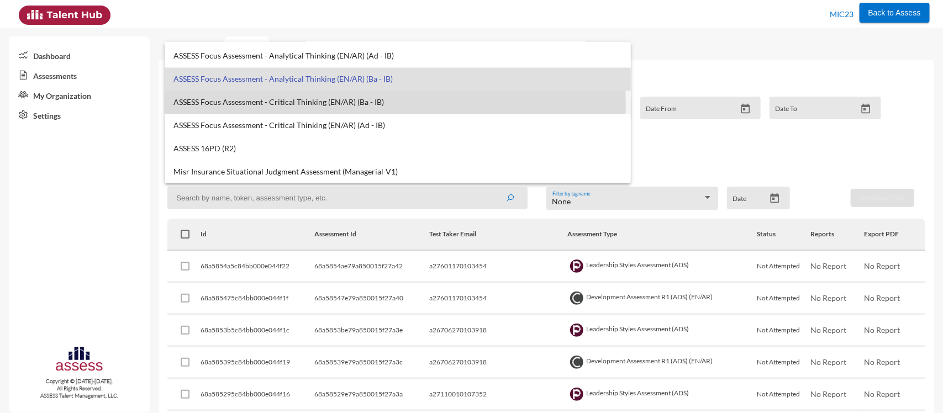
click at [329, 104] on span "ASSESS Focus Assessment - Critical Thinking (EN/AR) (Ba - IB)" at bounding box center [397, 102] width 449 height 9
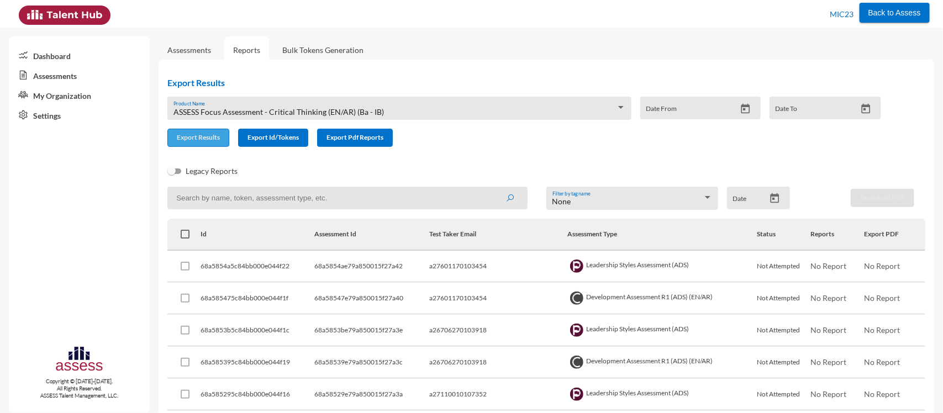
click at [208, 137] on span "Export Results" at bounding box center [198, 137] width 43 height 8
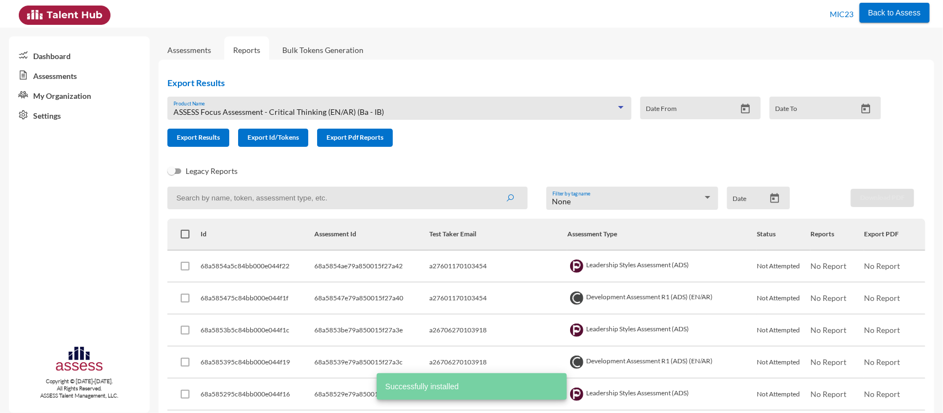
click at [300, 108] on span "ASSESS Focus Assessment - Critical Thinking (EN/AR) (Ba - IB)" at bounding box center [278, 111] width 210 height 9
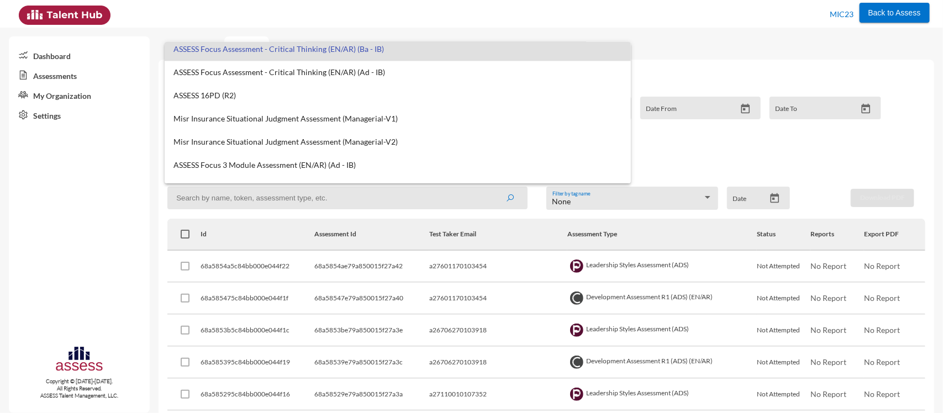
scroll to position [1022, 0]
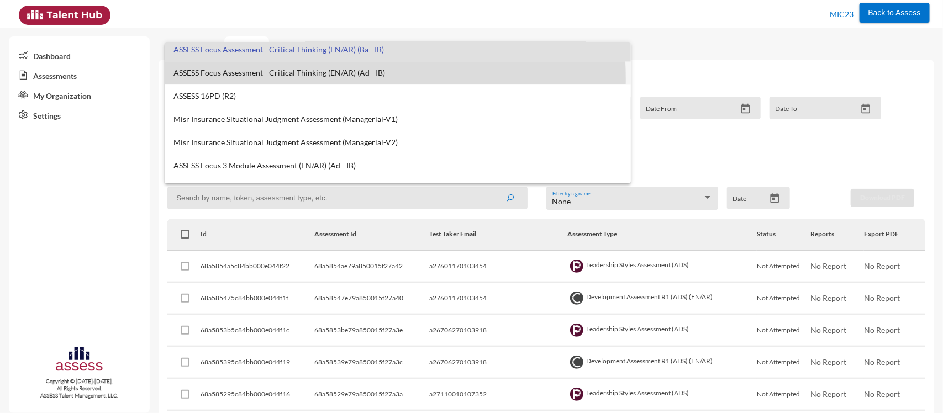
click at [292, 78] on mat-option "ASSESS Focus Assessment - Critical Thinking (EN/AR) (Ad - IB)" at bounding box center [398, 72] width 467 height 23
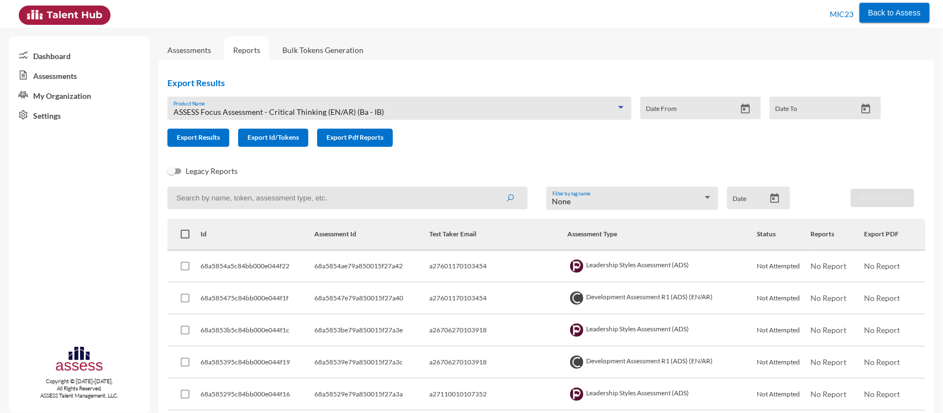
scroll to position [1020, 0]
click at [208, 146] on button "Export Results" at bounding box center [198, 138] width 62 height 18
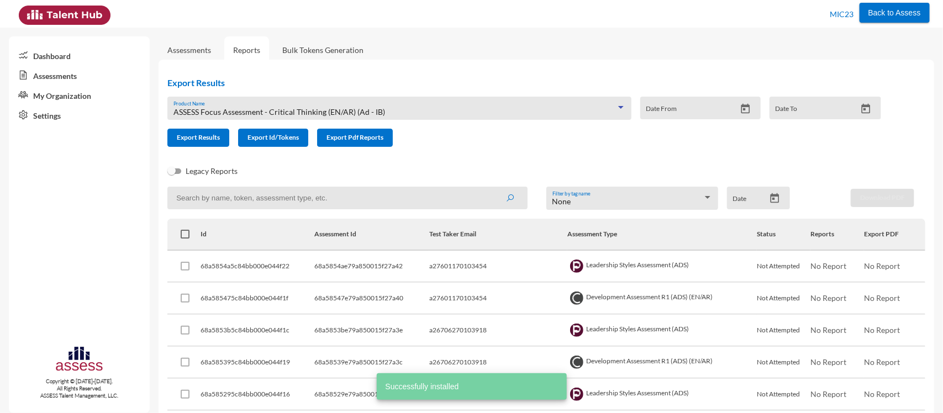
click at [313, 111] on span "ASSESS Focus Assessment - Critical Thinking (EN/AR) (Ad - IB)" at bounding box center [278, 111] width 211 height 9
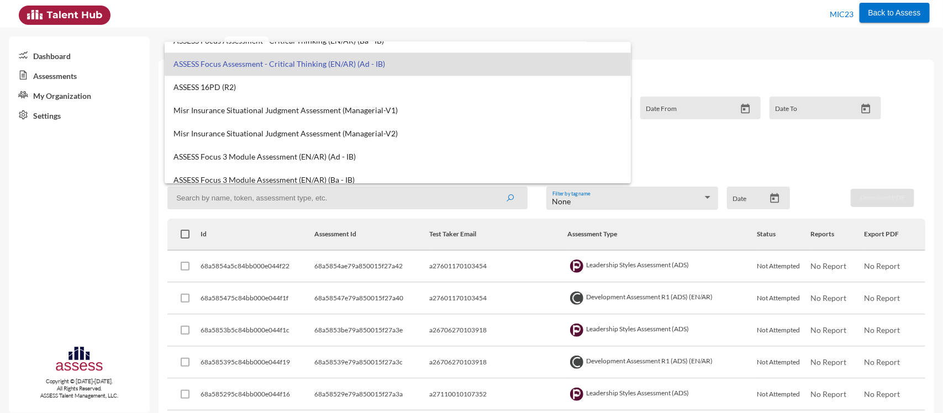
scroll to position [1039, 0]
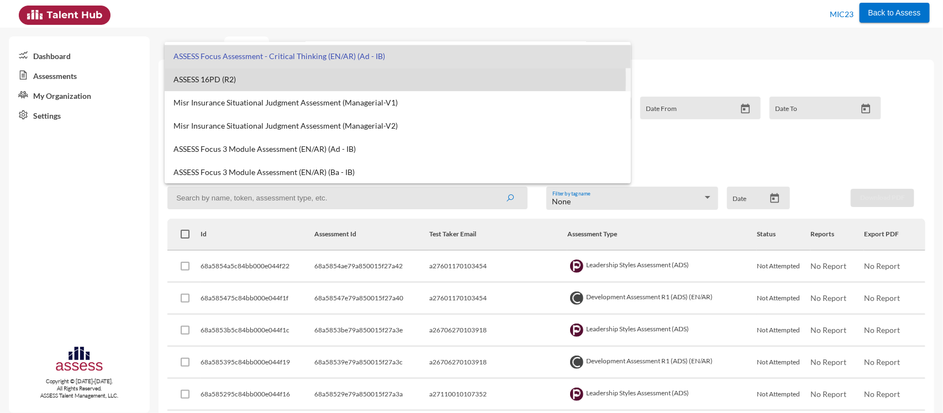
click at [237, 78] on span "ASSESS 16PD (R2)" at bounding box center [397, 79] width 449 height 9
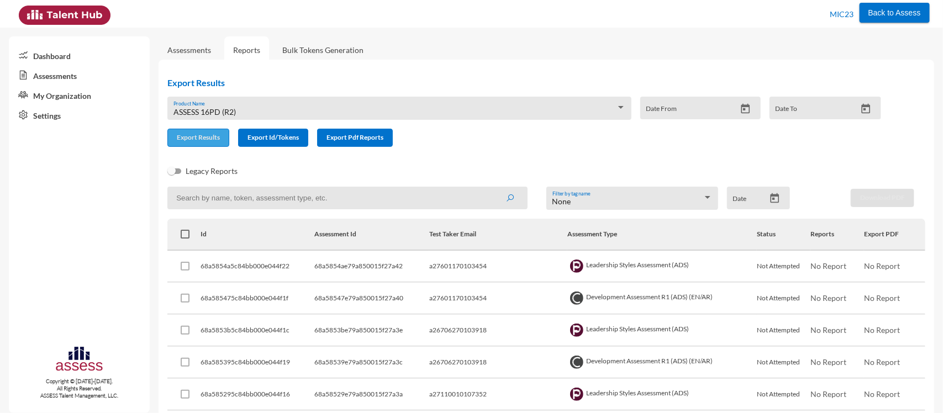
click at [202, 134] on span "Export Results" at bounding box center [198, 137] width 43 height 8
click at [238, 108] on div "ASSESS 16PD (R2)" at bounding box center [394, 112] width 442 height 9
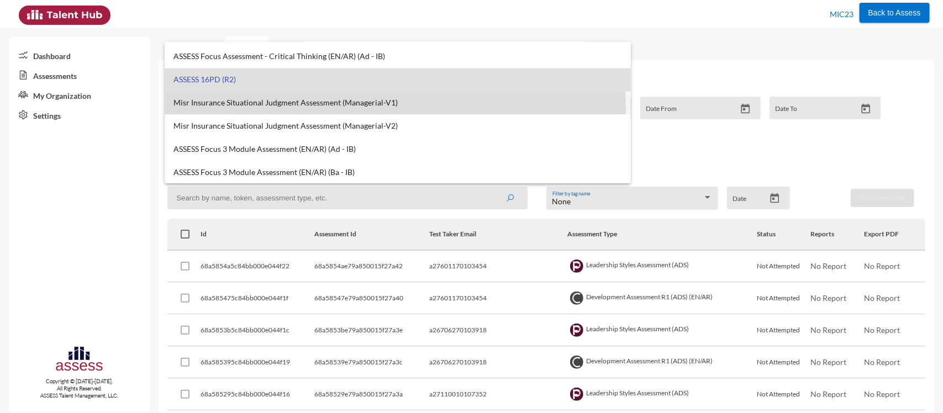
click at [250, 110] on mat-option "Misr Insurance Situational Judgment Assessment (Managerial-V1)" at bounding box center [398, 102] width 467 height 23
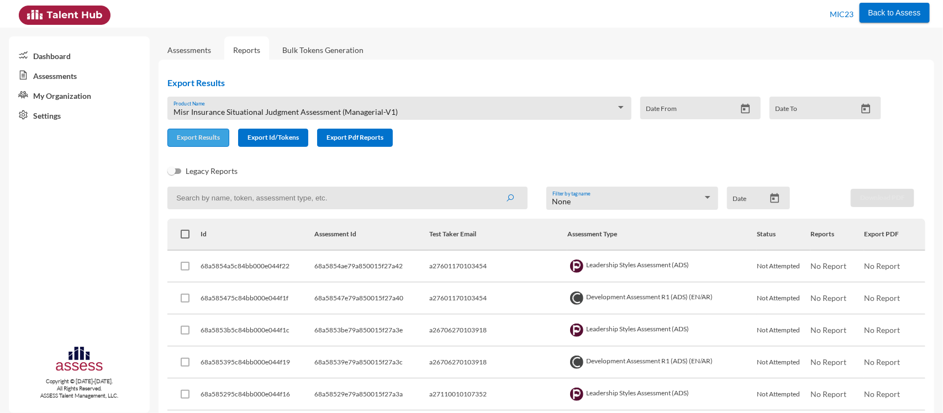
click at [196, 134] on span "Export Results" at bounding box center [198, 137] width 43 height 8
click at [289, 112] on span "Misr Insurance Situational Judgment Assessment (Managerial-V1)" at bounding box center [285, 111] width 224 height 9
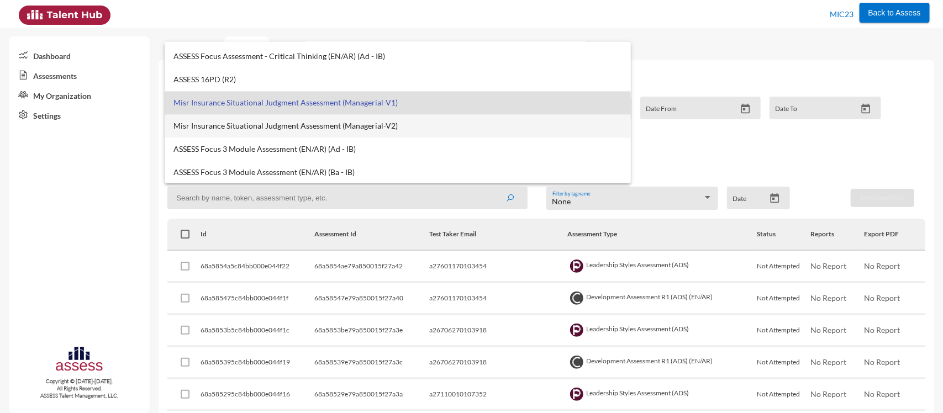
click at [251, 123] on span "Misr Insurance Situational Judgment Assessment (Managerial-V2)" at bounding box center [397, 125] width 449 height 9
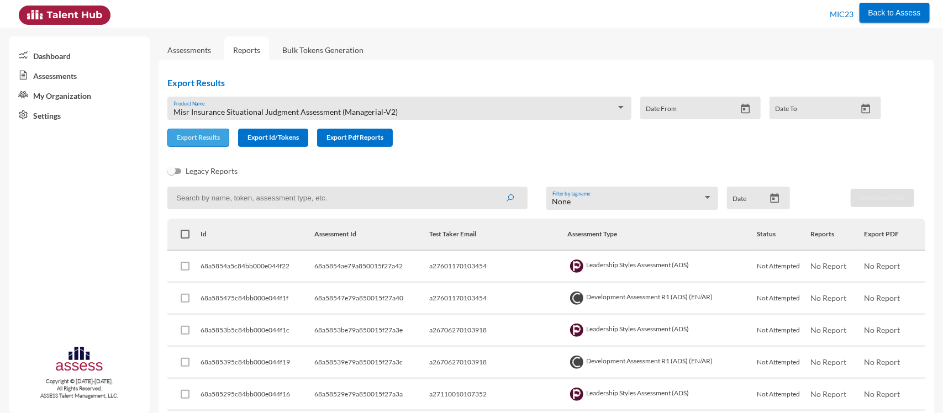
click at [203, 133] on button "Export Results" at bounding box center [198, 138] width 62 height 18
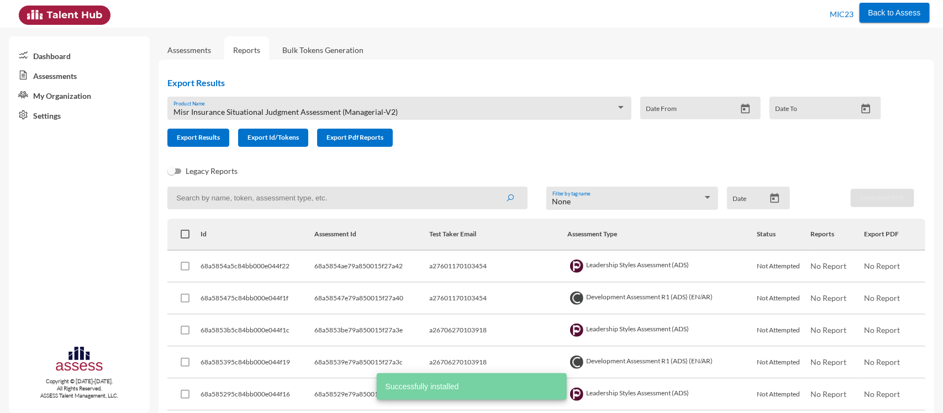
click at [300, 103] on div "Misr Insurance Situational Judgment Assessment (Managerial-V2) Product Name" at bounding box center [399, 111] width 452 height 17
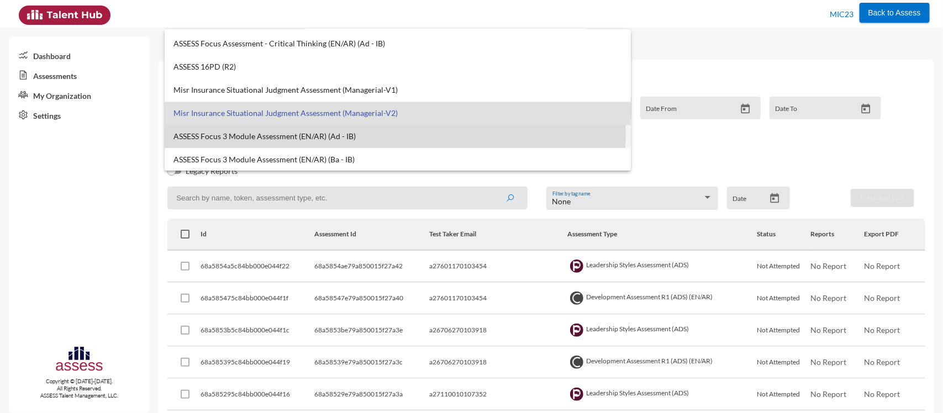
click at [290, 133] on span "ASSESS Focus 3 Module Assessment (EN/AR) (Ad - IB)" at bounding box center [397, 136] width 449 height 9
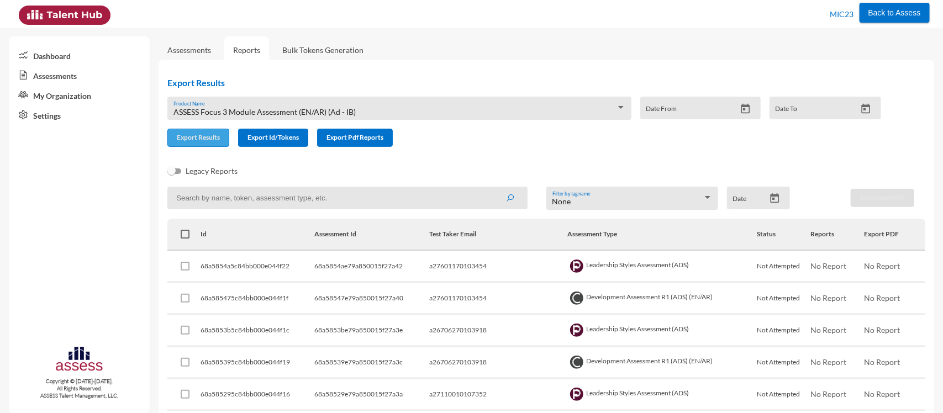
click at [209, 140] on span "Export Results" at bounding box center [198, 137] width 43 height 8
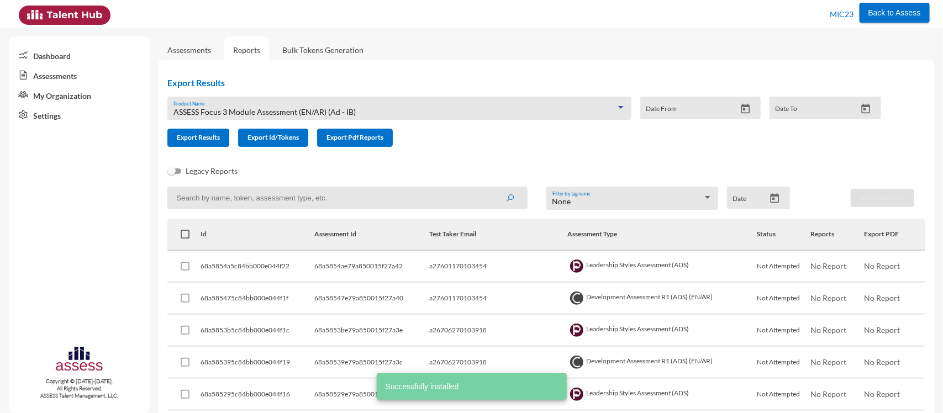
click at [269, 108] on span "ASSESS Focus 3 Module Assessment (EN/AR) (Ad - IB)" at bounding box center [264, 111] width 182 height 9
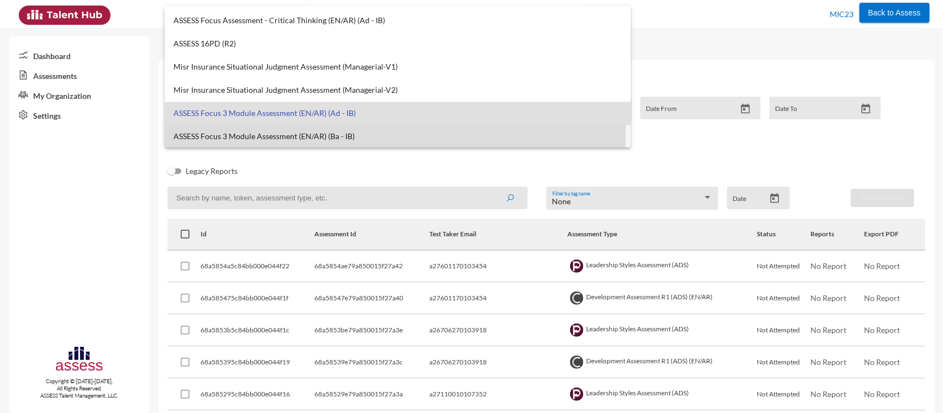
click at [318, 130] on mat-option "ASSESS Focus 3 Module Assessment (EN/AR) (Ba - IB)" at bounding box center [398, 136] width 467 height 23
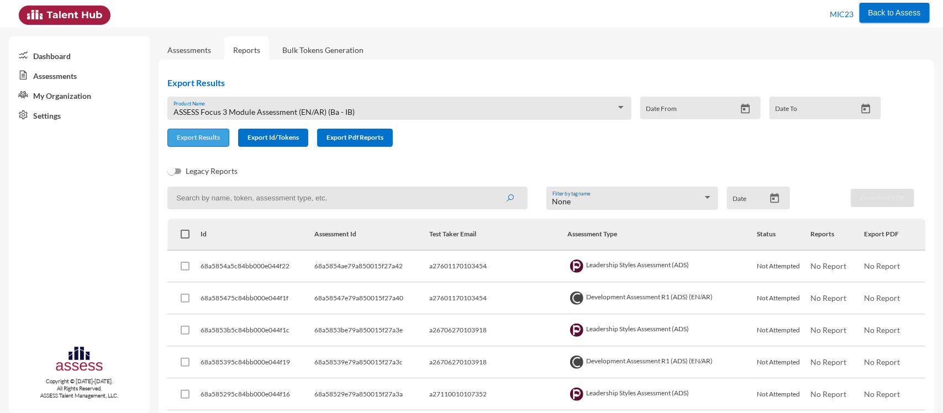
click at [205, 134] on span "Export Results" at bounding box center [198, 137] width 43 height 8
click at [374, 105] on div "ASSESS Focus 3 Module Assessment (EN/AR) (Ba - IB) Product Name" at bounding box center [399, 111] width 452 height 17
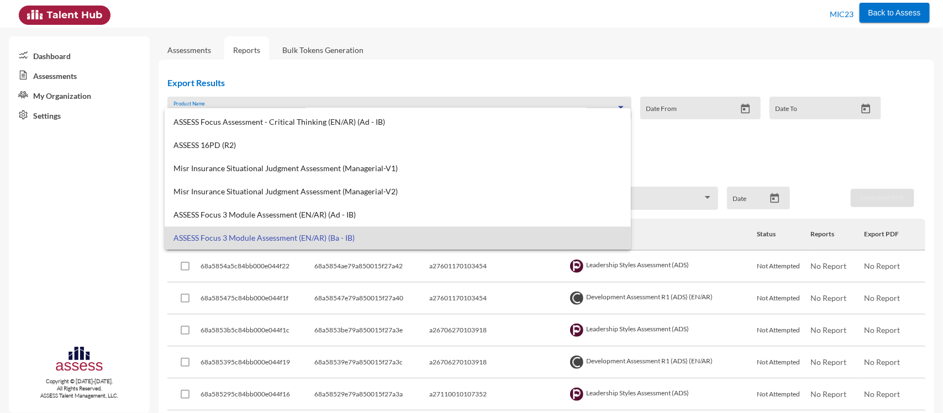
click at [557, 58] on div at bounding box center [471, 206] width 943 height 413
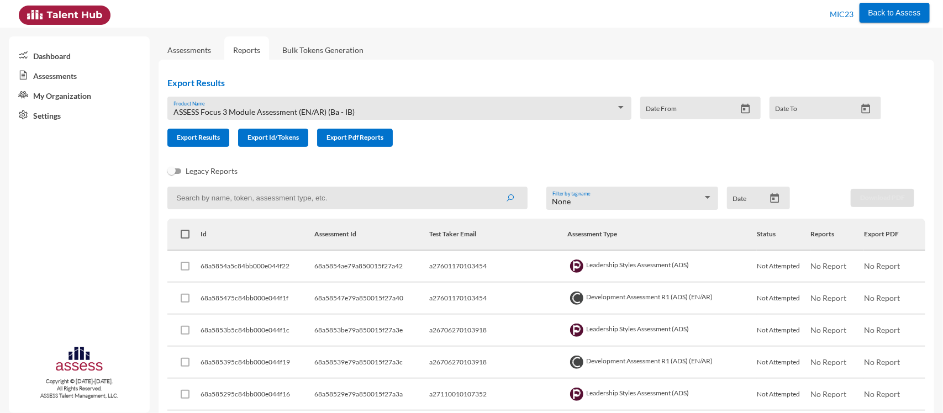
click at [530, 79] on h2 "Export Results" at bounding box center [528, 82] width 722 height 10
